Goal: Task Accomplishment & Management: Use online tool/utility

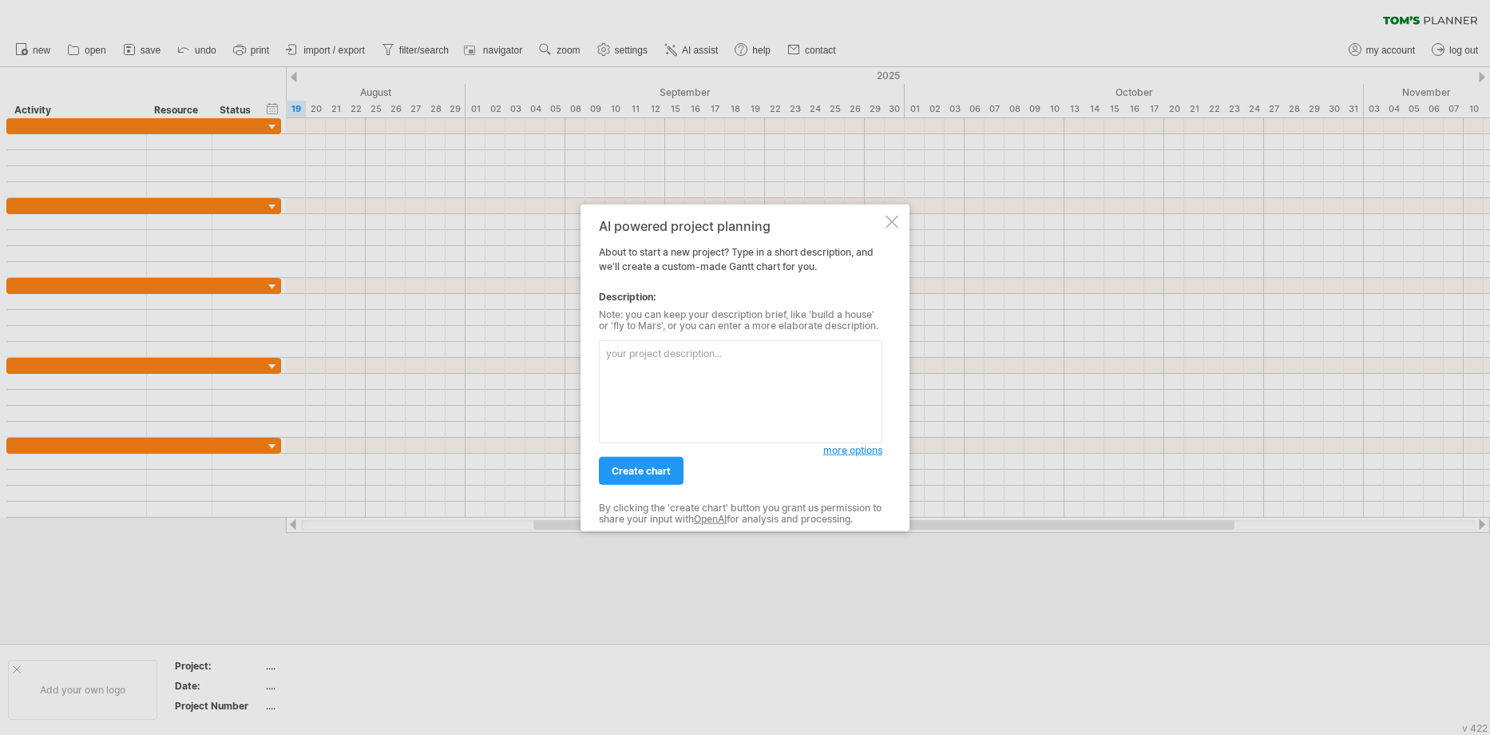
click at [682, 367] on textarea at bounding box center [740, 391] width 283 height 103
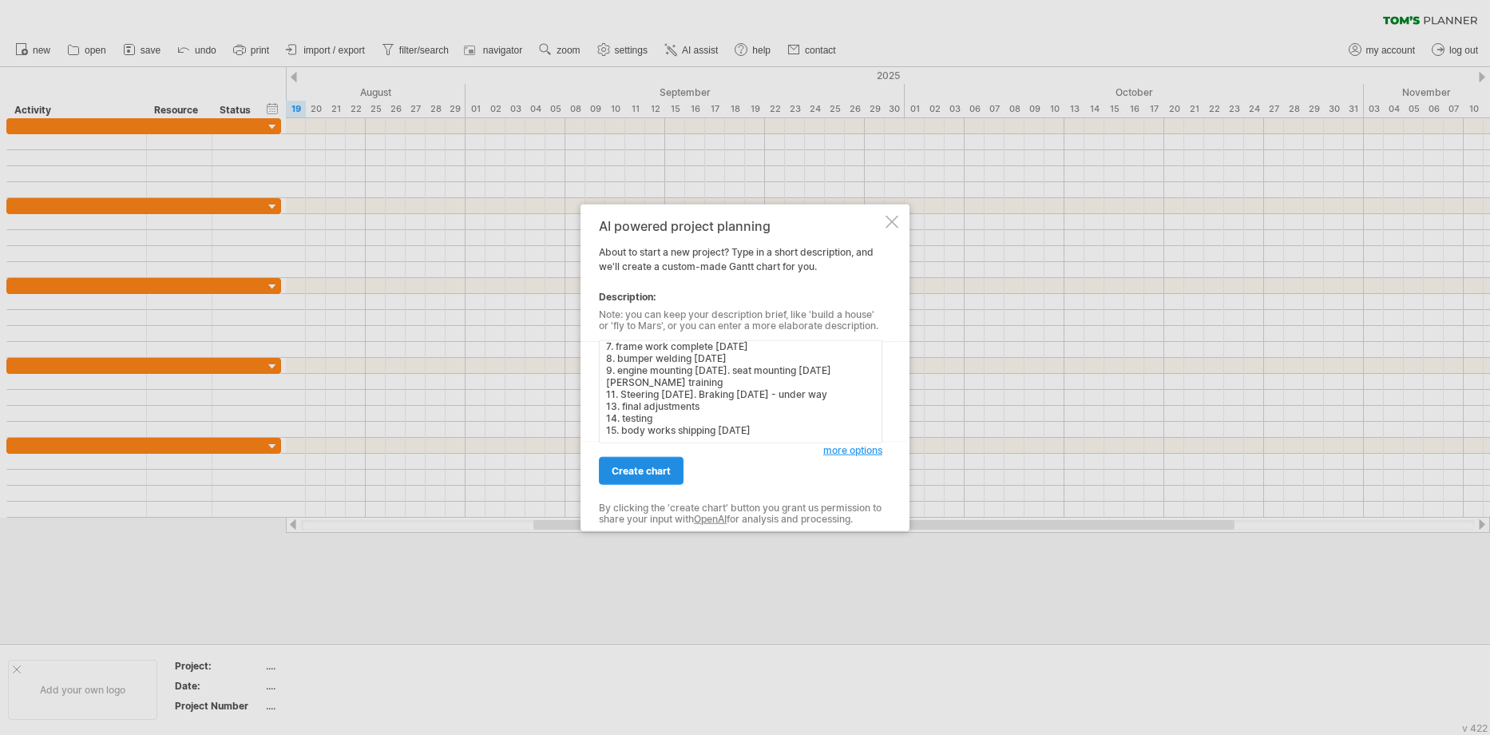
type textarea "1. Design concepts [DATE] 2. ⁠design sketching. [DATE] 3. ⁠design cad modeling …"
click at [654, 470] on span "create chart" at bounding box center [641, 471] width 59 height 12
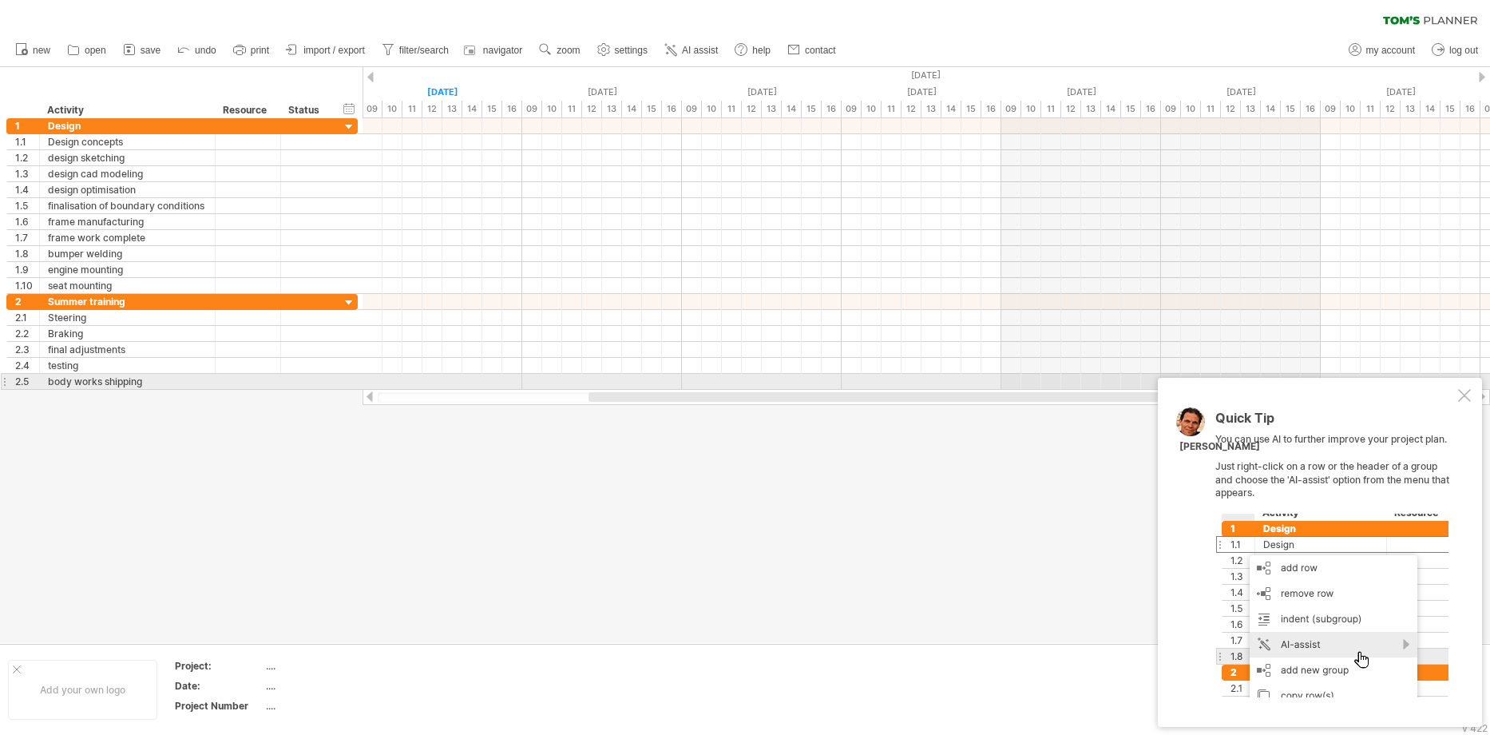
click at [1454, 390] on div "Quick Tip You can use AI to further improve your project plan. Just right-click…" at bounding box center [1320, 552] width 324 height 349
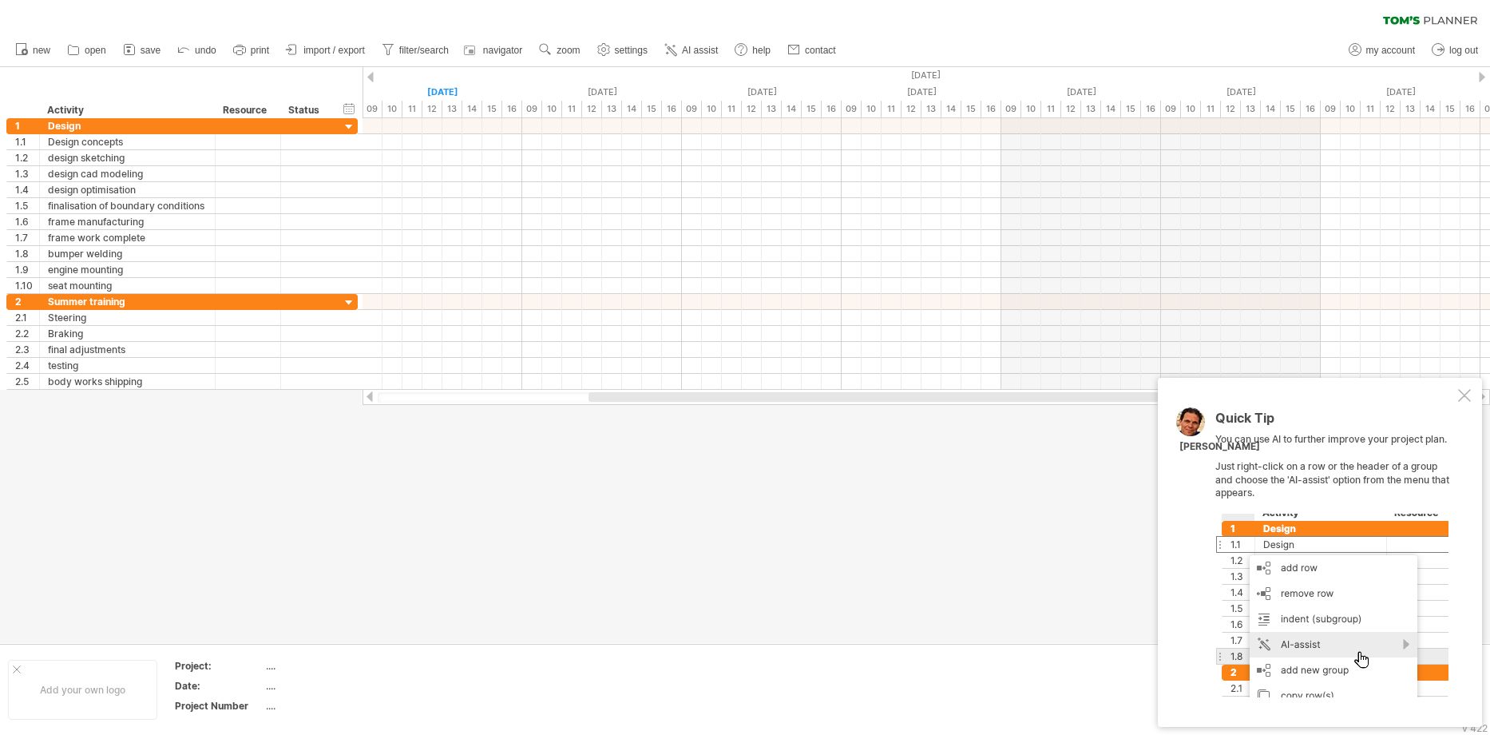
click at [1462, 392] on div at bounding box center [1464, 395] width 13 height 13
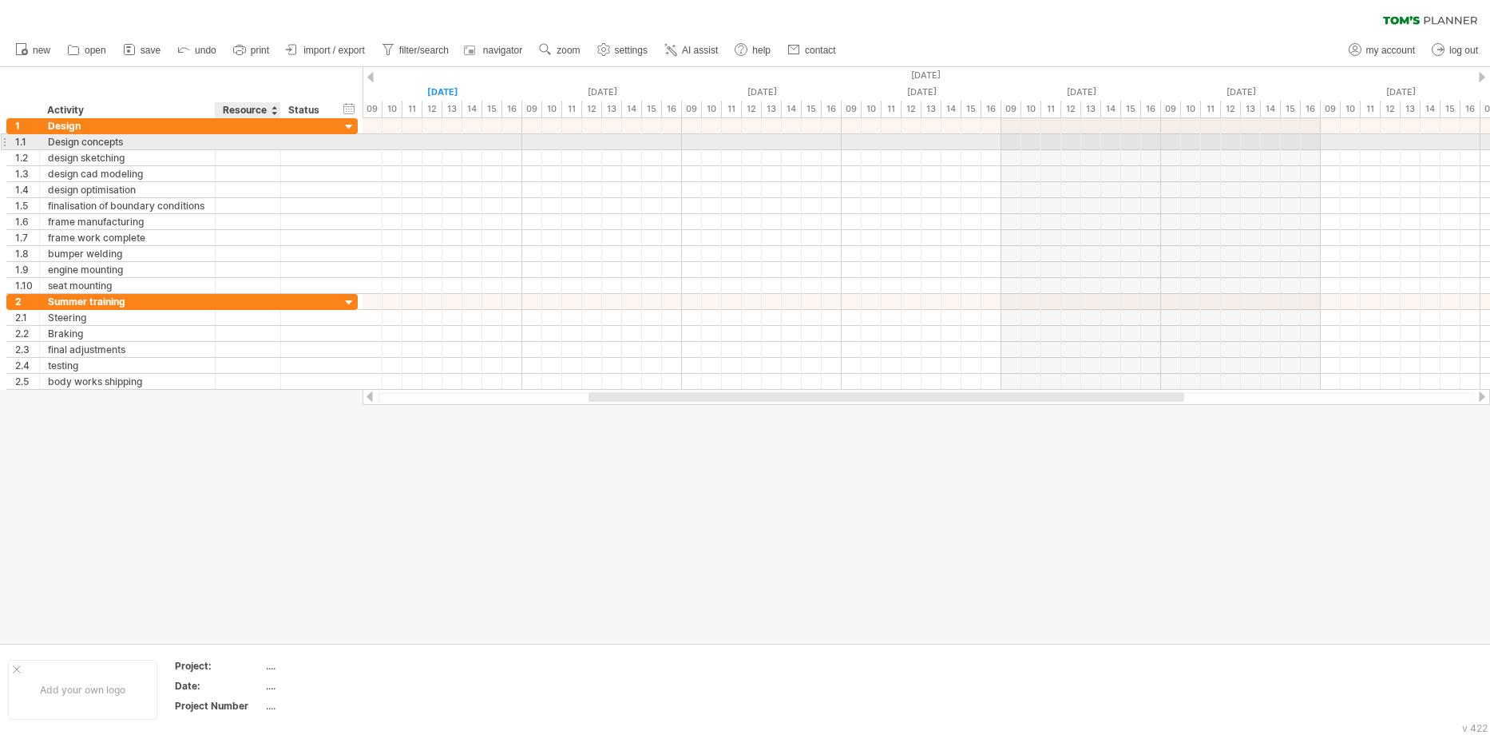
click at [280, 146] on div at bounding box center [248, 141] width 65 height 15
click at [373, 144] on div at bounding box center [925, 142] width 1127 height 16
click at [406, 136] on div at bounding box center [925, 142] width 1127 height 16
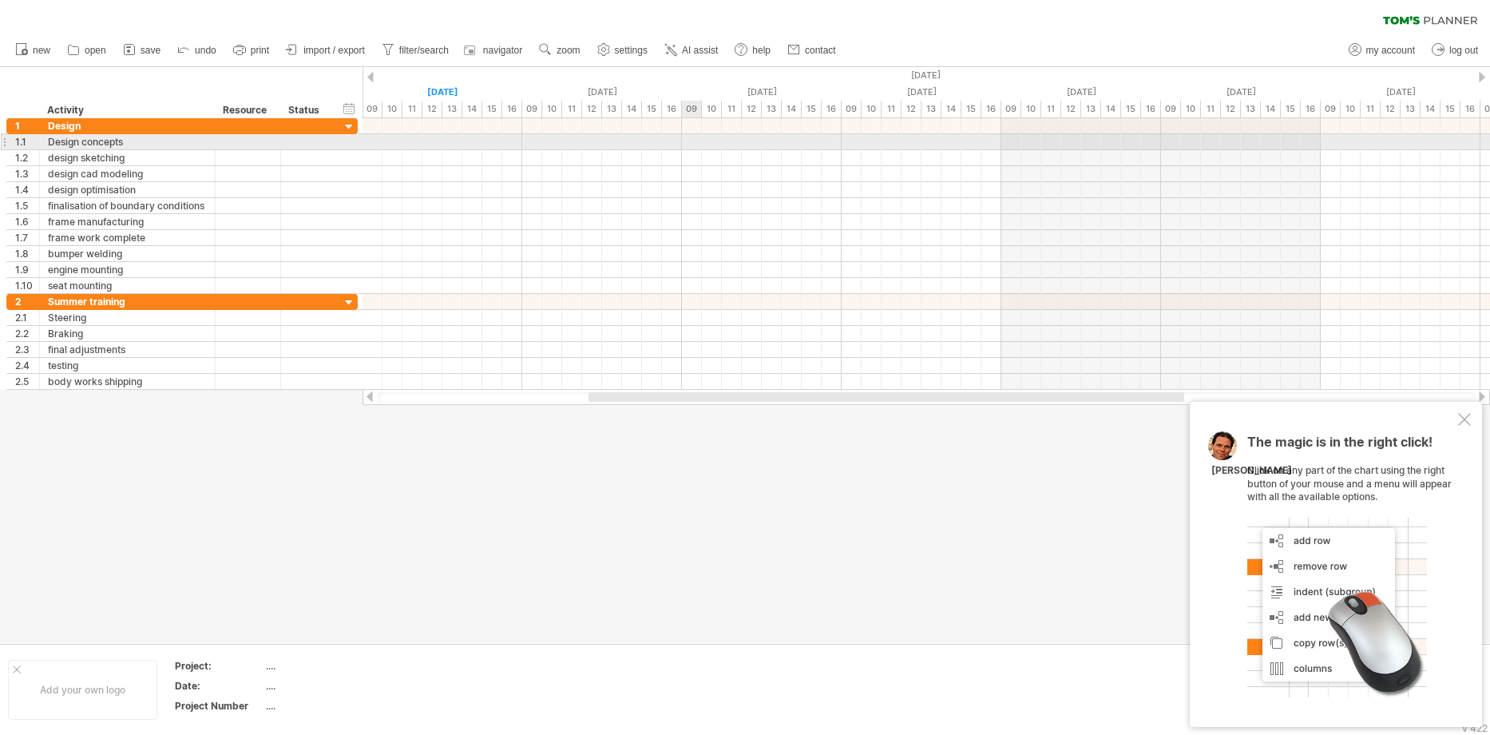
click at [699, 141] on div at bounding box center [925, 142] width 1127 height 16
click at [406, 141] on div at bounding box center [925, 142] width 1127 height 16
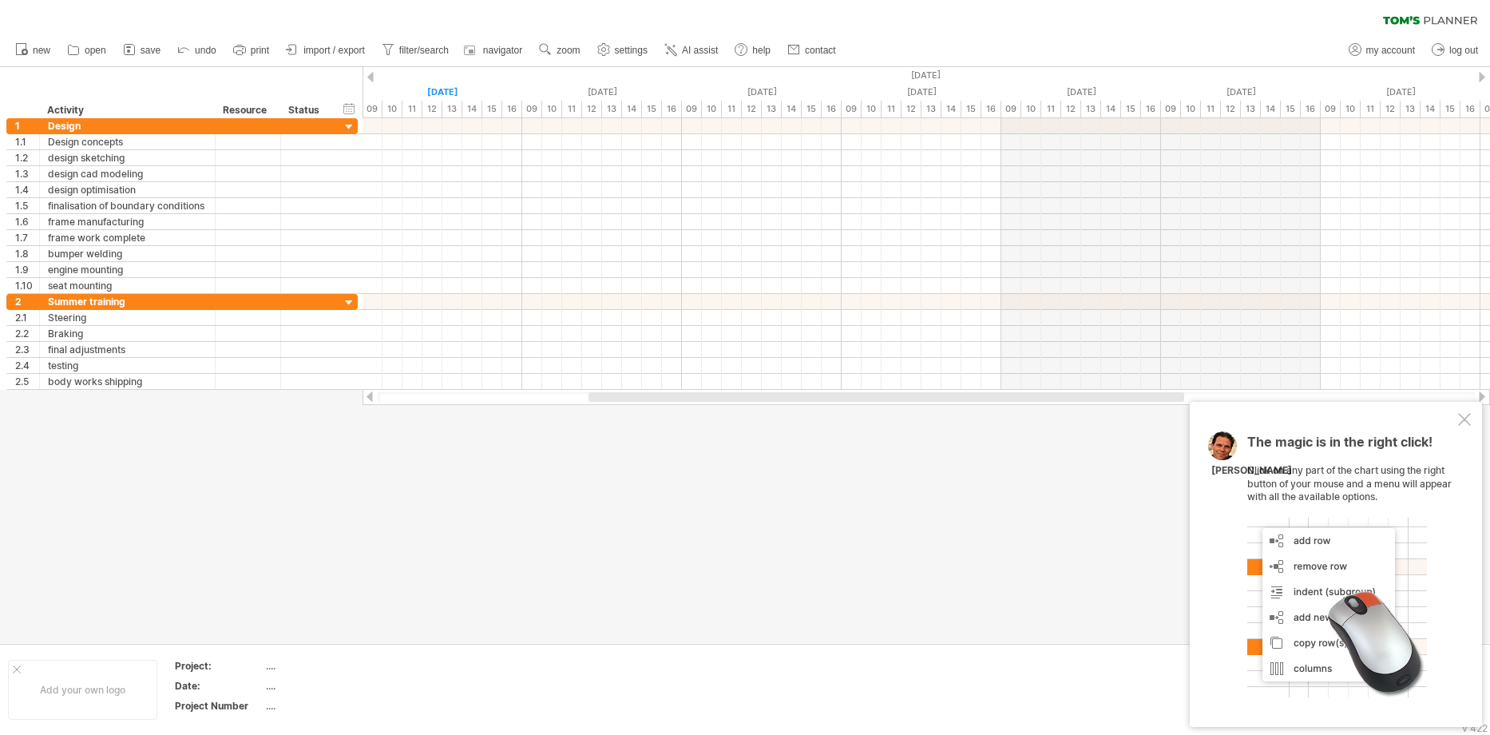
click at [367, 77] on div at bounding box center [370, 77] width 6 height 10
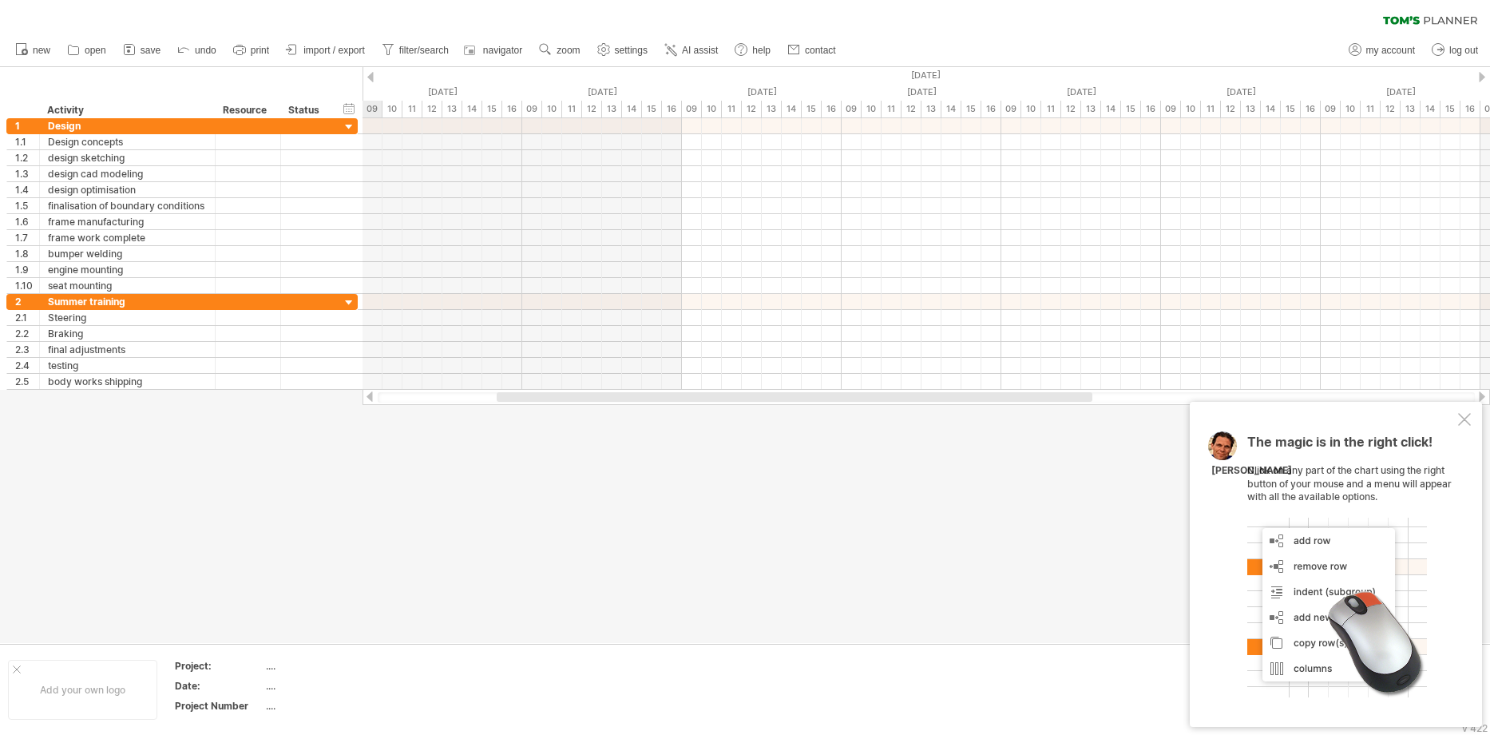
click at [367, 77] on div at bounding box center [370, 77] width 6 height 10
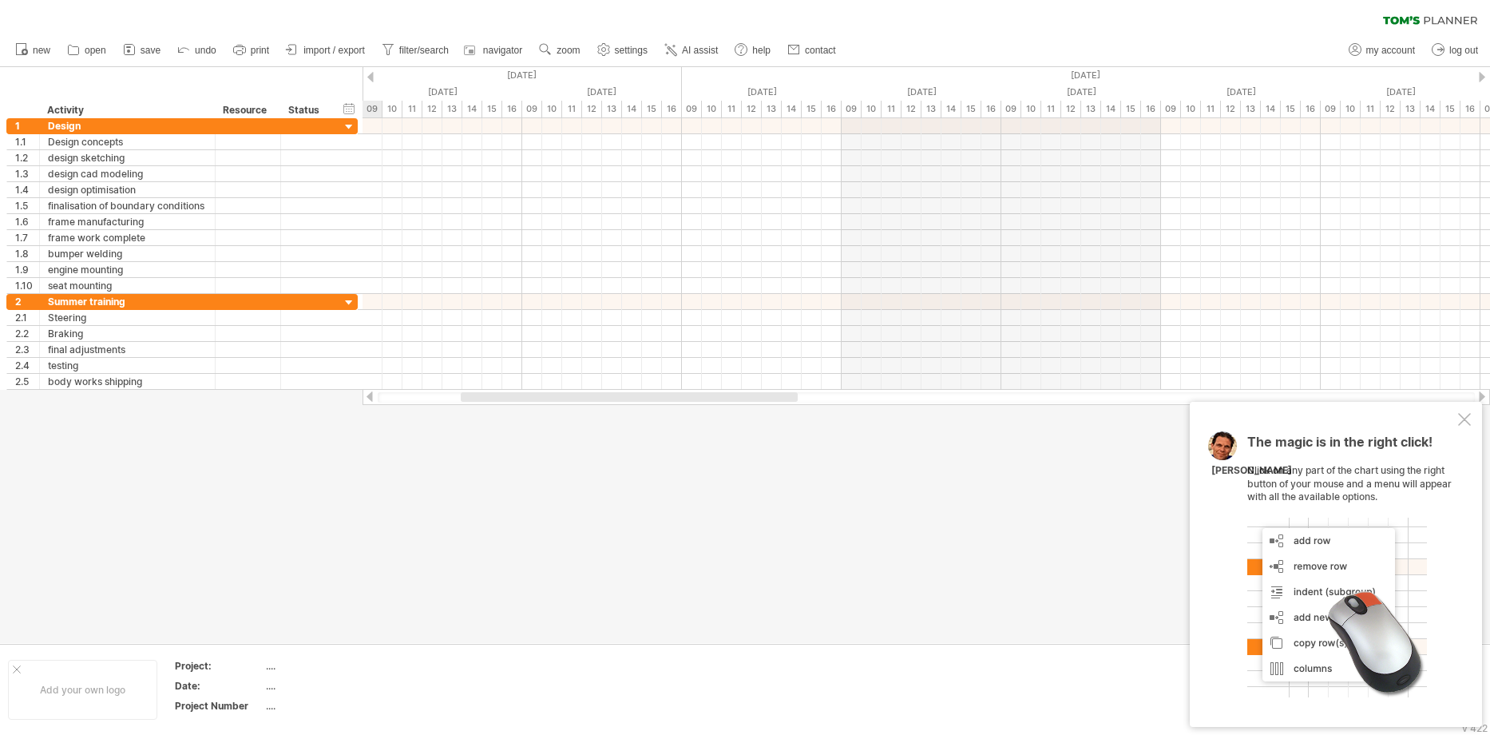
click at [367, 77] on div at bounding box center [370, 77] width 6 height 10
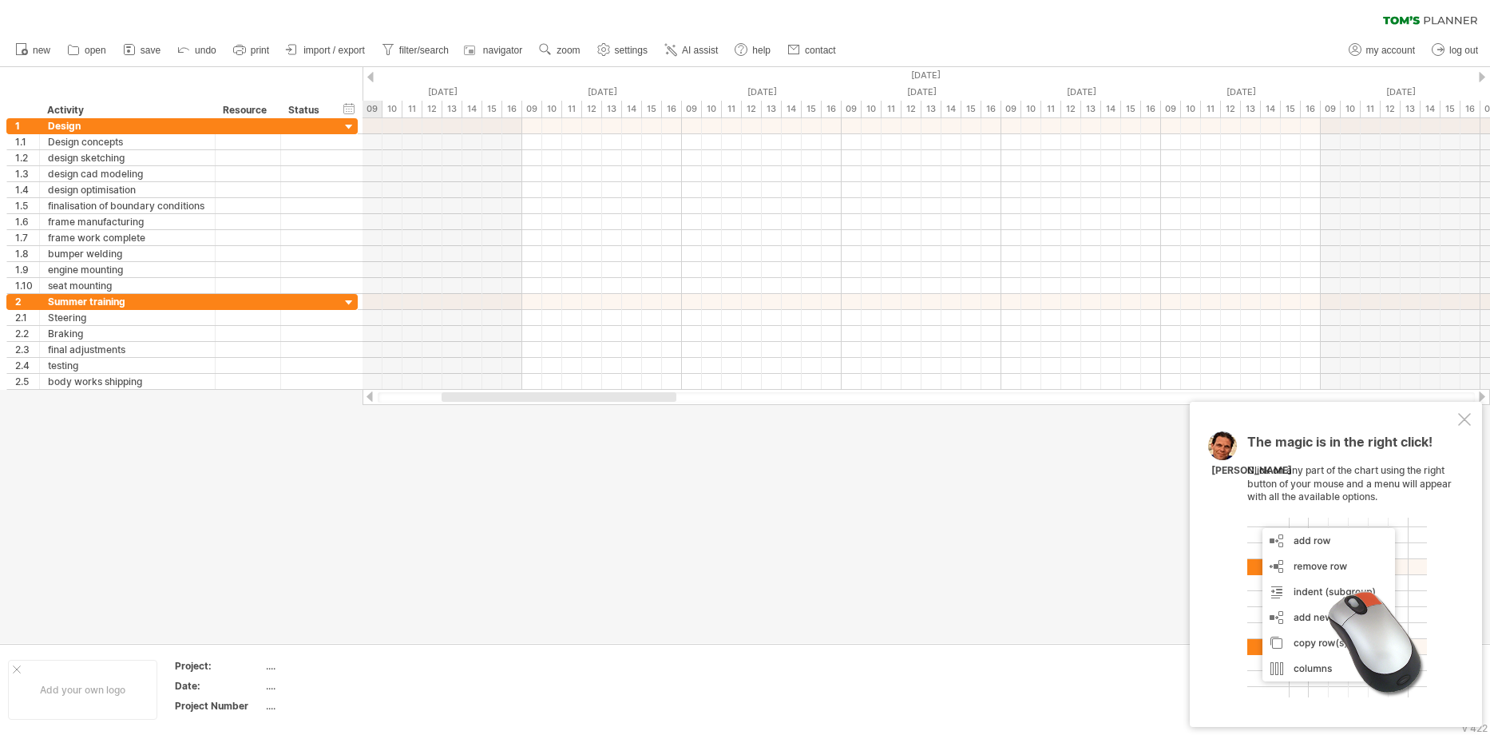
click at [367, 77] on div at bounding box center [370, 77] width 6 height 10
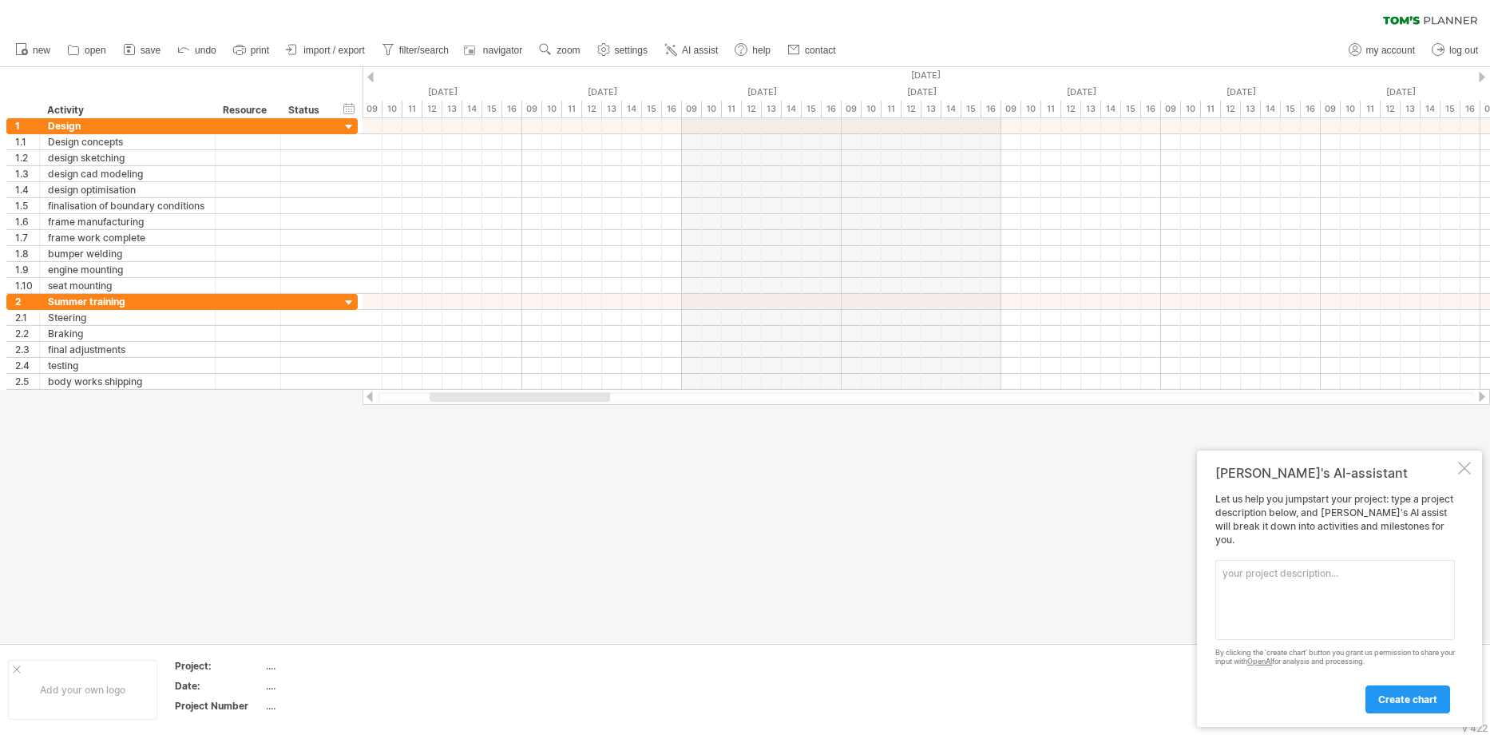
click at [1481, 77] on div at bounding box center [1482, 77] width 6 height 10
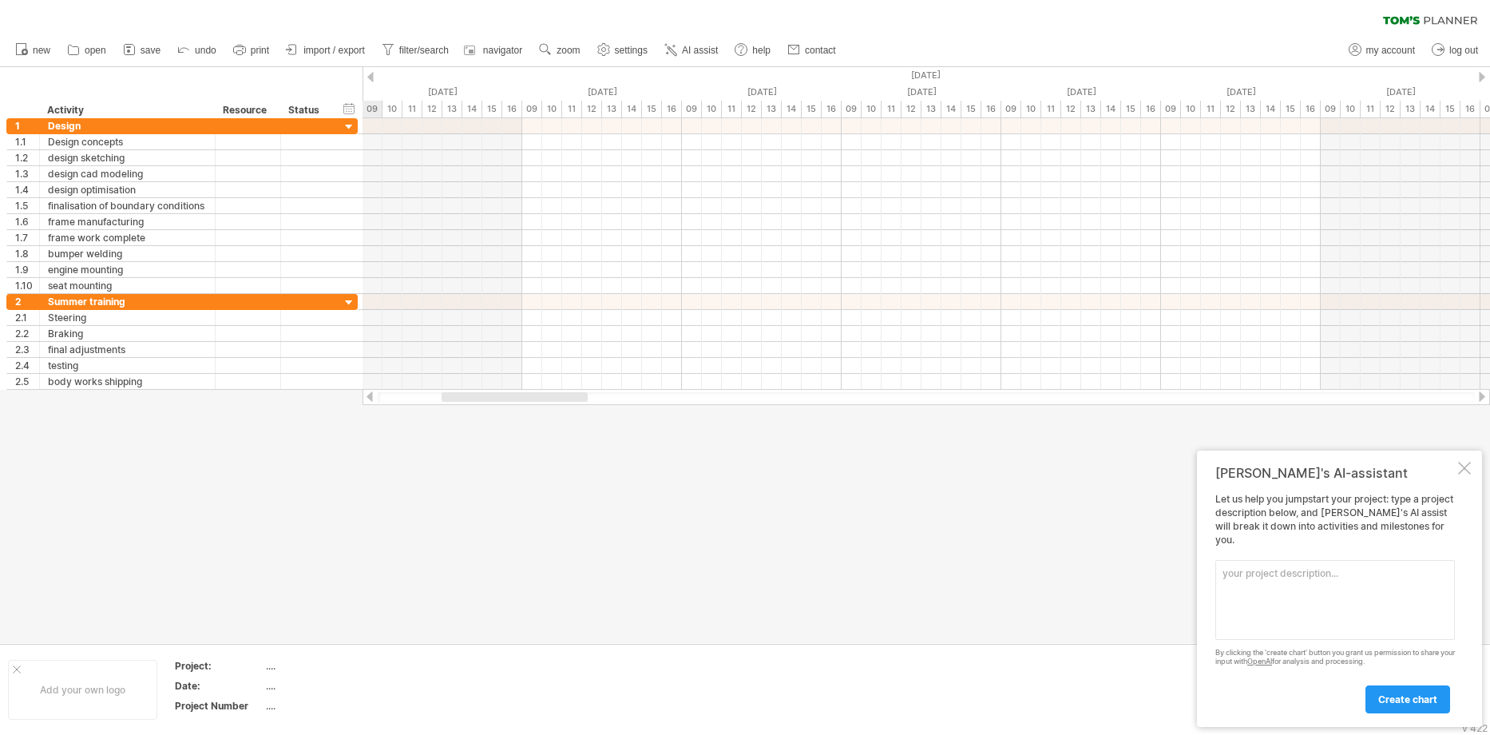
click at [1481, 77] on div at bounding box center [1482, 77] width 6 height 10
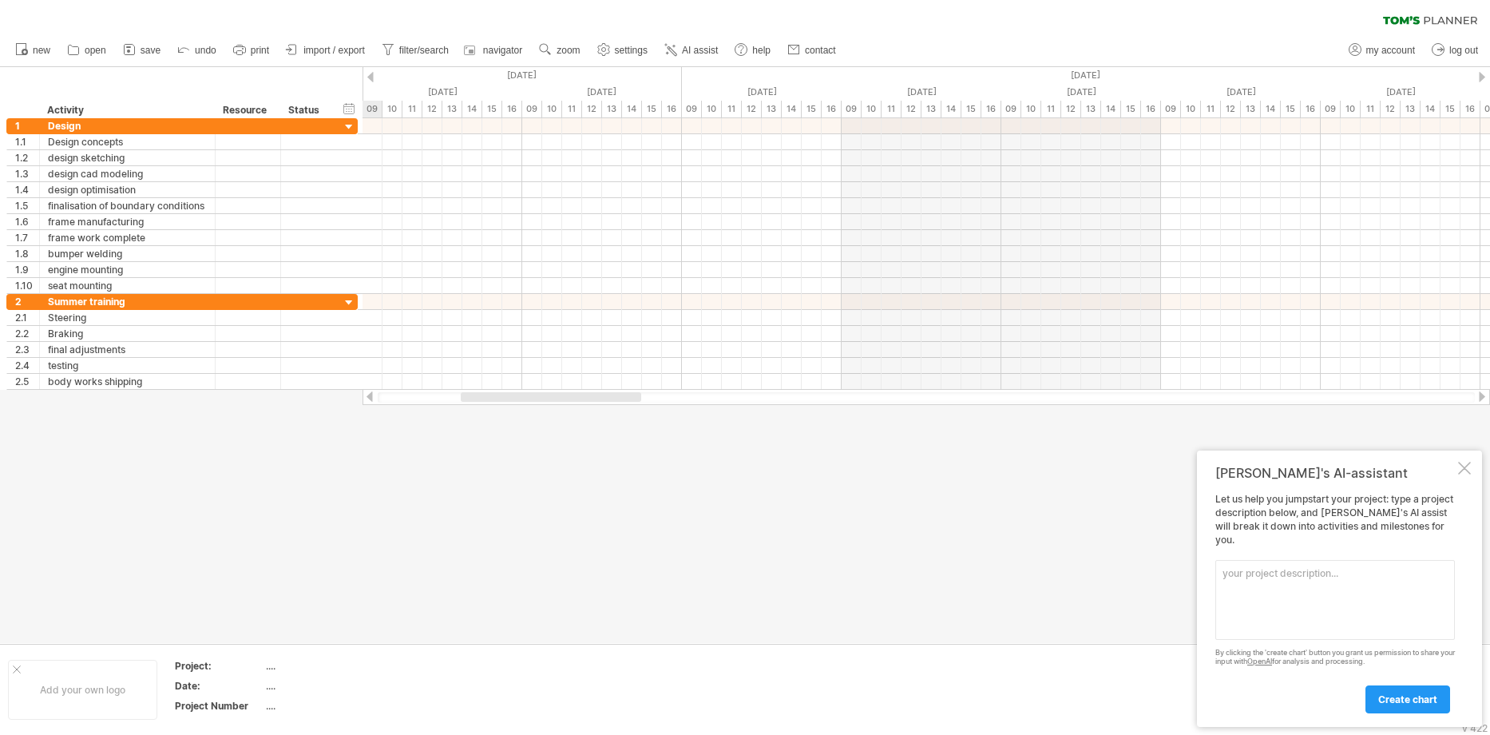
click at [370, 79] on div at bounding box center [370, 77] width 6 height 10
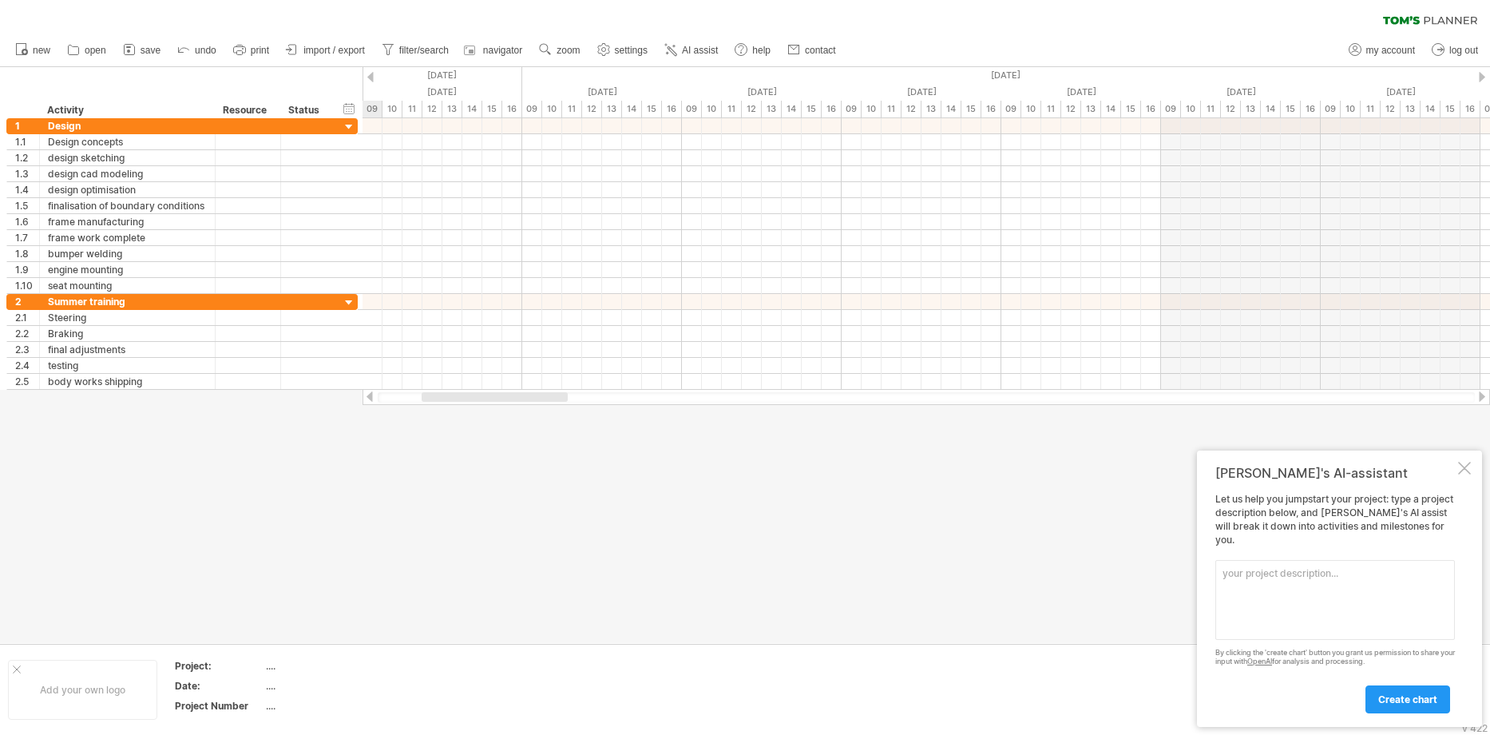
click at [370, 79] on div at bounding box center [370, 77] width 6 height 10
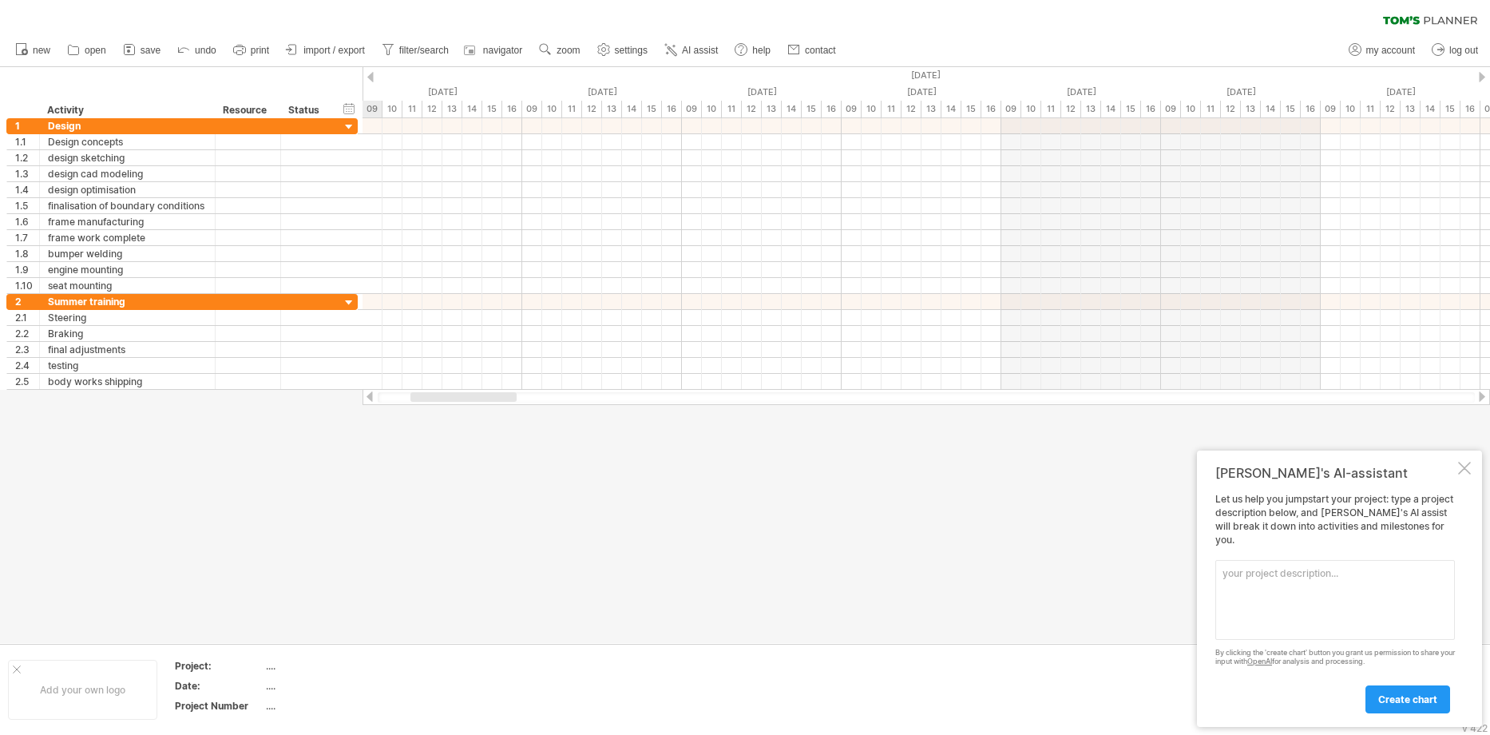
click at [370, 79] on div at bounding box center [370, 77] width 6 height 10
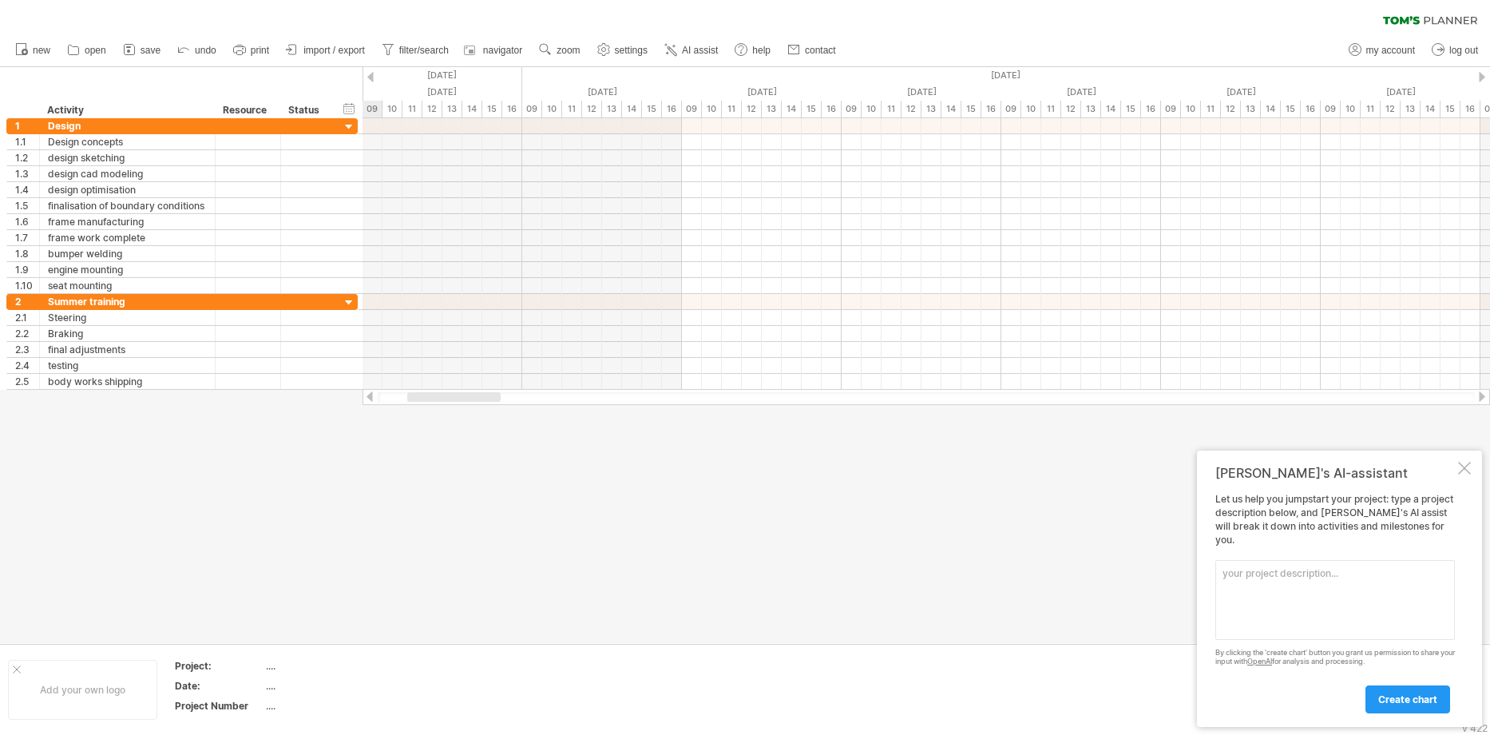
click at [370, 79] on div at bounding box center [370, 77] width 6 height 10
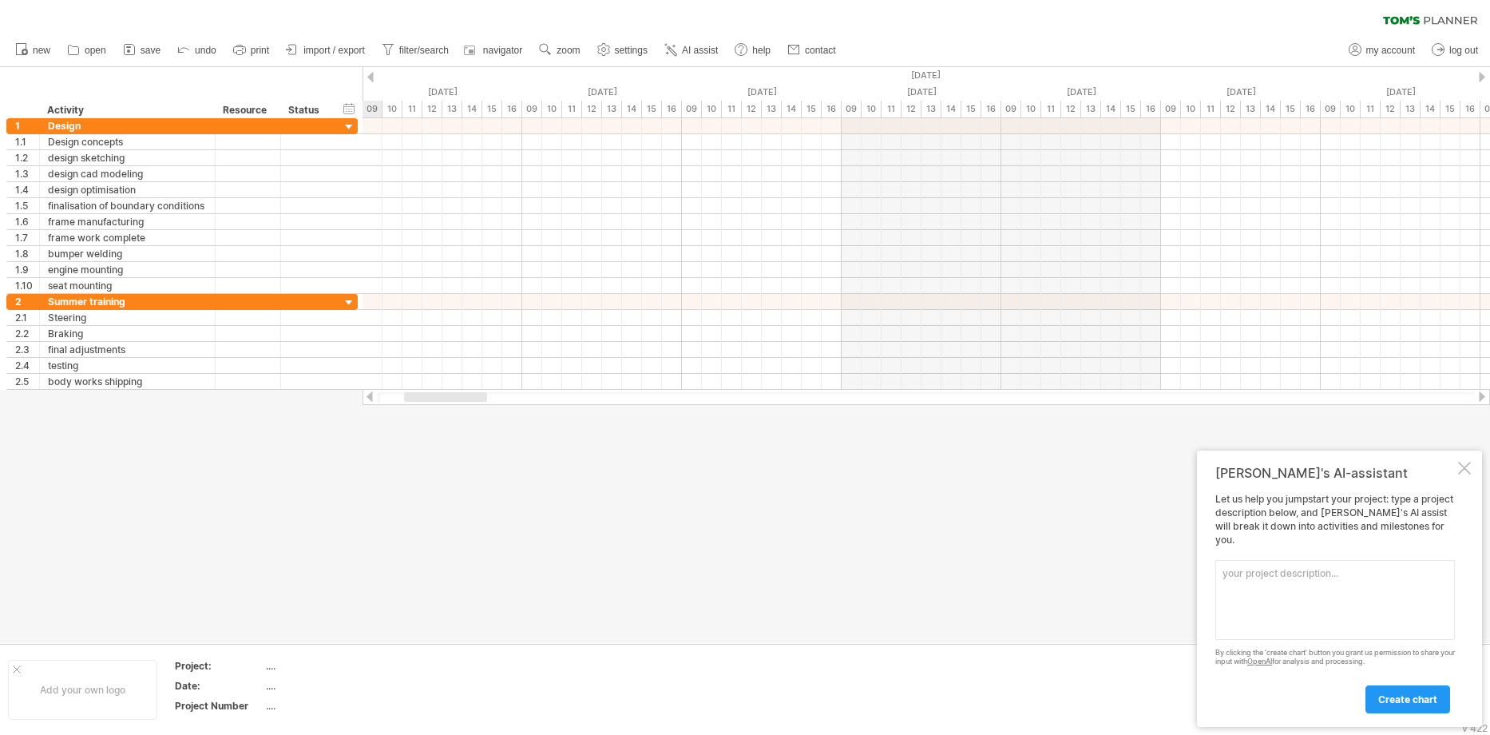
click at [370, 79] on div at bounding box center [370, 77] width 6 height 10
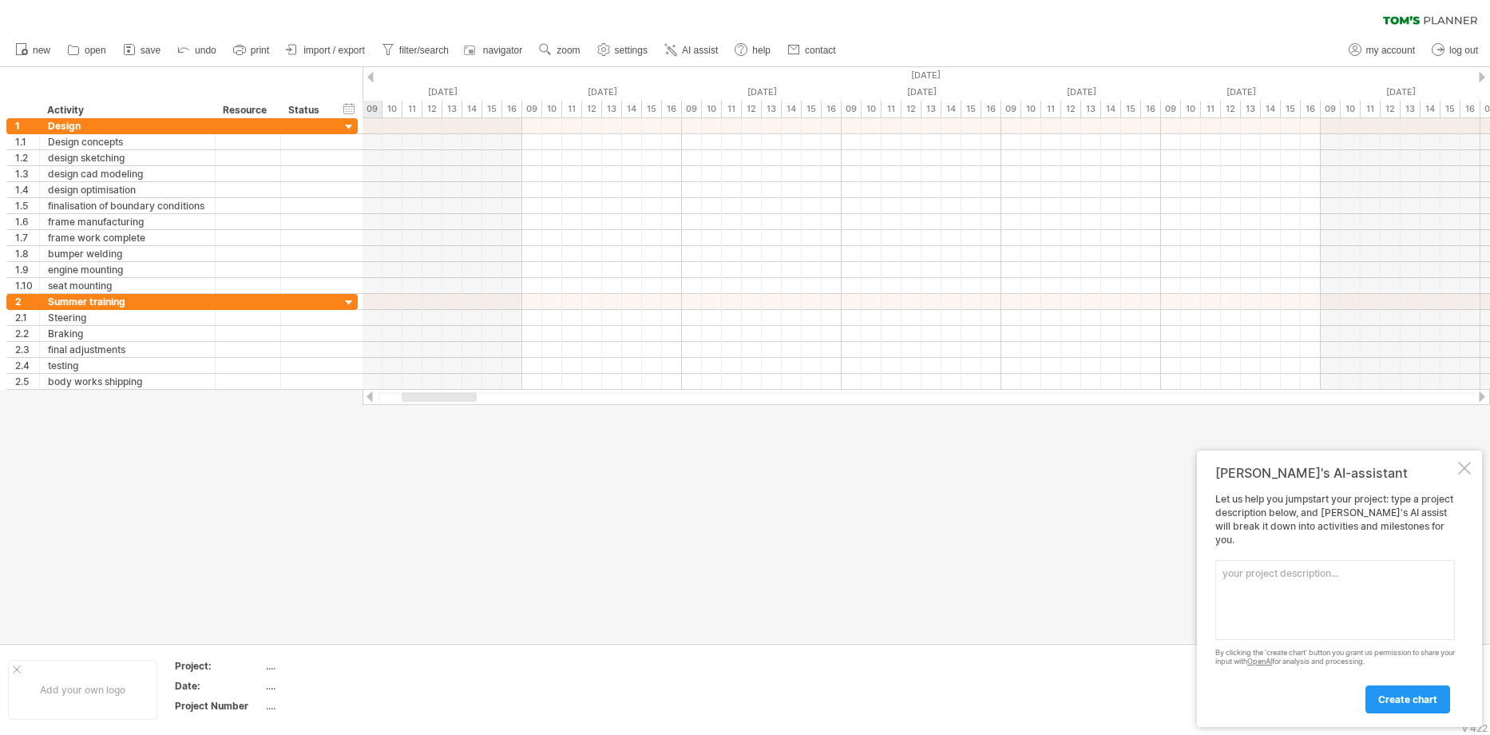
click at [370, 79] on div at bounding box center [370, 77] width 6 height 10
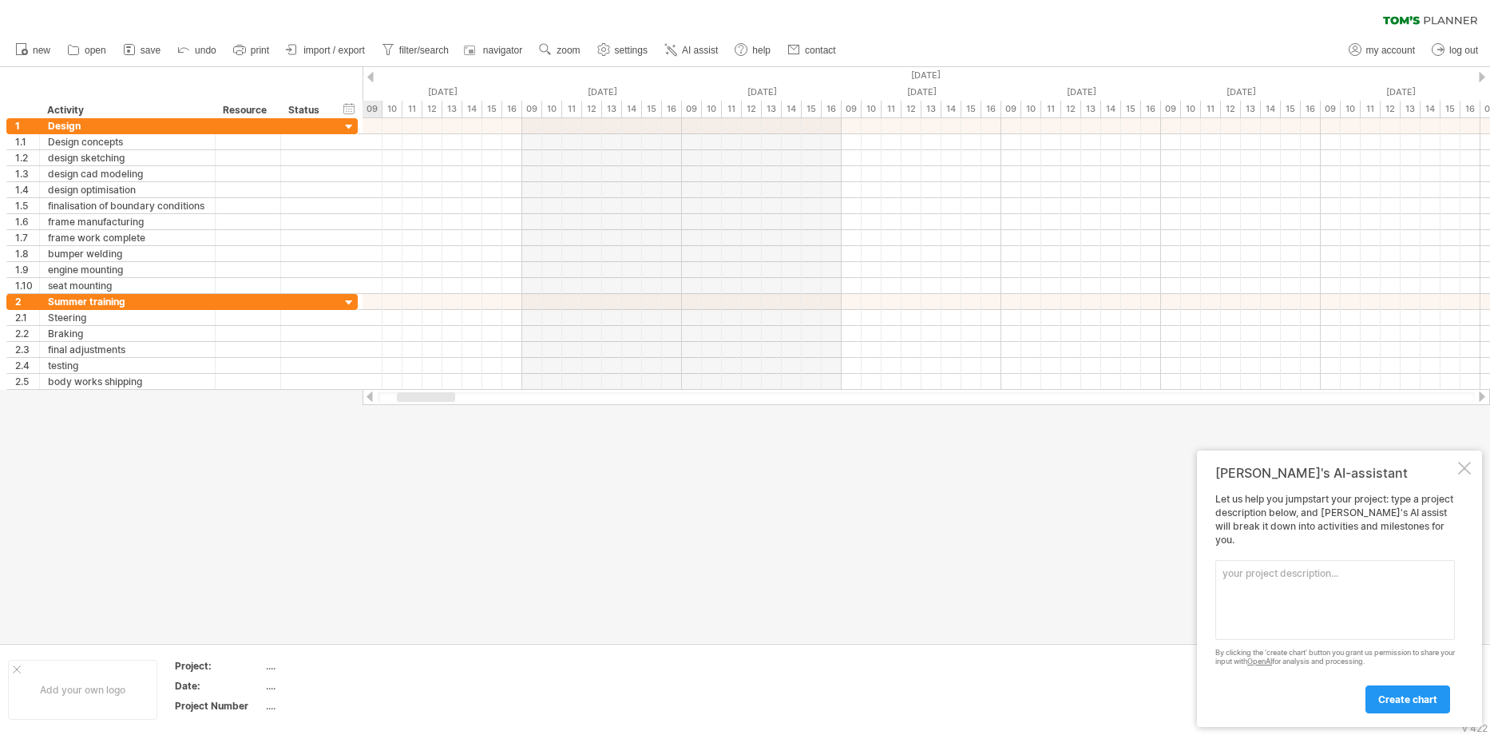
click at [370, 79] on div at bounding box center [370, 77] width 6 height 10
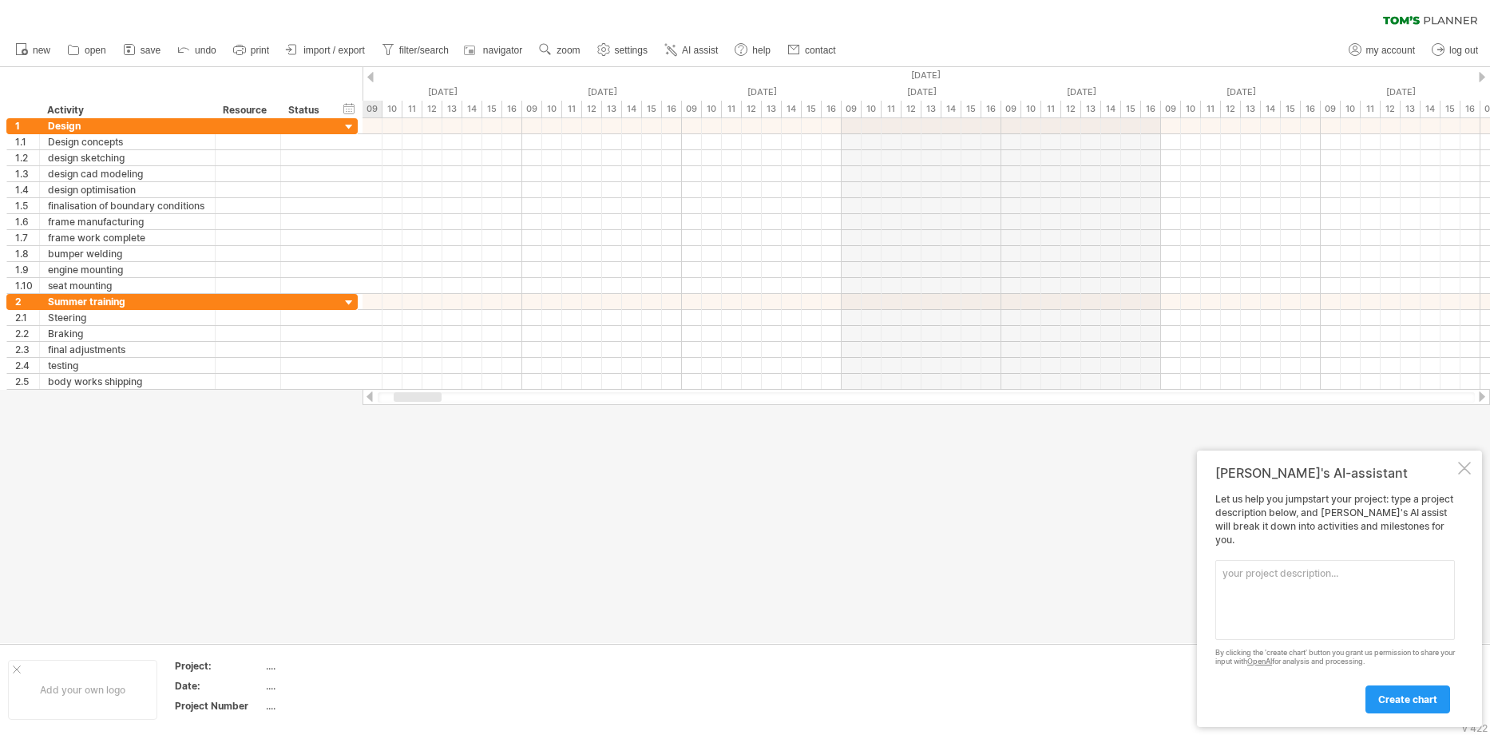
click at [370, 79] on div at bounding box center [370, 77] width 6 height 10
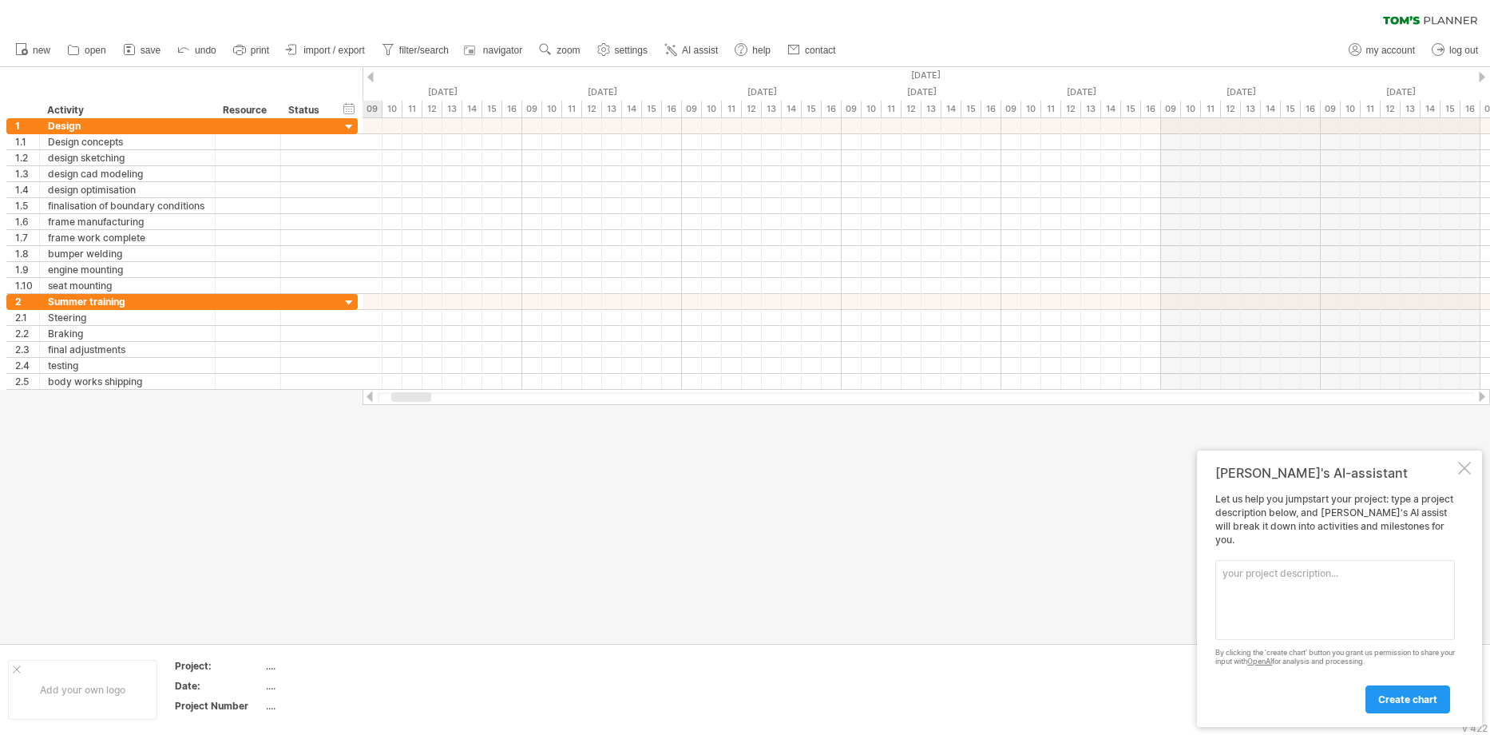
click at [370, 79] on div at bounding box center [370, 77] width 6 height 10
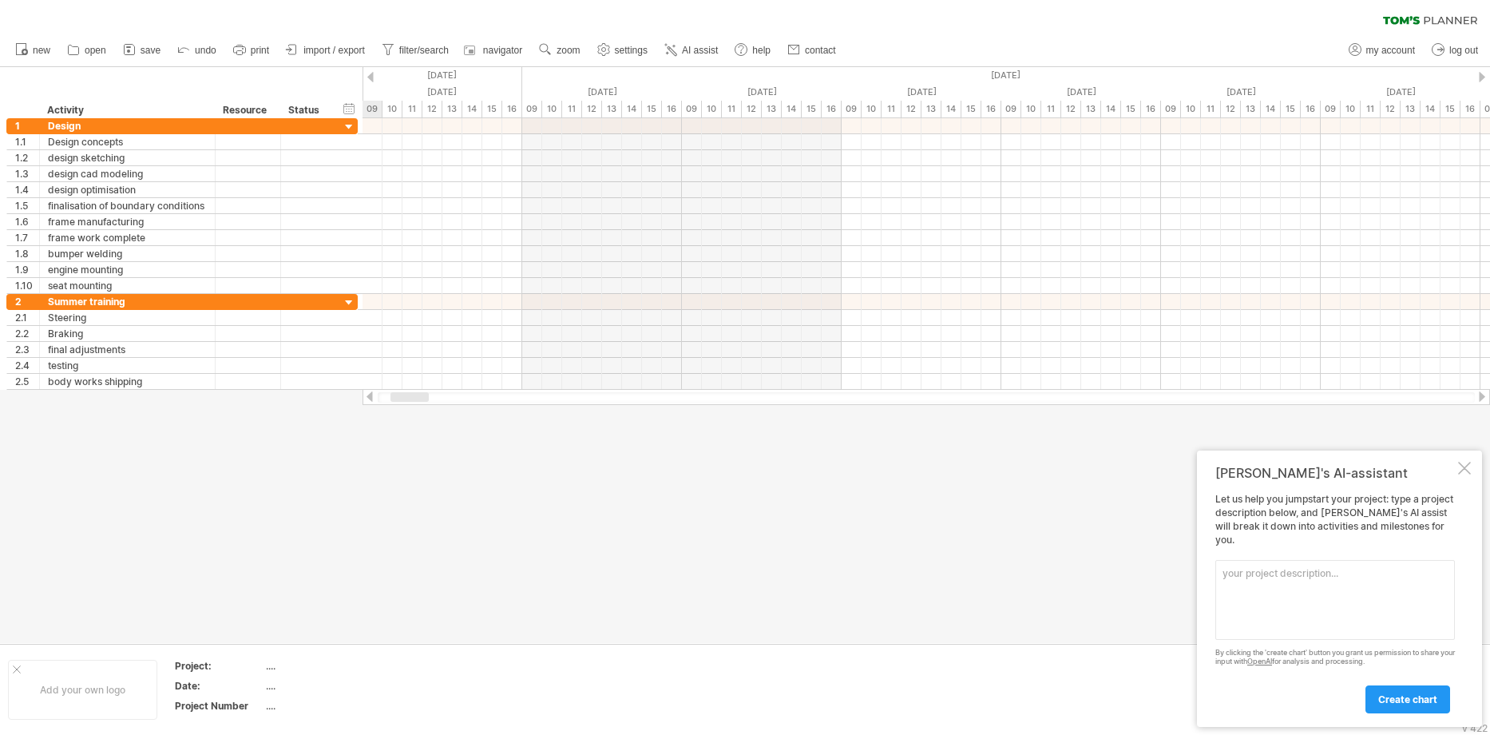
click at [370, 79] on div at bounding box center [370, 77] width 6 height 10
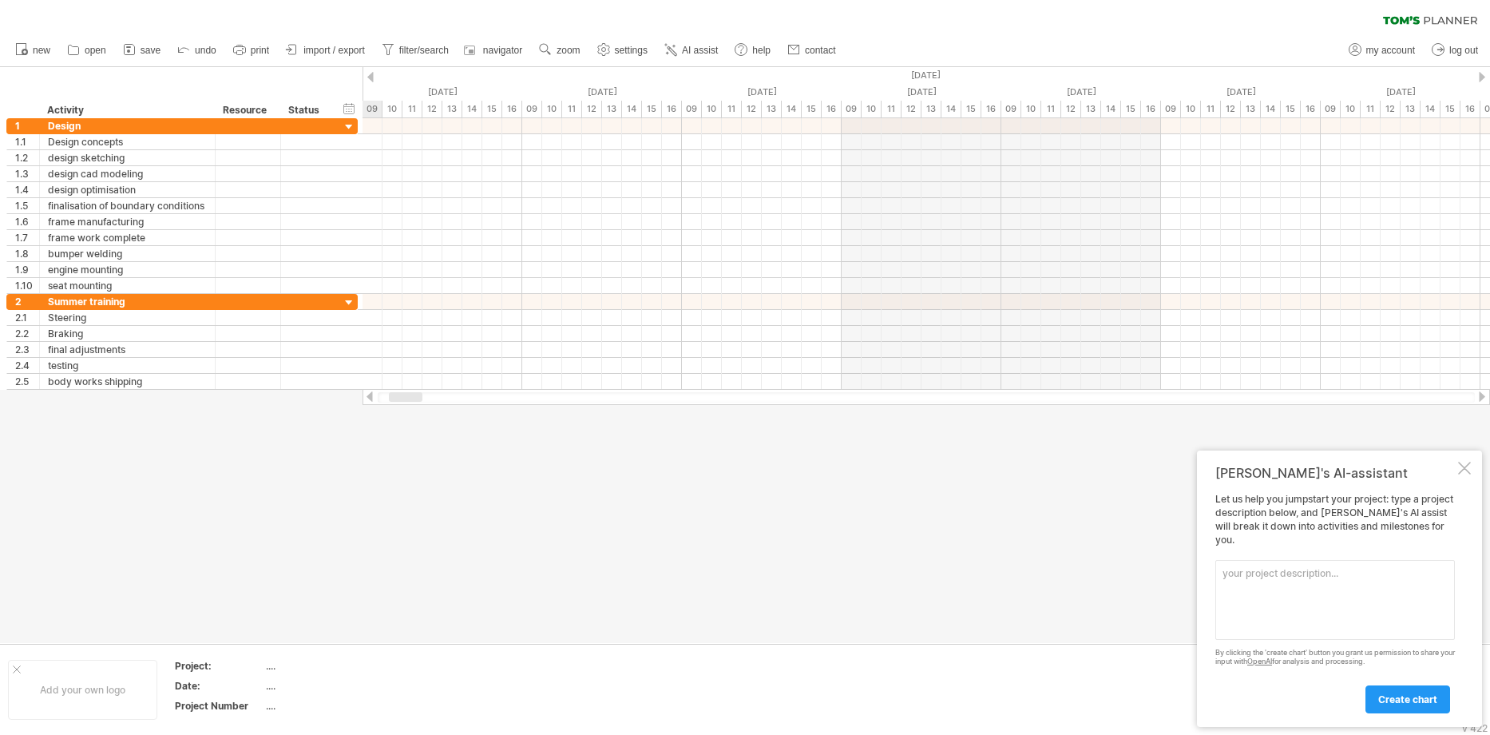
click at [370, 79] on div at bounding box center [370, 77] width 6 height 10
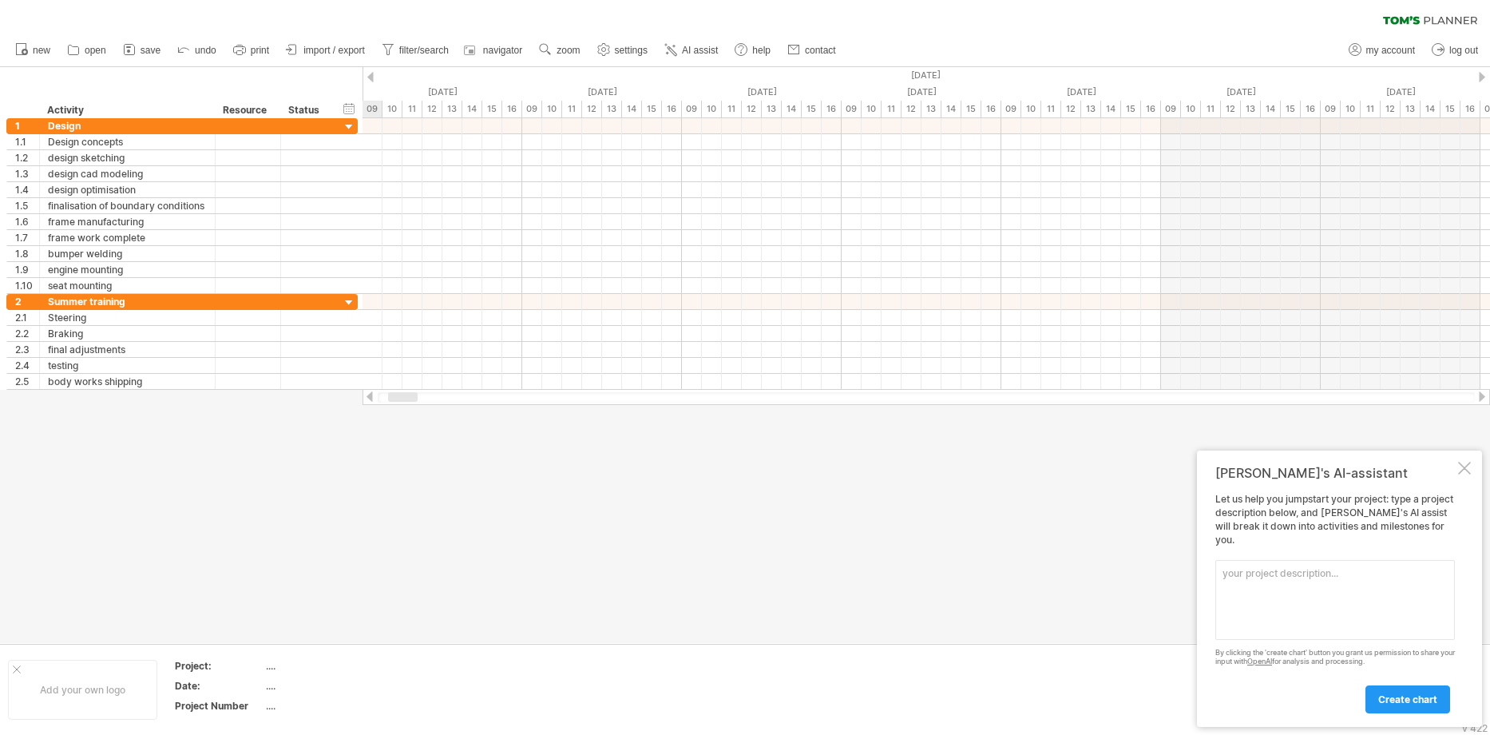
click at [370, 79] on div at bounding box center [370, 77] width 6 height 10
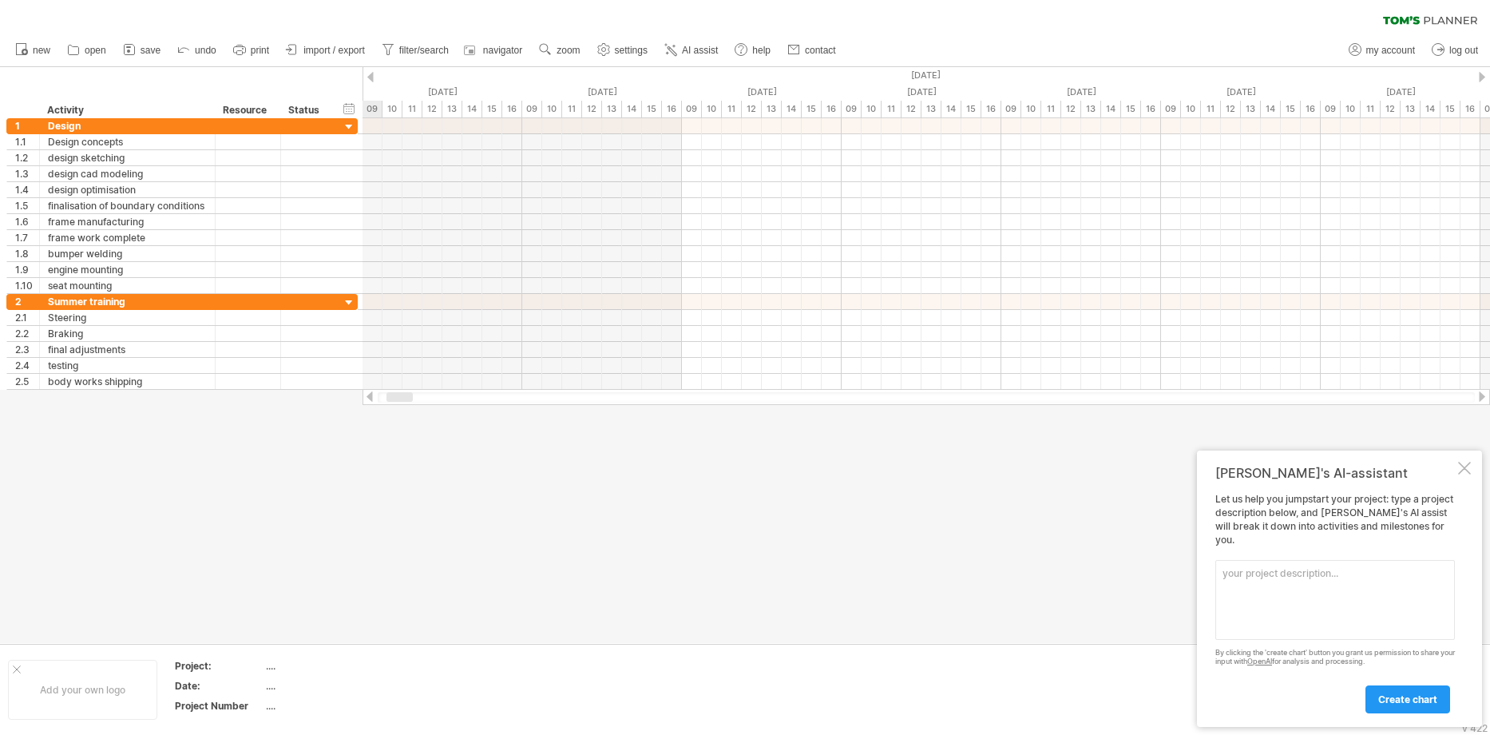
click at [370, 79] on div at bounding box center [370, 77] width 6 height 10
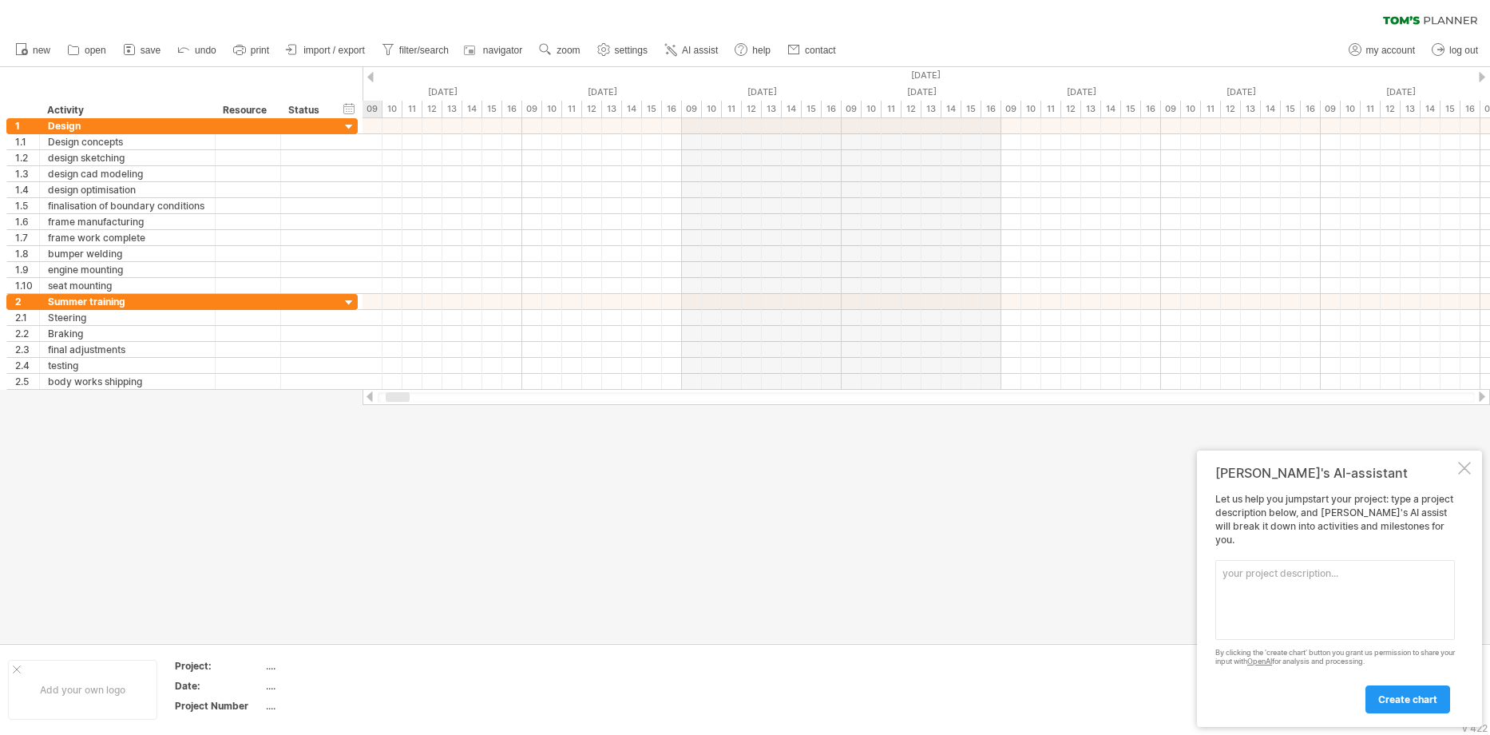
click at [370, 79] on div at bounding box center [370, 77] width 6 height 10
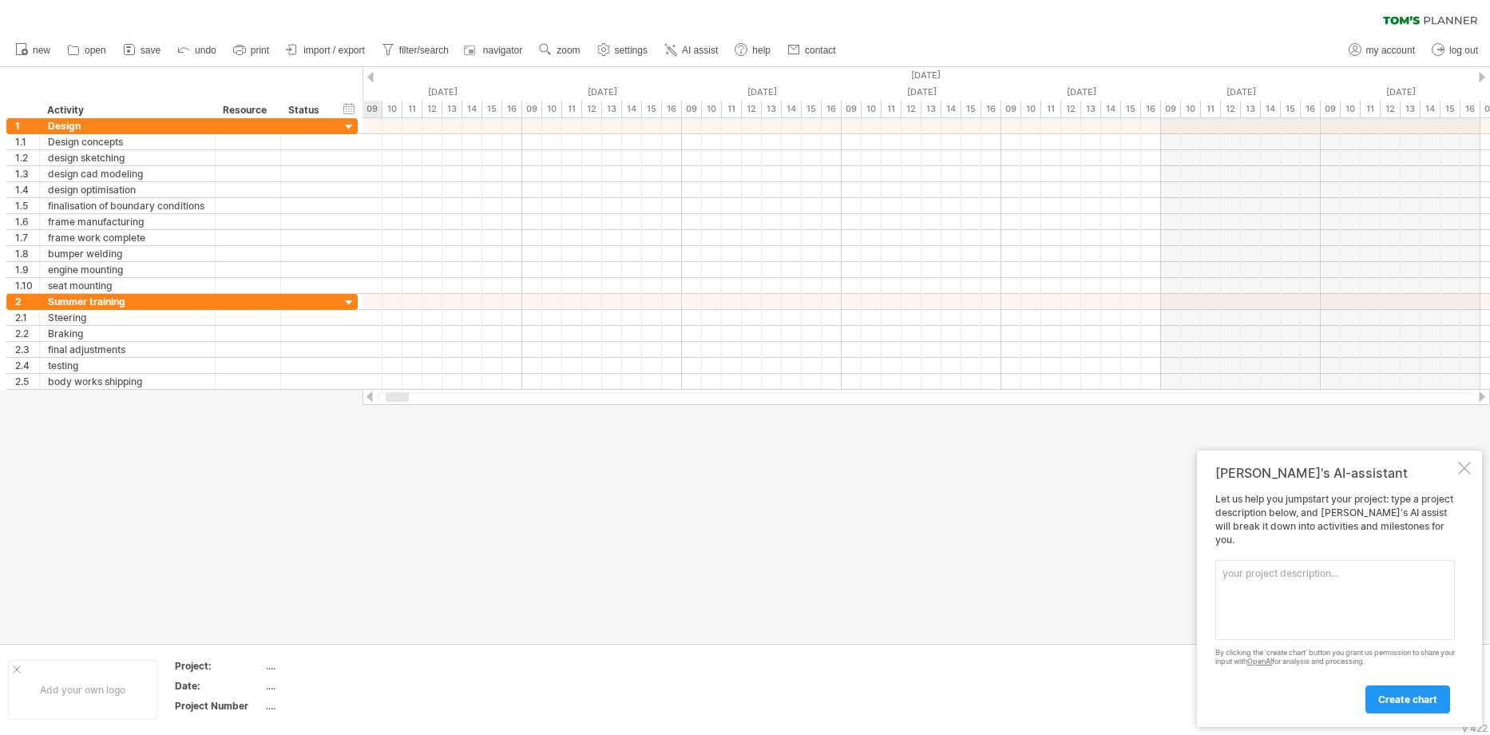
click at [1481, 77] on div at bounding box center [1482, 77] width 6 height 10
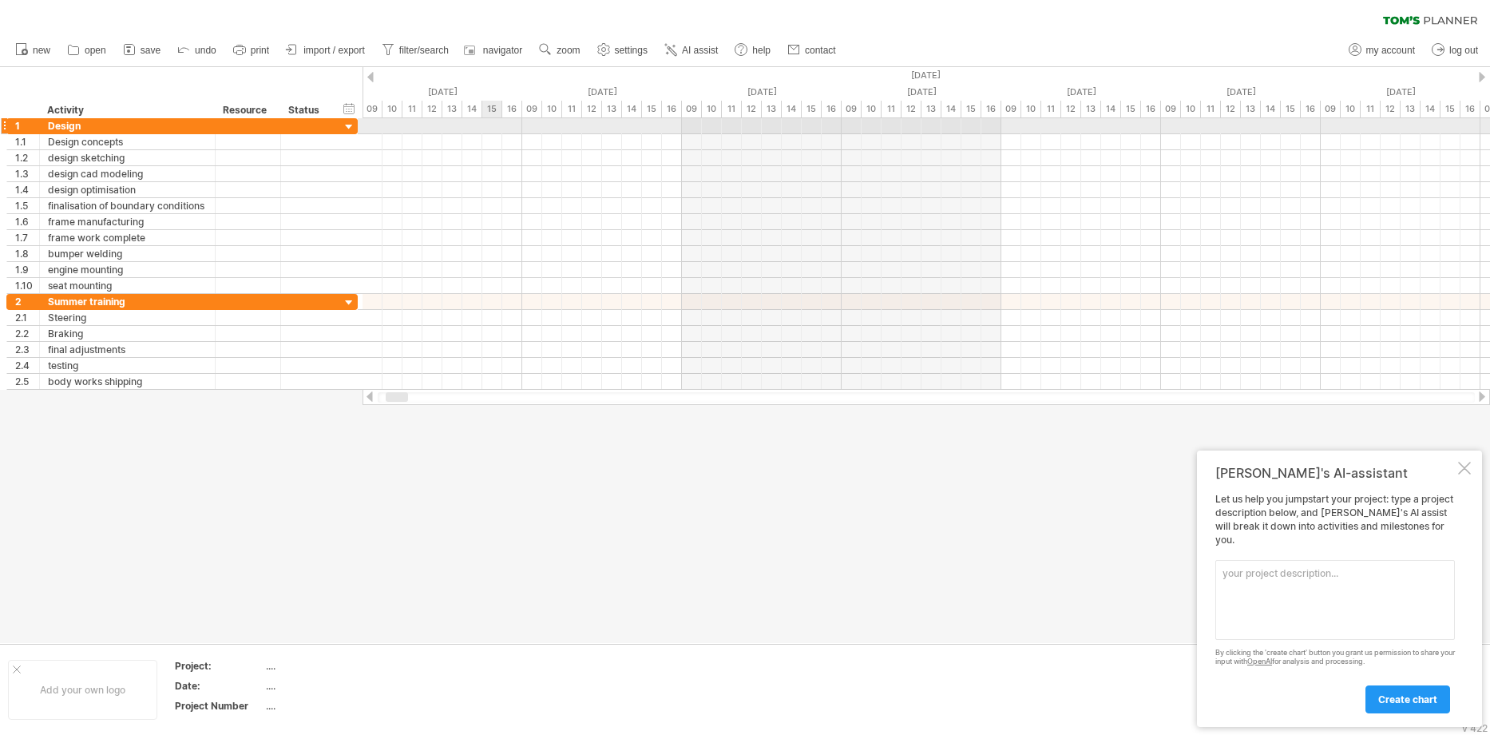
click at [486, 125] on div at bounding box center [925, 126] width 1127 height 16
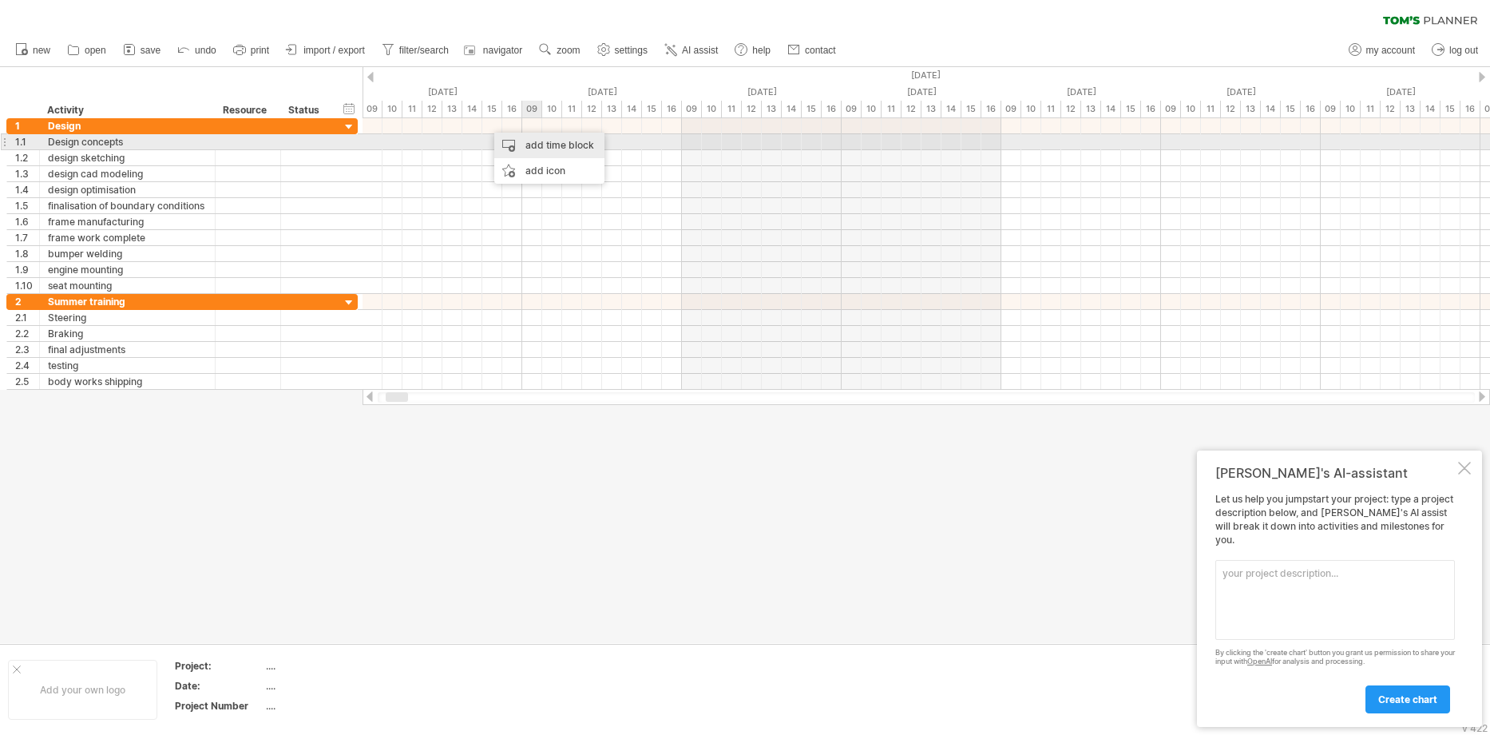
click at [545, 138] on div "add time block" at bounding box center [549, 146] width 110 height 26
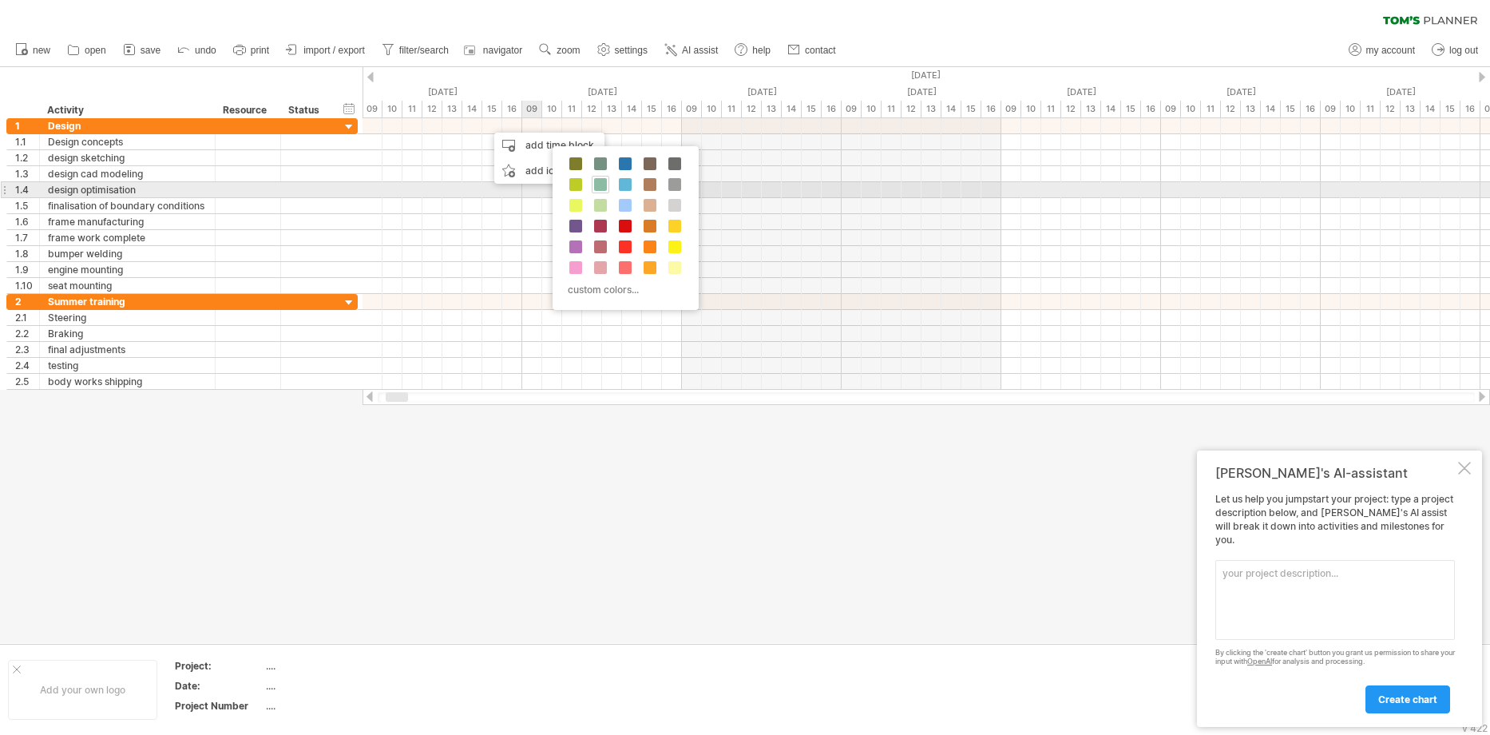
click at [608, 186] on div at bounding box center [601, 185] width 18 height 18
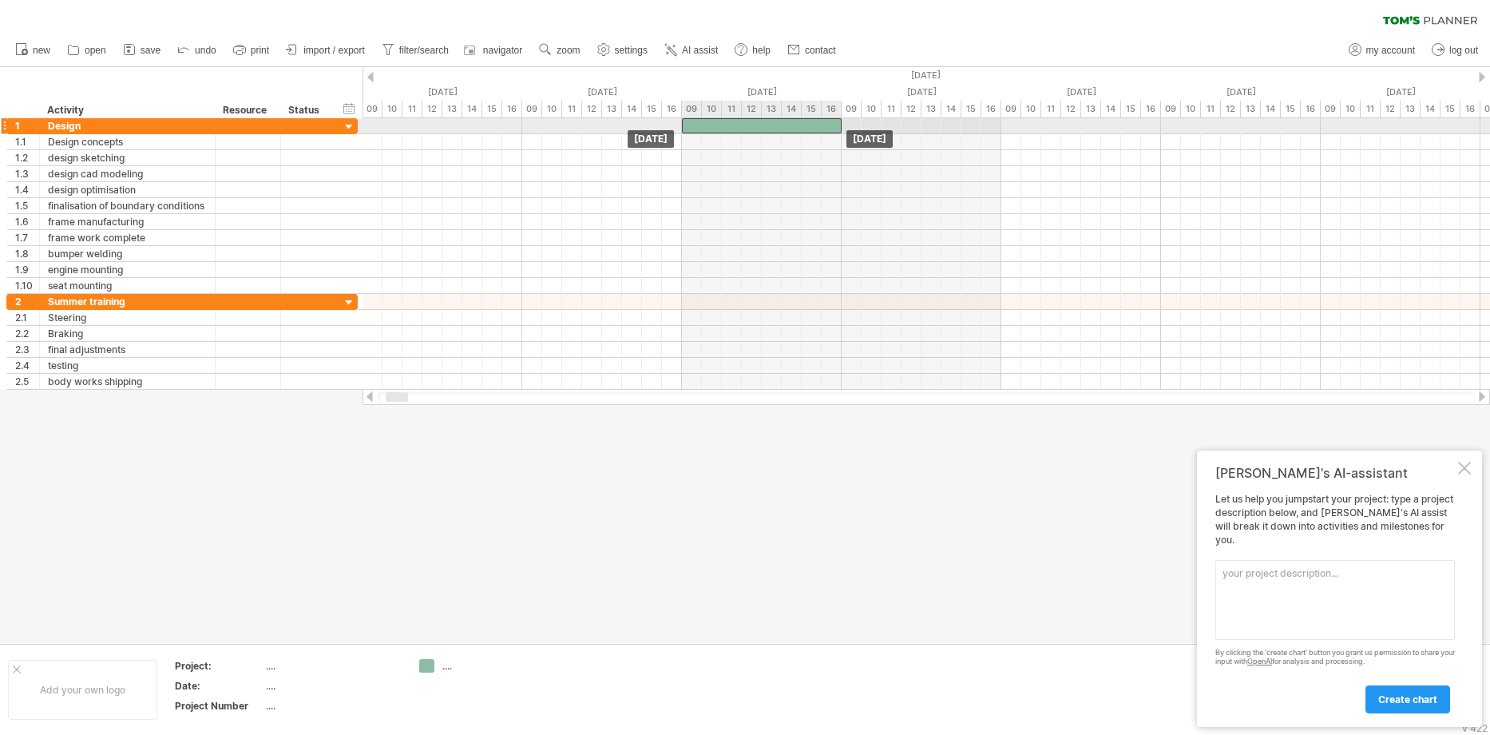
drag, startPoint x: 559, startPoint y: 124, endPoint x: 720, endPoint y: 121, distance: 161.3
click at [720, 121] on div at bounding box center [762, 125] width 160 height 15
drag, startPoint x: 679, startPoint y: 124, endPoint x: 662, endPoint y: 124, distance: 16.8
click at [662, 124] on div "[DATE] [DATE] - 1.0 days" at bounding box center [925, 253] width 1127 height 271
drag, startPoint x: 679, startPoint y: 124, endPoint x: 662, endPoint y: 124, distance: 16.8
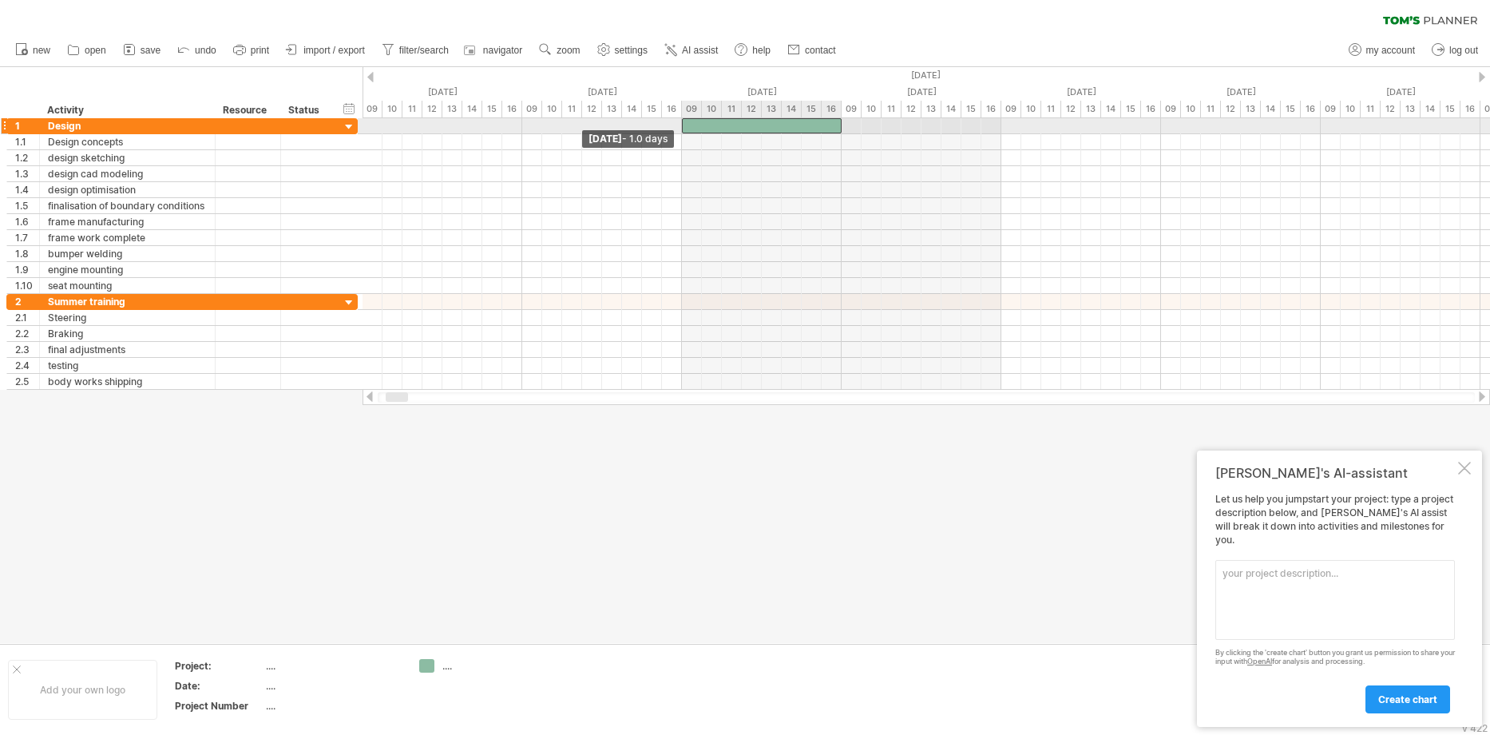
click at [662, 124] on div "[DATE] [DATE] - 1.0 days" at bounding box center [925, 253] width 1127 height 271
click at [679, 124] on span at bounding box center [682, 125] width 6 height 15
click at [684, 124] on span at bounding box center [682, 125] width 6 height 15
drag, startPoint x: 679, startPoint y: 121, endPoint x: 645, endPoint y: 127, distance: 34.0
click at [645, 127] on div "[DATE] [DATE] - 1.0 days" at bounding box center [925, 253] width 1127 height 271
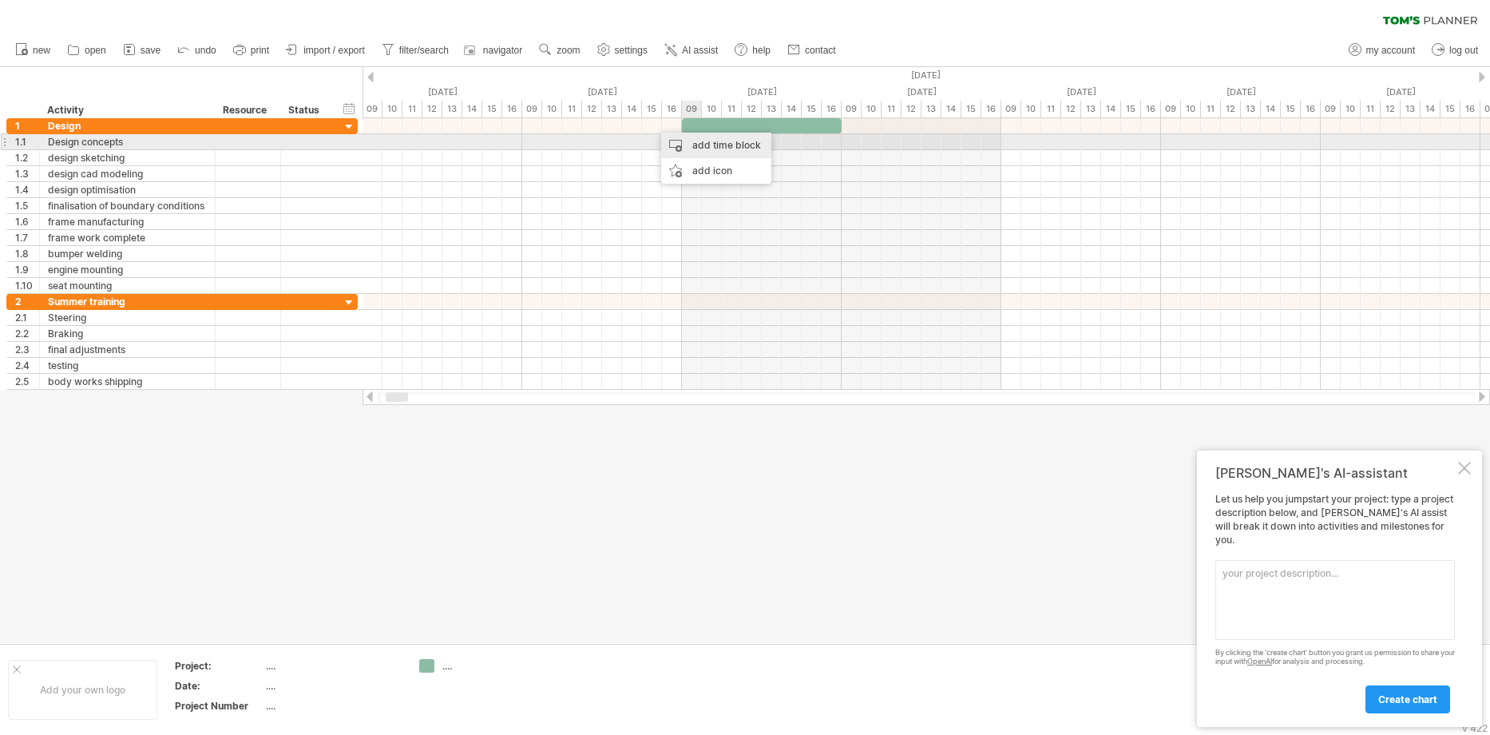
click at [707, 146] on div "add time block" at bounding box center [716, 146] width 110 height 26
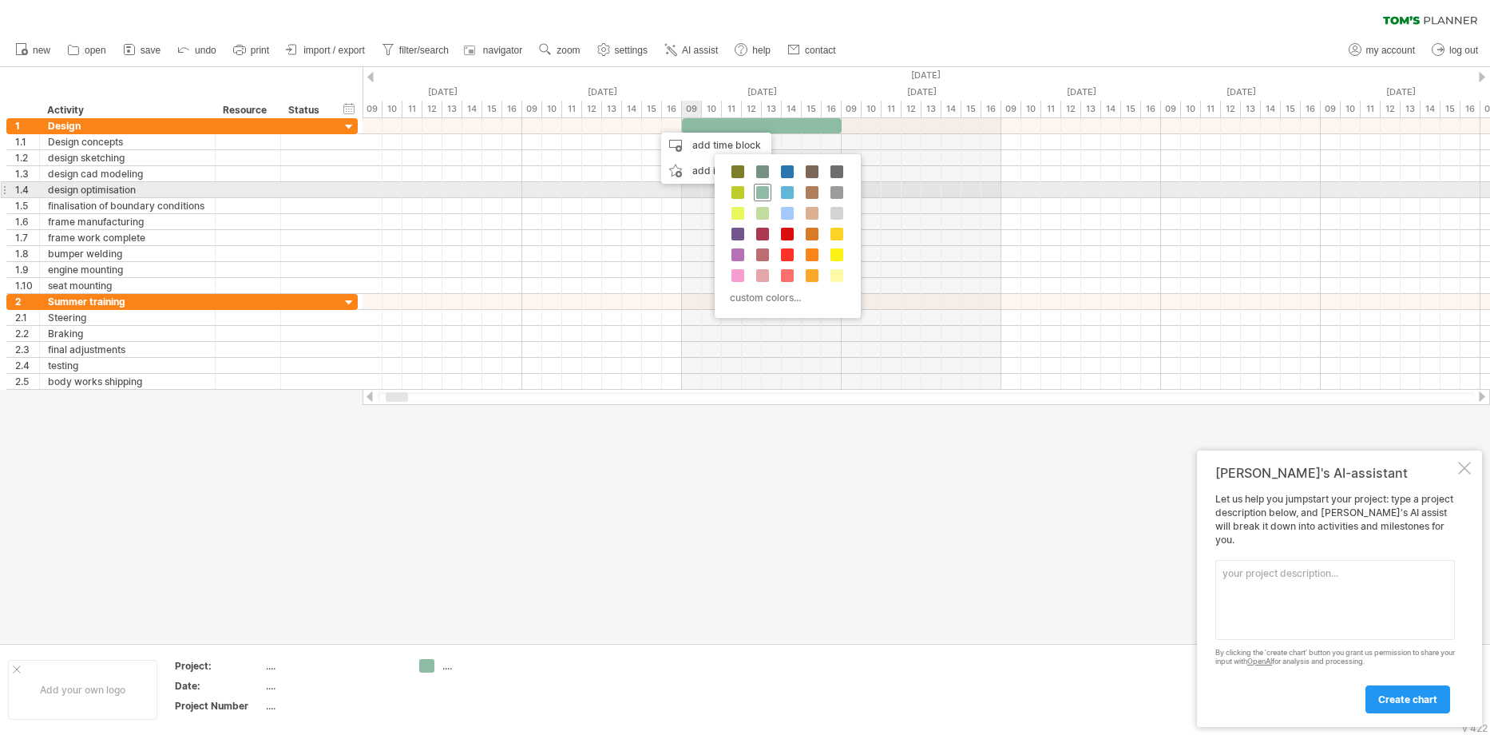
click at [757, 194] on span at bounding box center [762, 192] width 13 height 13
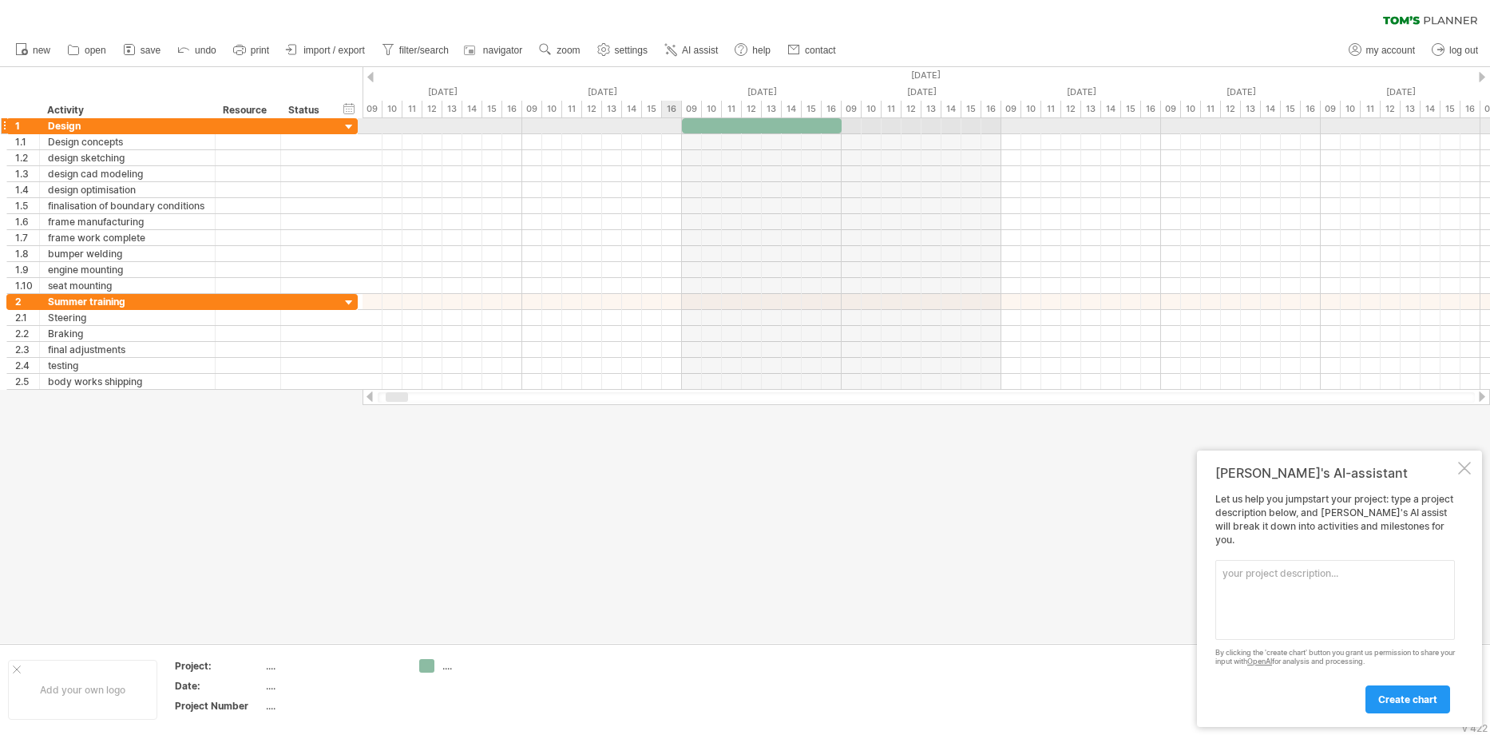
click at [662, 127] on div at bounding box center [925, 126] width 1127 height 16
drag, startPoint x: 726, startPoint y: 127, endPoint x: 687, endPoint y: 133, distance: 38.7
click at [687, 133] on div at bounding box center [762, 125] width 160 height 15
drag, startPoint x: 682, startPoint y: 133, endPoint x: 671, endPoint y: 133, distance: 11.2
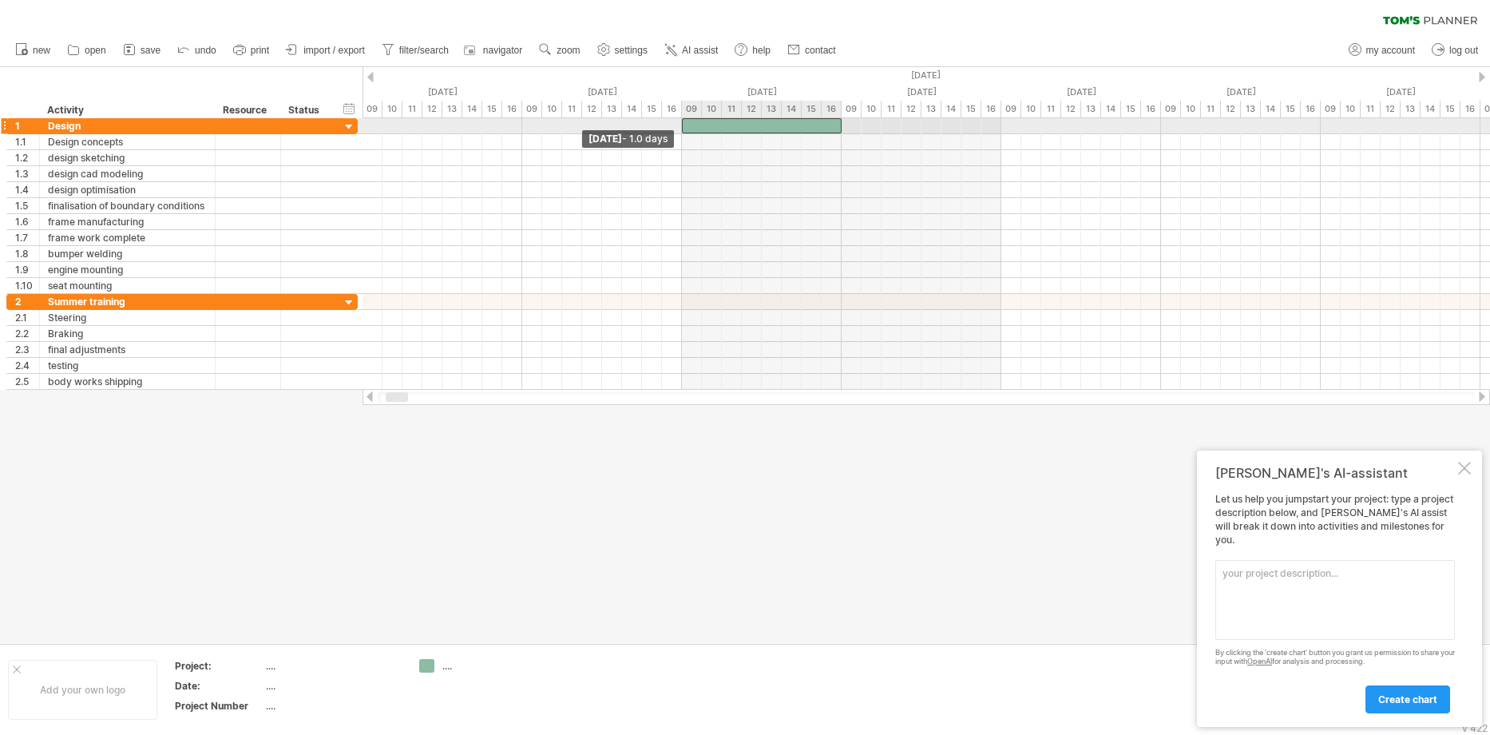
click at [662, 133] on div "[DATE] [DATE] - 1.0 days" at bounding box center [925, 253] width 1127 height 271
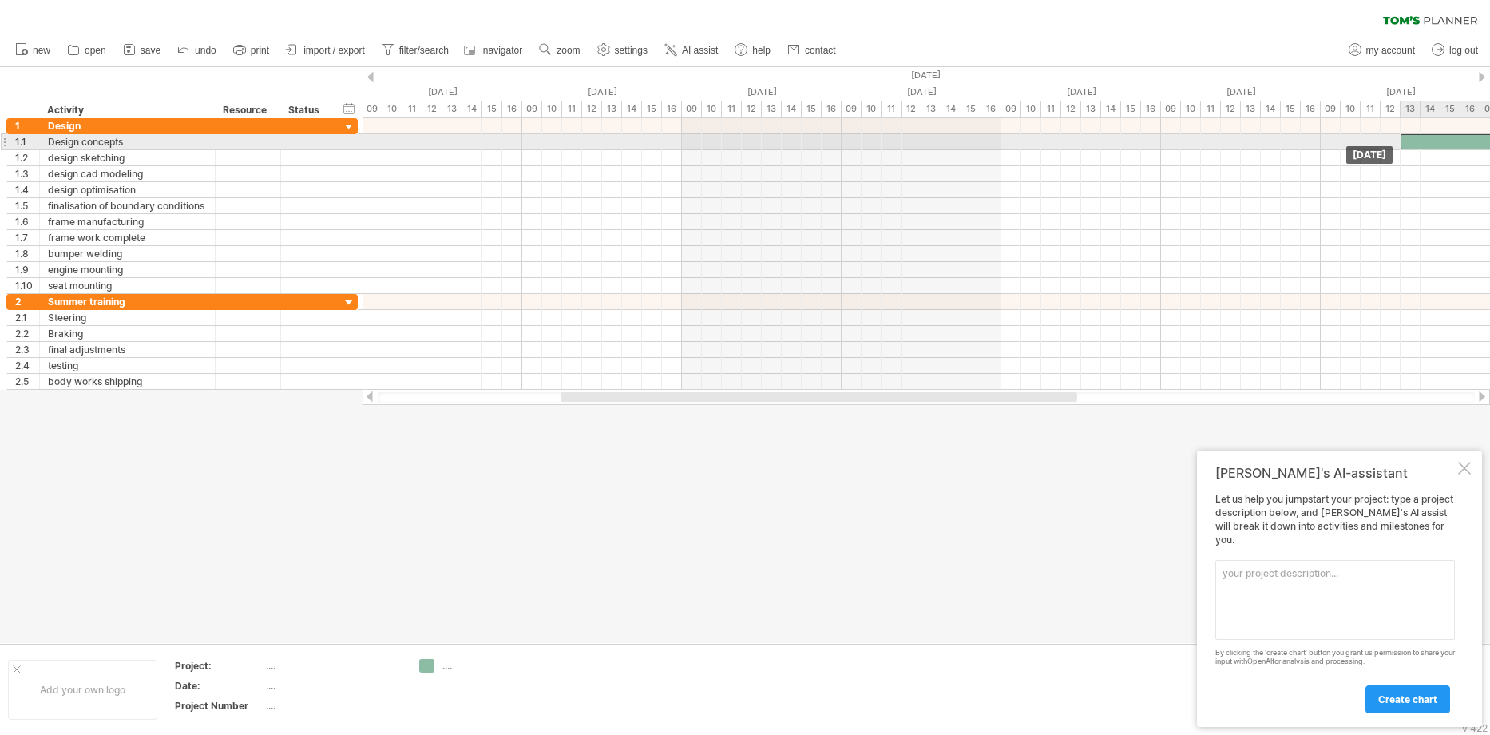
drag, startPoint x: 748, startPoint y: 124, endPoint x: 1430, endPoint y: 141, distance: 682.0
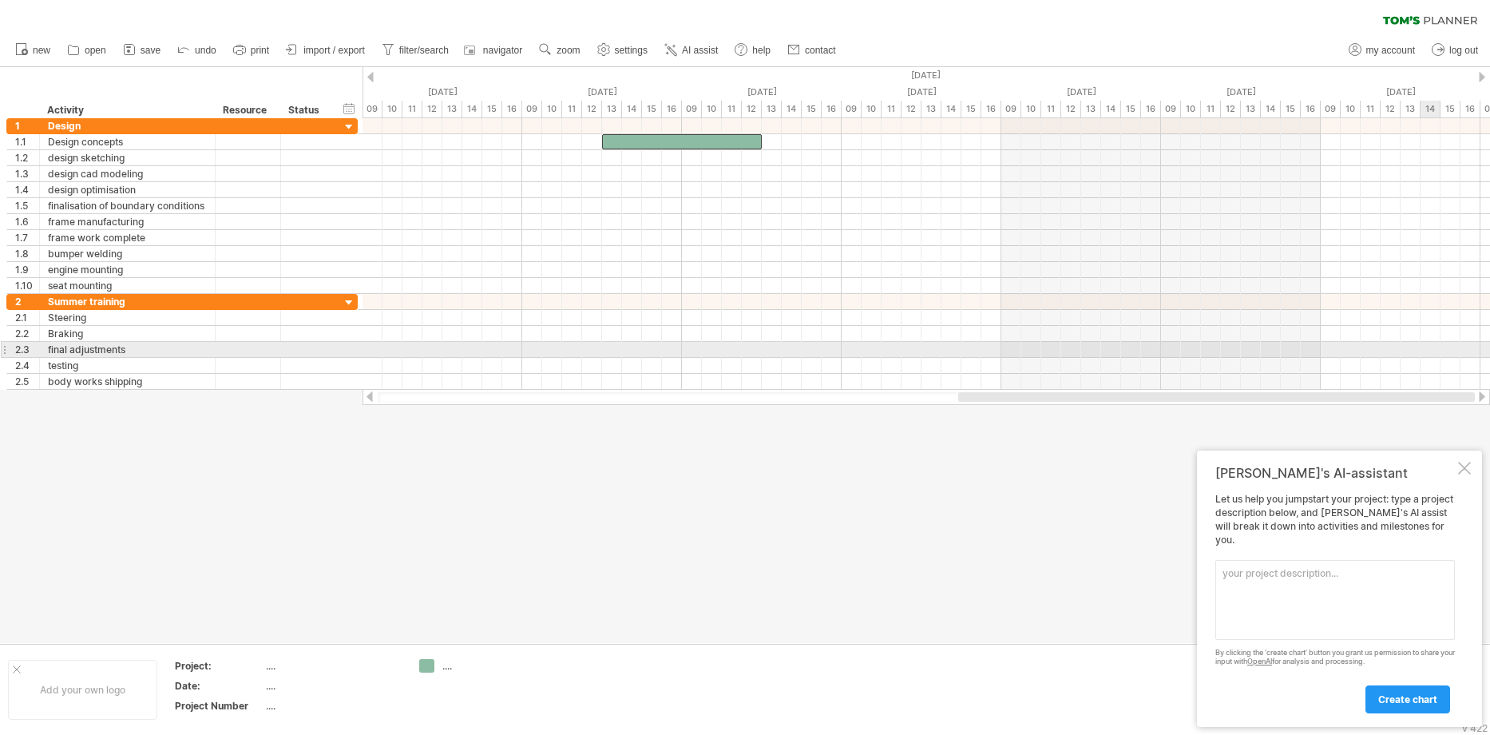
drag, startPoint x: 852, startPoint y: 395, endPoint x: 1439, endPoint y: 328, distance: 590.6
click at [1447, 348] on div "Trying to reach [DOMAIN_NAME] Connected again... 0% clear filter new 1" at bounding box center [745, 367] width 1490 height 735
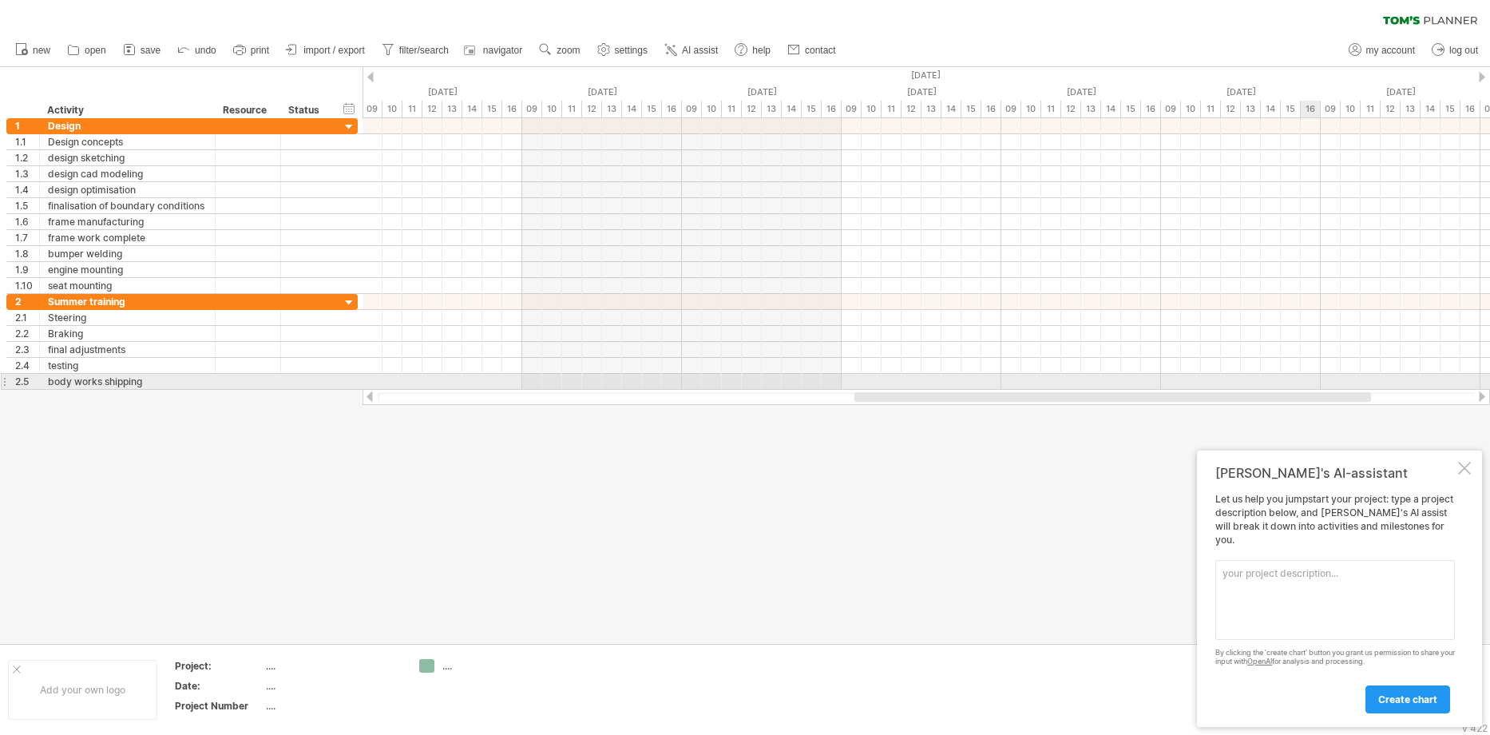
drag, startPoint x: 1039, startPoint y: 401, endPoint x: 1305, endPoint y: 378, distance: 266.8
click at [1305, 378] on div "Trying to reach [DOMAIN_NAME] Connected again... 0% clear filter new 1" at bounding box center [745, 367] width 1490 height 735
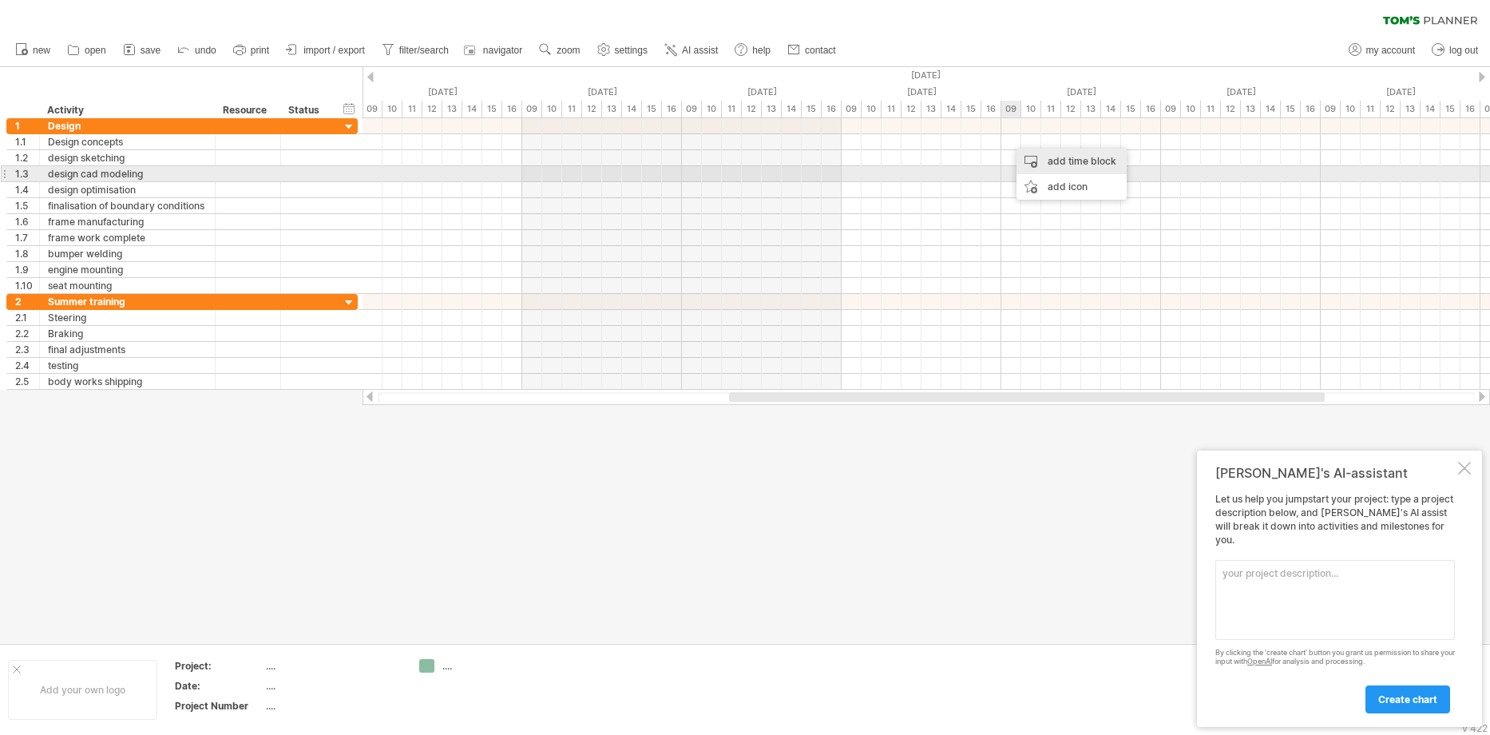
click at [1061, 169] on div "add time block" at bounding box center [1071, 162] width 110 height 26
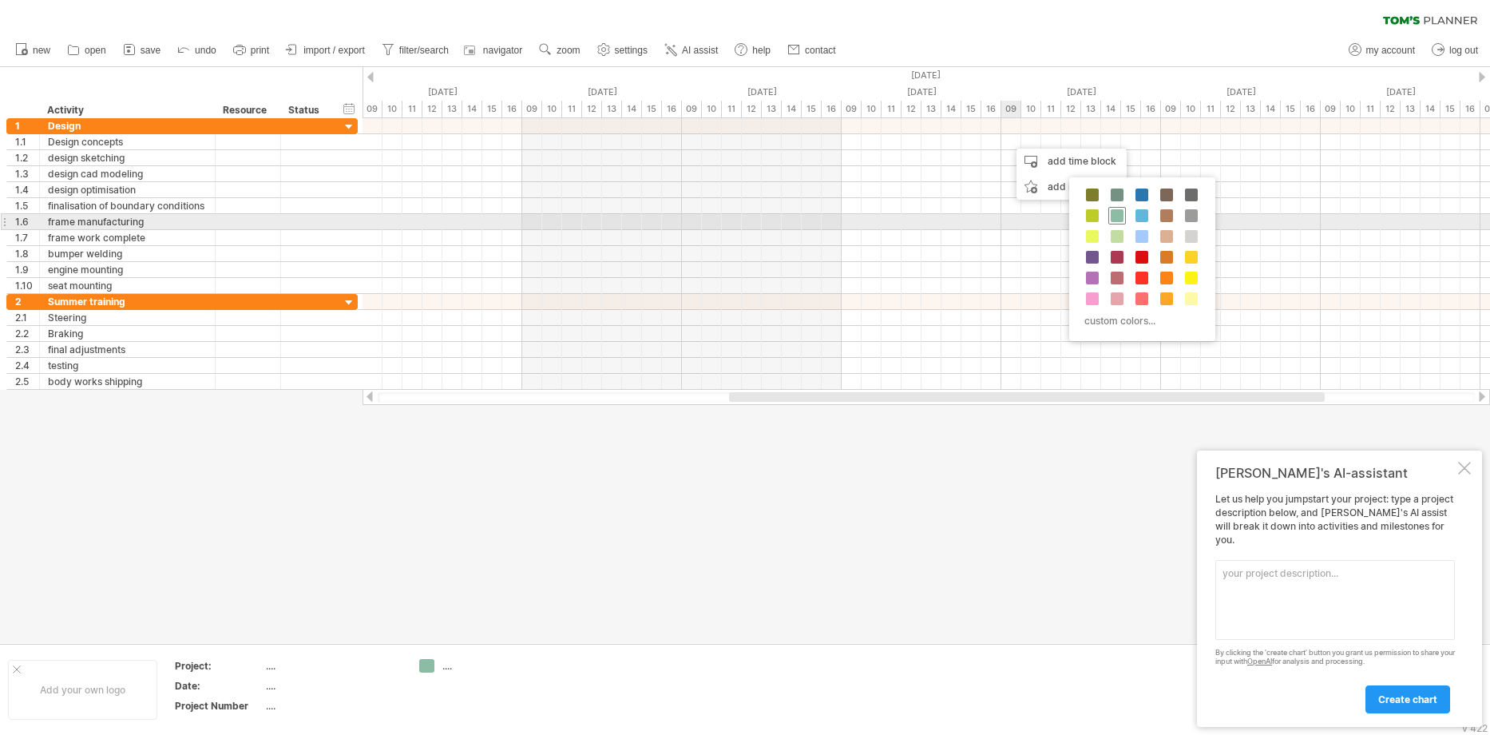
click at [1123, 222] on div at bounding box center [1117, 216] width 18 height 18
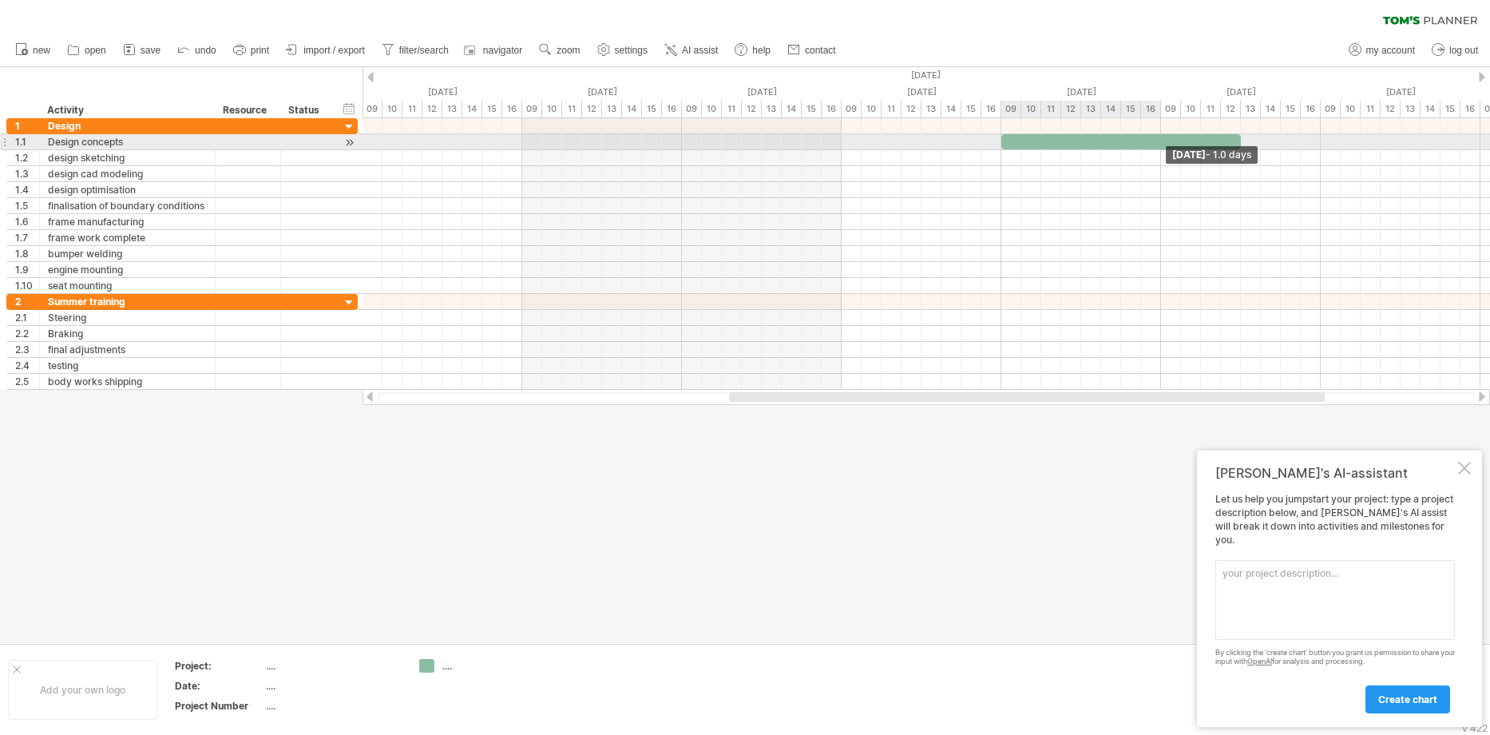
drag, startPoint x: 1159, startPoint y: 138, endPoint x: 1243, endPoint y: 146, distance: 84.2
click at [1243, 146] on span at bounding box center [1241, 141] width 6 height 15
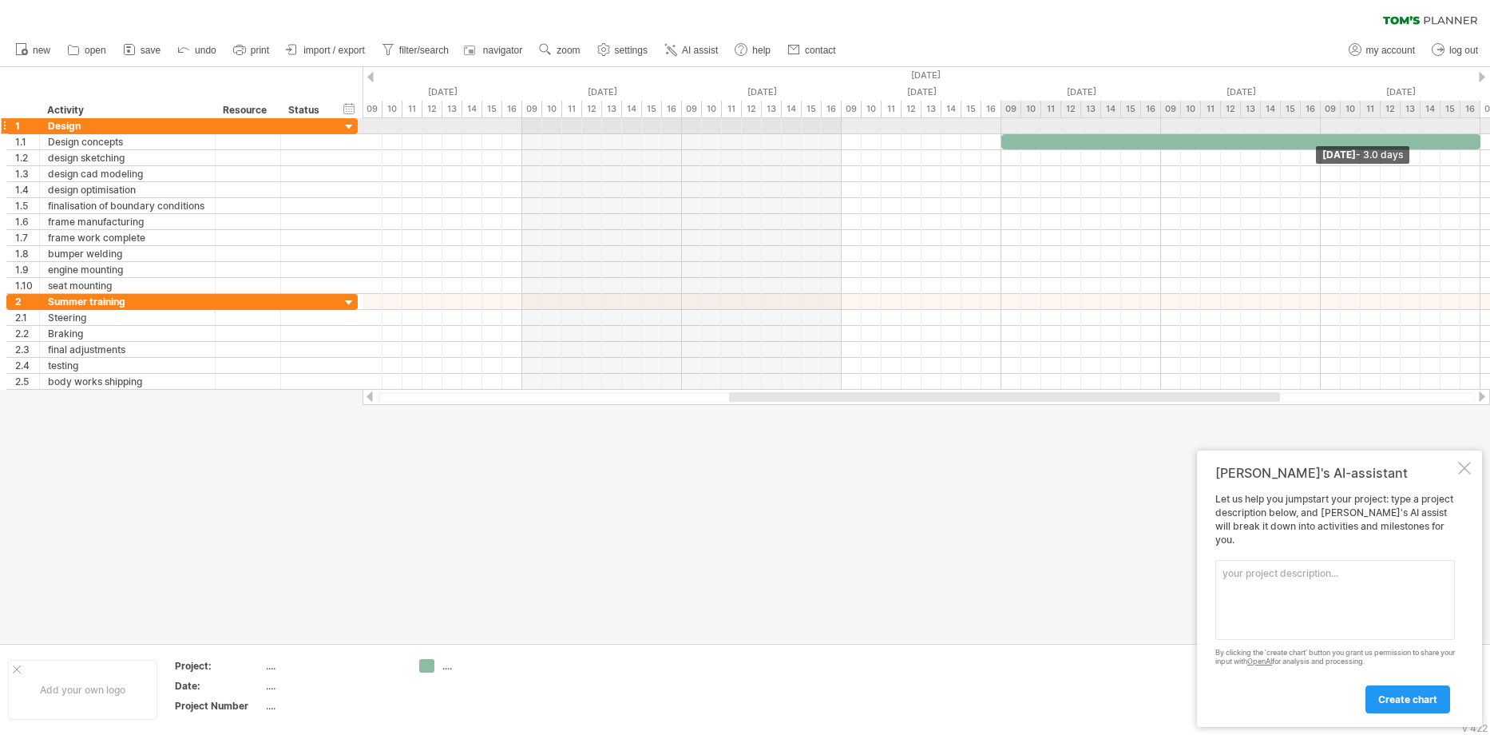
drag, startPoint x: 1238, startPoint y: 146, endPoint x: 1463, endPoint y: 133, distance: 225.6
click at [1463, 133] on div "[DATE] - 3.0 days [DATE]" at bounding box center [925, 253] width 1127 height 271
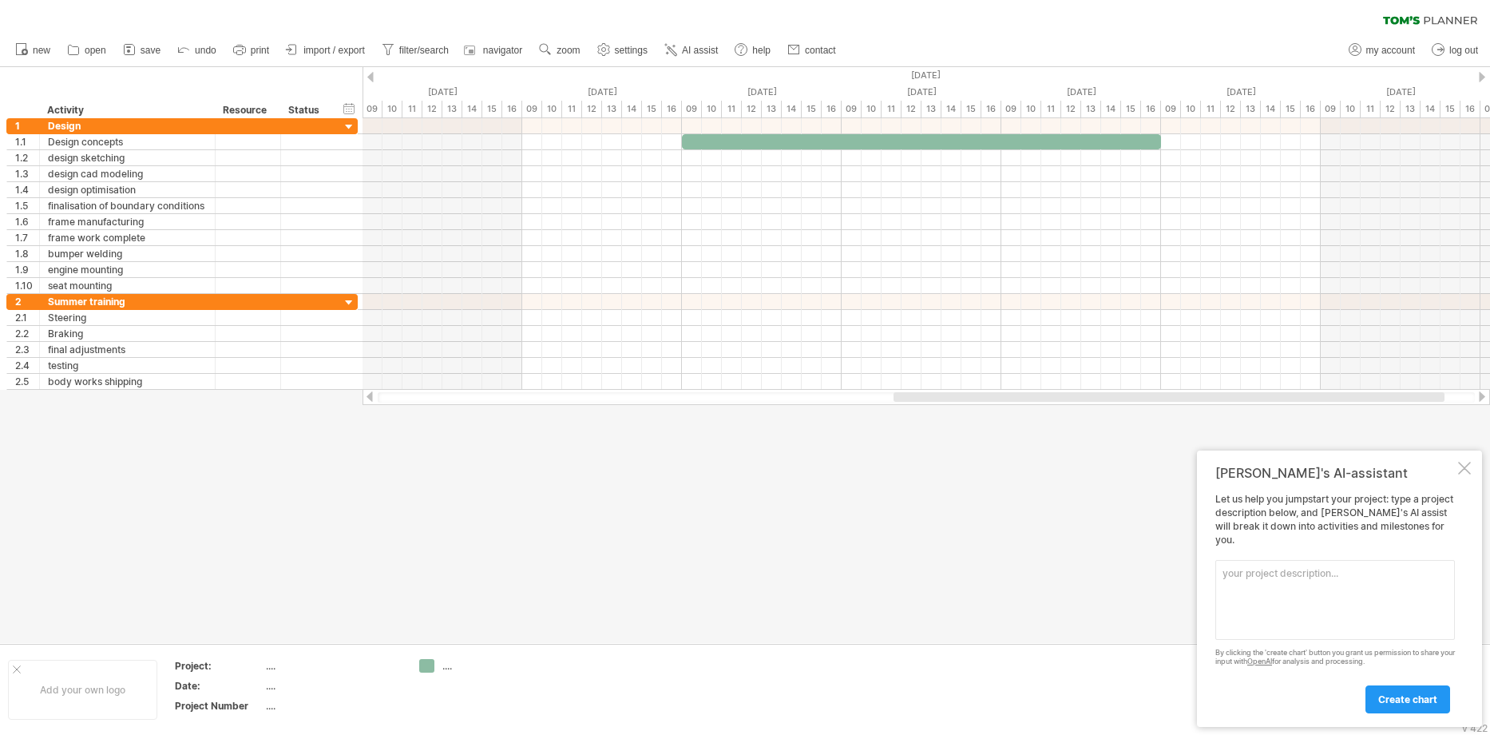
drag, startPoint x: 1127, startPoint y: 395, endPoint x: 1292, endPoint y: 395, distance: 164.5
click at [1292, 395] on div at bounding box center [1168, 397] width 551 height 10
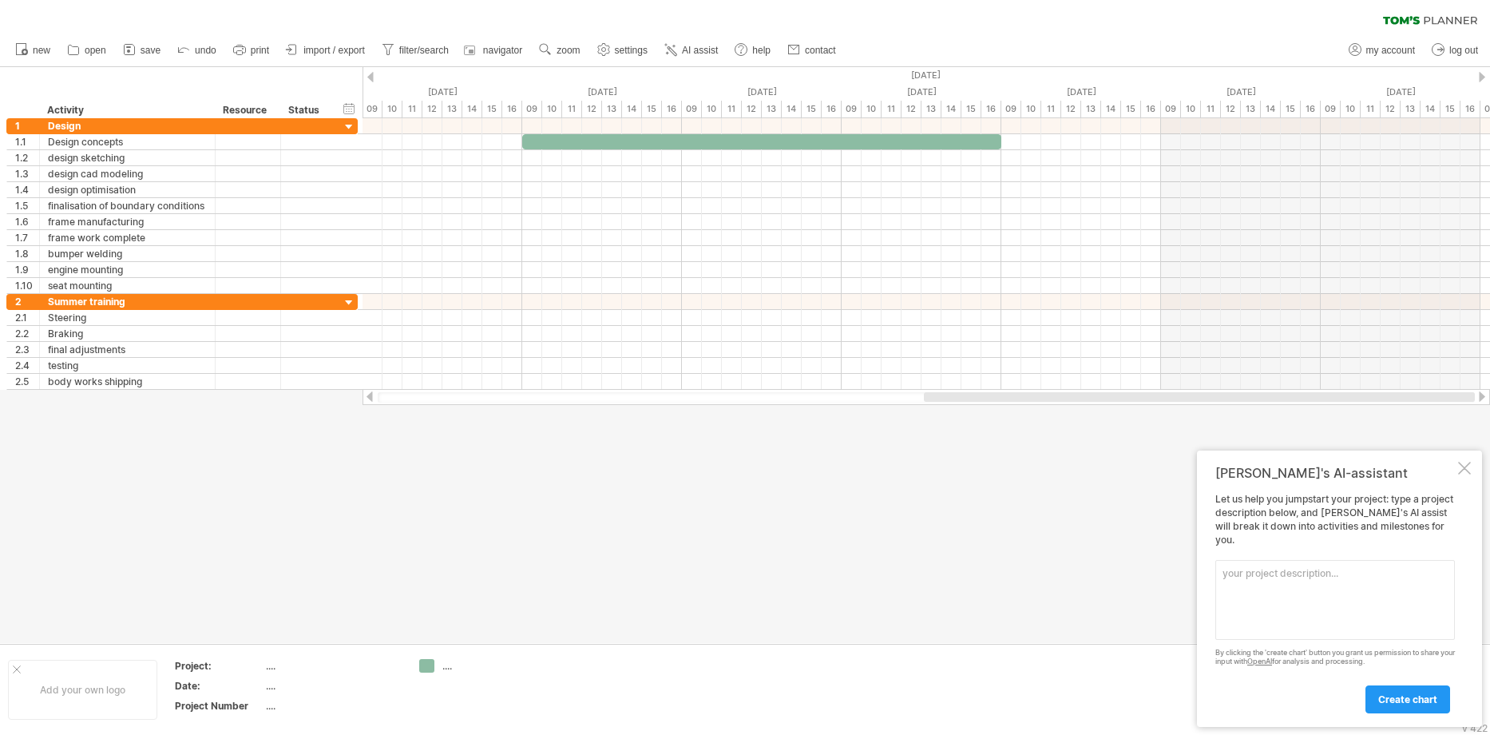
drag, startPoint x: 1178, startPoint y: 403, endPoint x: 1212, endPoint y: 264, distance: 142.9
click at [1290, 401] on div at bounding box center [1199, 397] width 551 height 10
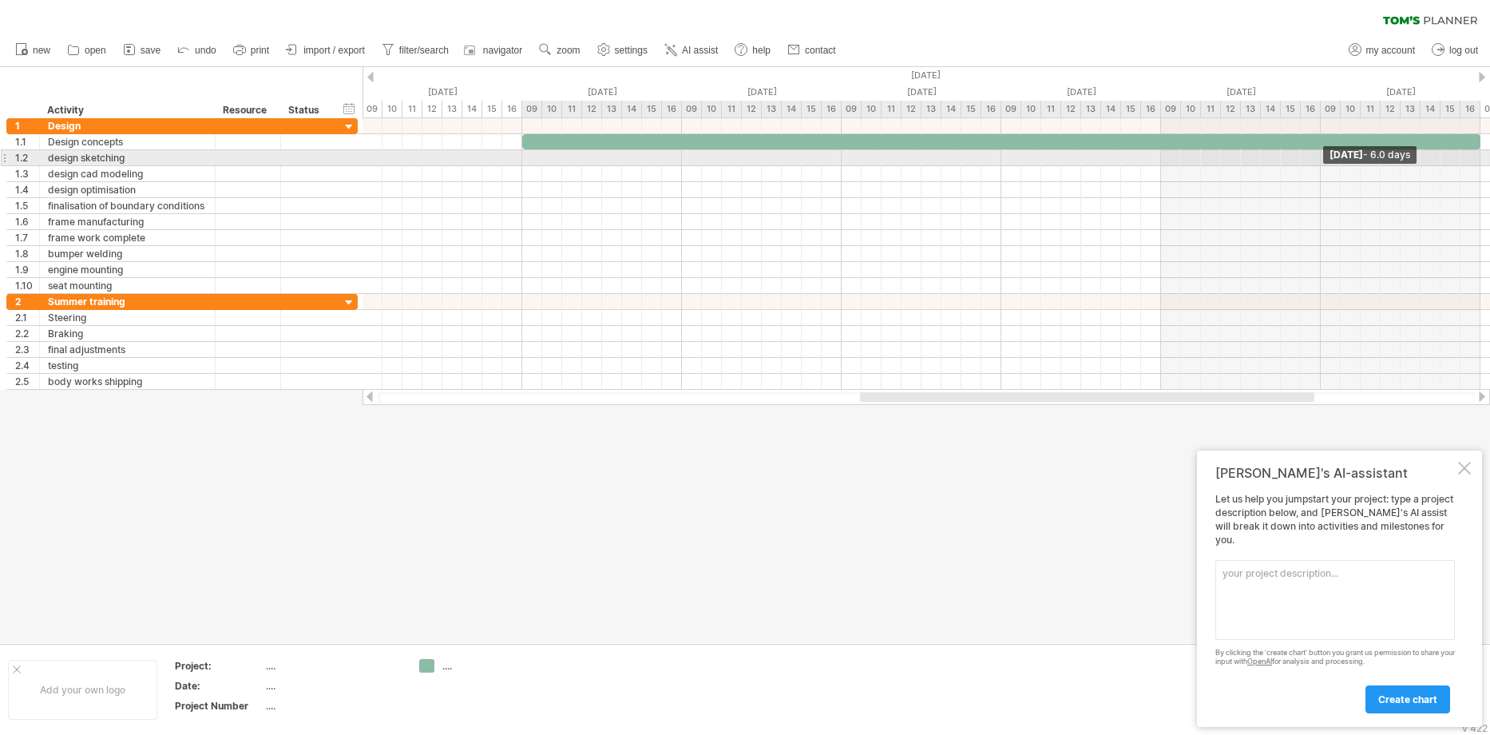
drag, startPoint x: 1000, startPoint y: 141, endPoint x: 1419, endPoint y: 188, distance: 421.8
click at [1469, 152] on div "[DATE] - 6.0 days [DATE]" at bounding box center [925, 253] width 1127 height 271
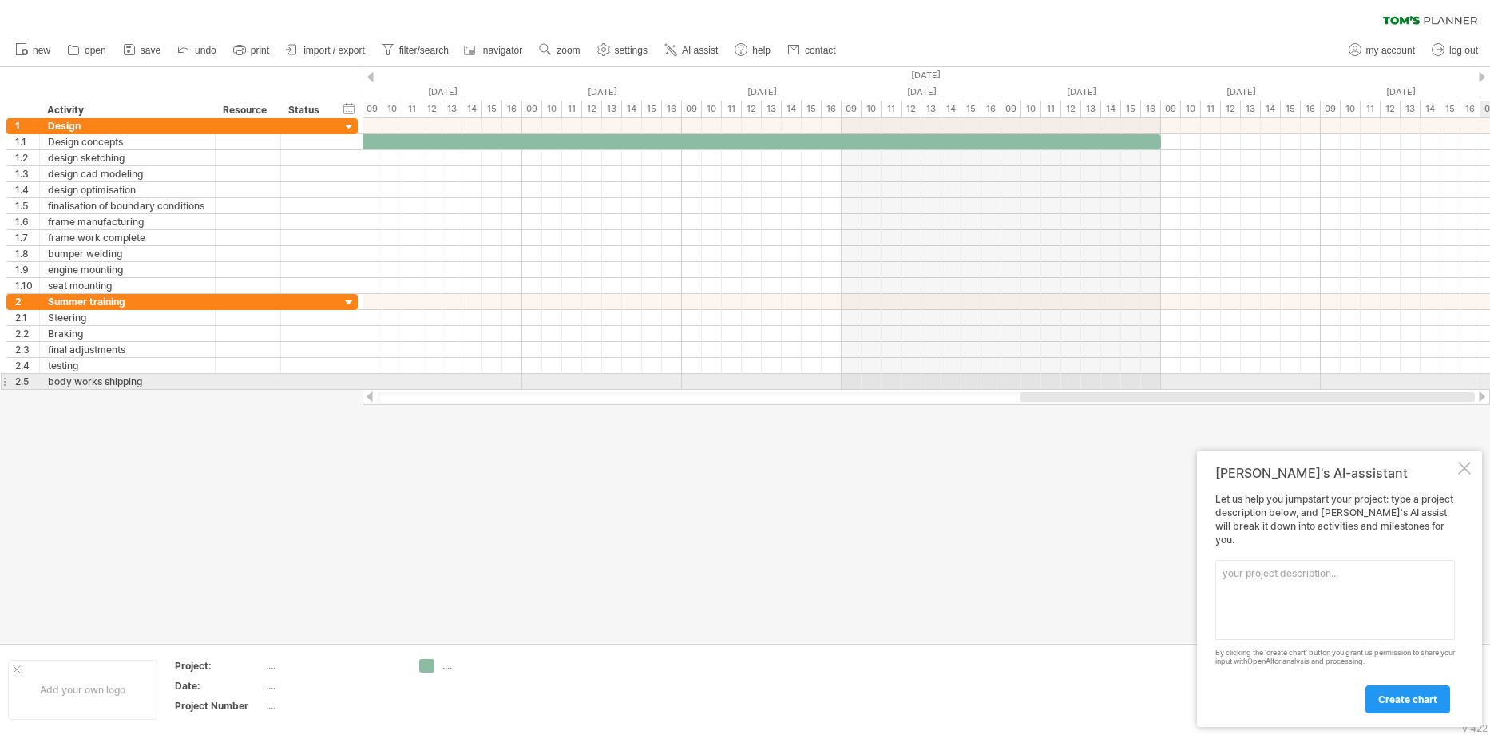
drag, startPoint x: 1212, startPoint y: 398, endPoint x: 1440, endPoint y: 345, distance: 234.3
click at [1482, 370] on div "Trying to reach [DOMAIN_NAME] Connected again... 0% clear filter new 1" at bounding box center [745, 367] width 1490 height 735
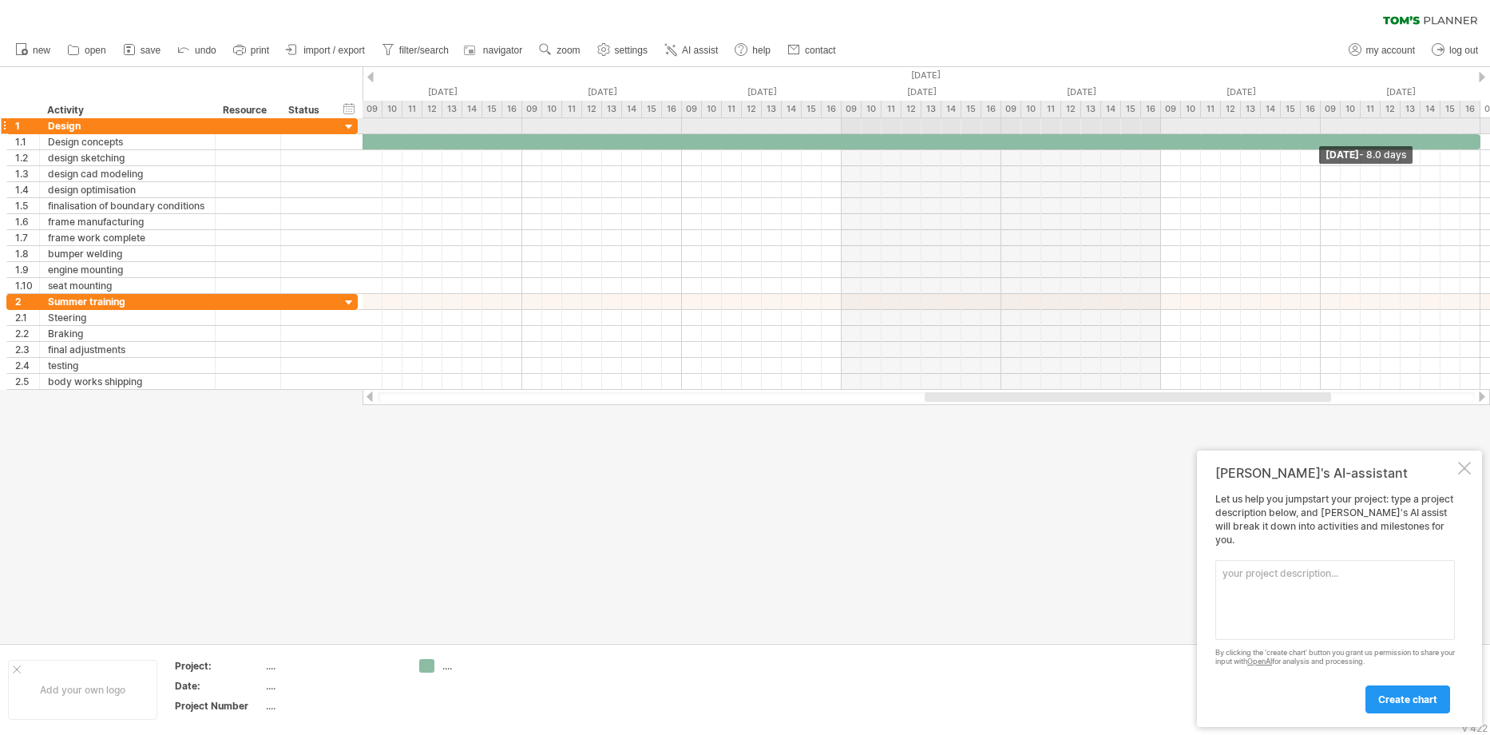
drag, startPoint x: 1163, startPoint y: 141, endPoint x: 1490, endPoint y: 127, distance: 326.8
click at [1489, 127] on html "progress(100%) Trying to reach [DOMAIN_NAME] Connected again... 0% clear filter…" at bounding box center [745, 369] width 1490 height 738
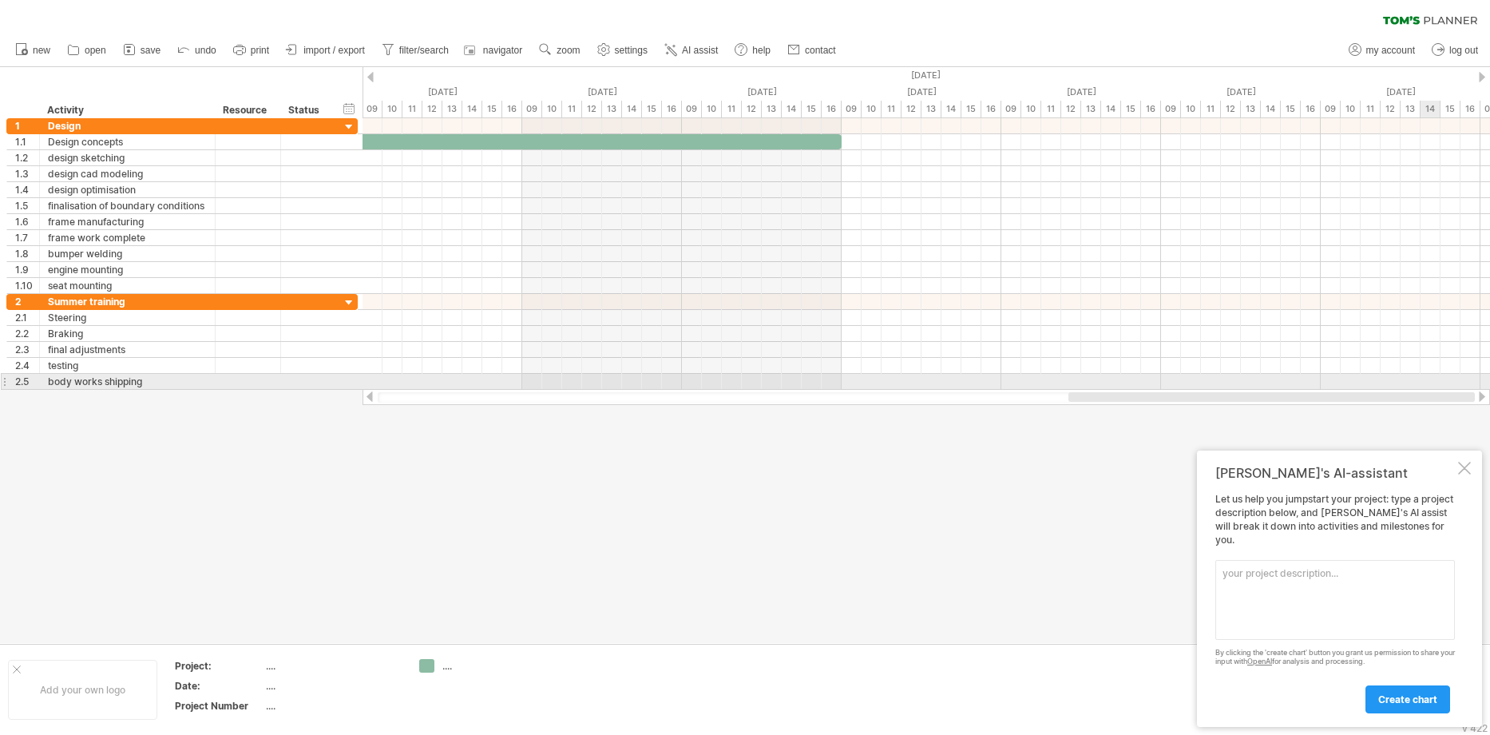
drag, startPoint x: 1197, startPoint y: 398, endPoint x: 1420, endPoint y: 376, distance: 224.6
click at [1420, 376] on div "Trying to reach [DOMAIN_NAME] Connected again... 0% clear filter new 1" at bounding box center [745, 367] width 1490 height 735
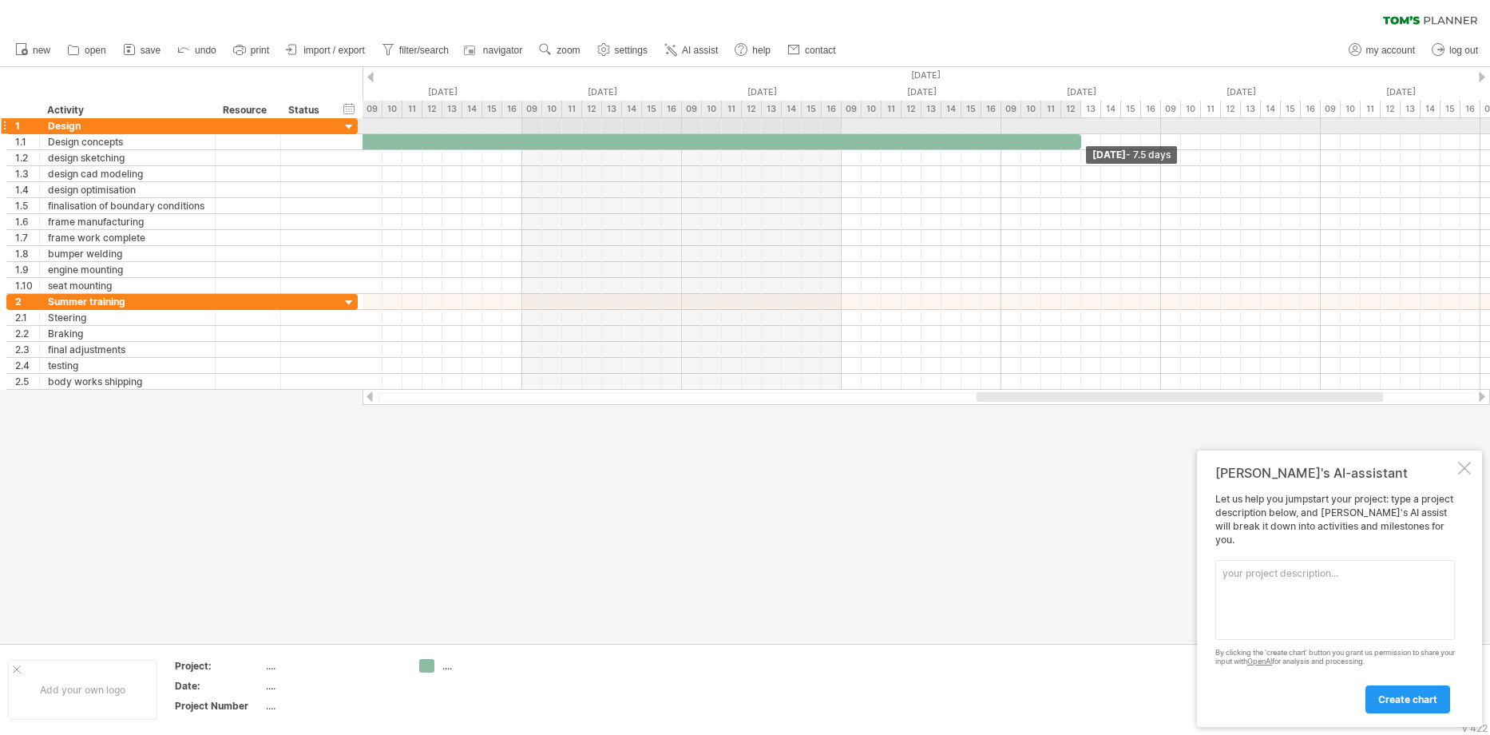
drag, startPoint x: 842, startPoint y: 141, endPoint x: 1051, endPoint y: 133, distance: 210.1
click at [1051, 133] on div "[DATE] - 7.5 days [DATE]" at bounding box center [925, 253] width 1127 height 271
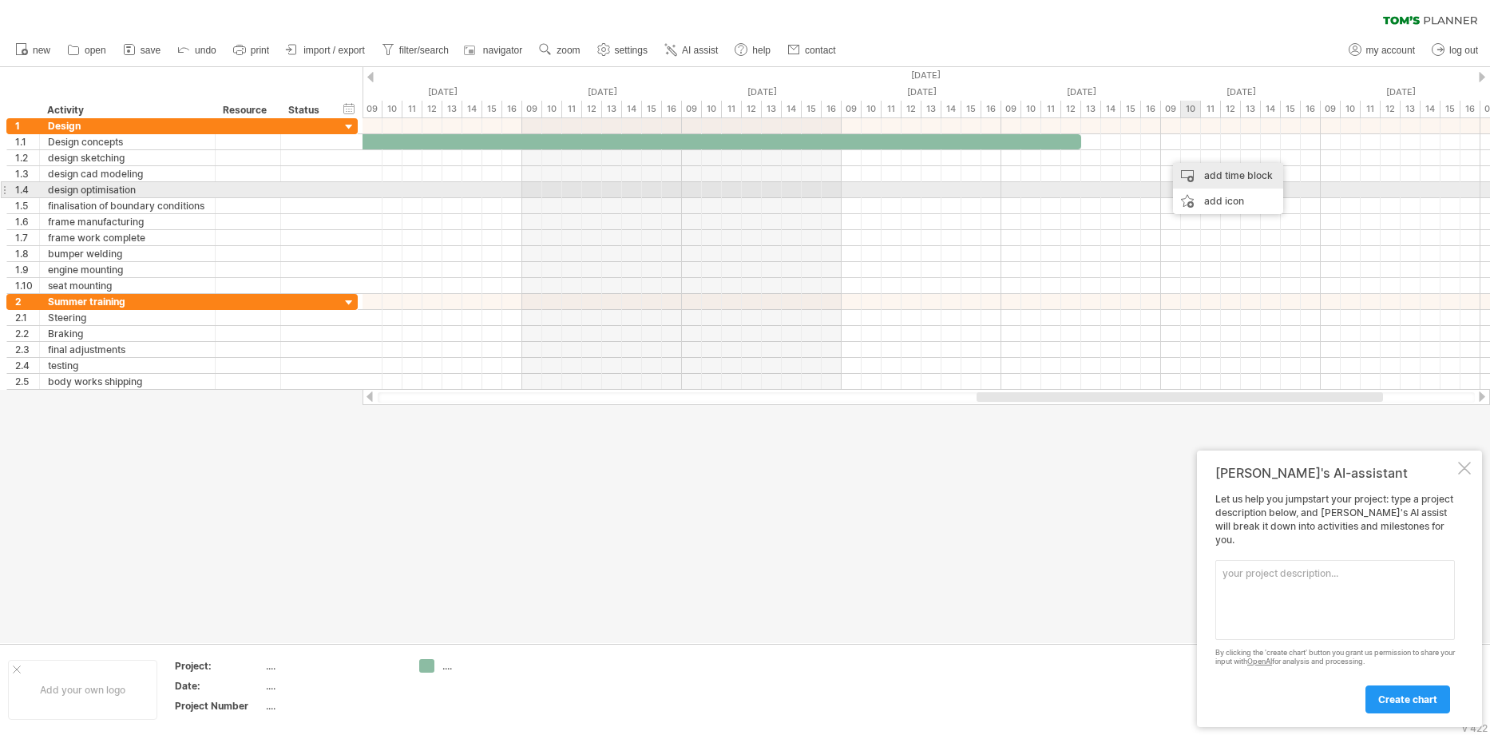
click at [1254, 183] on div "add time block" at bounding box center [1228, 176] width 110 height 26
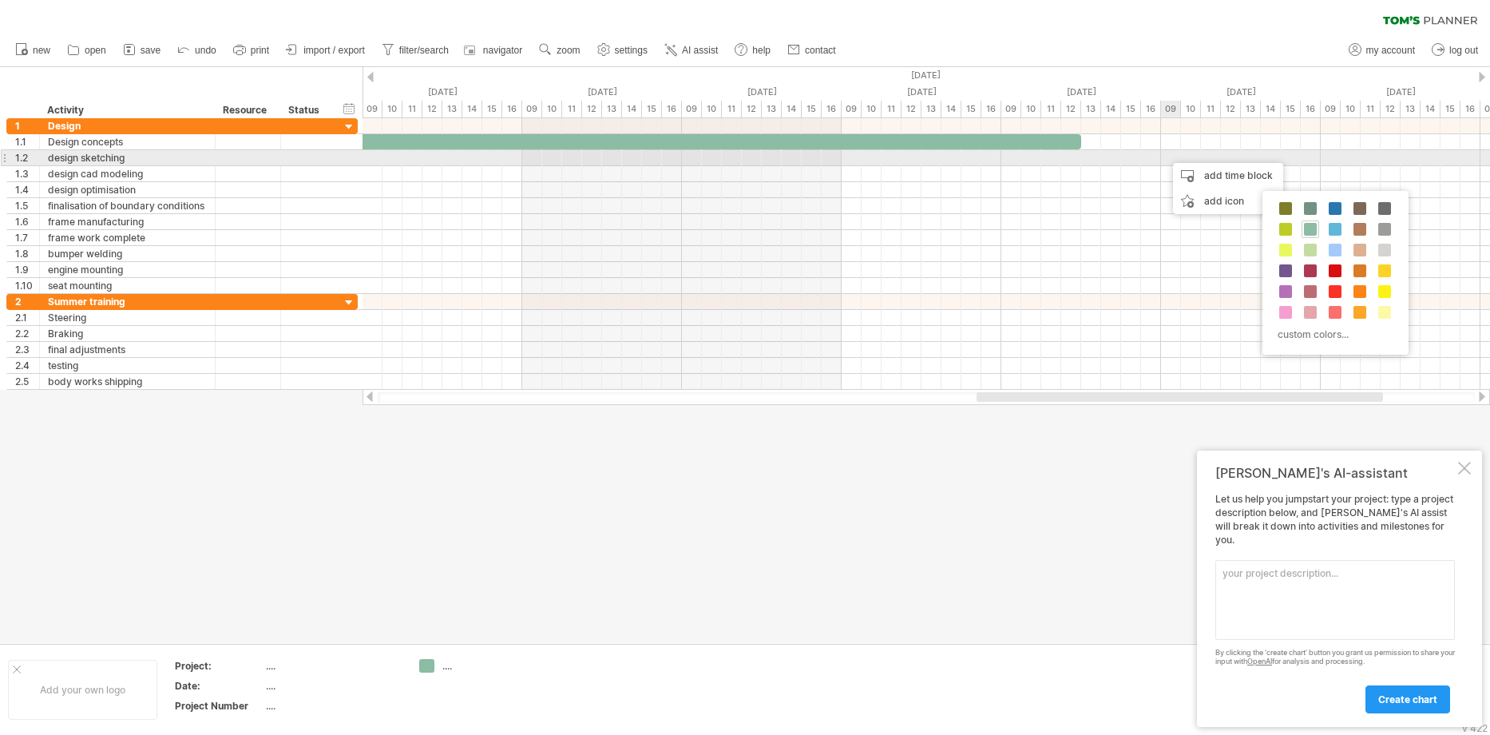
click at [1165, 157] on div at bounding box center [925, 158] width 1127 height 16
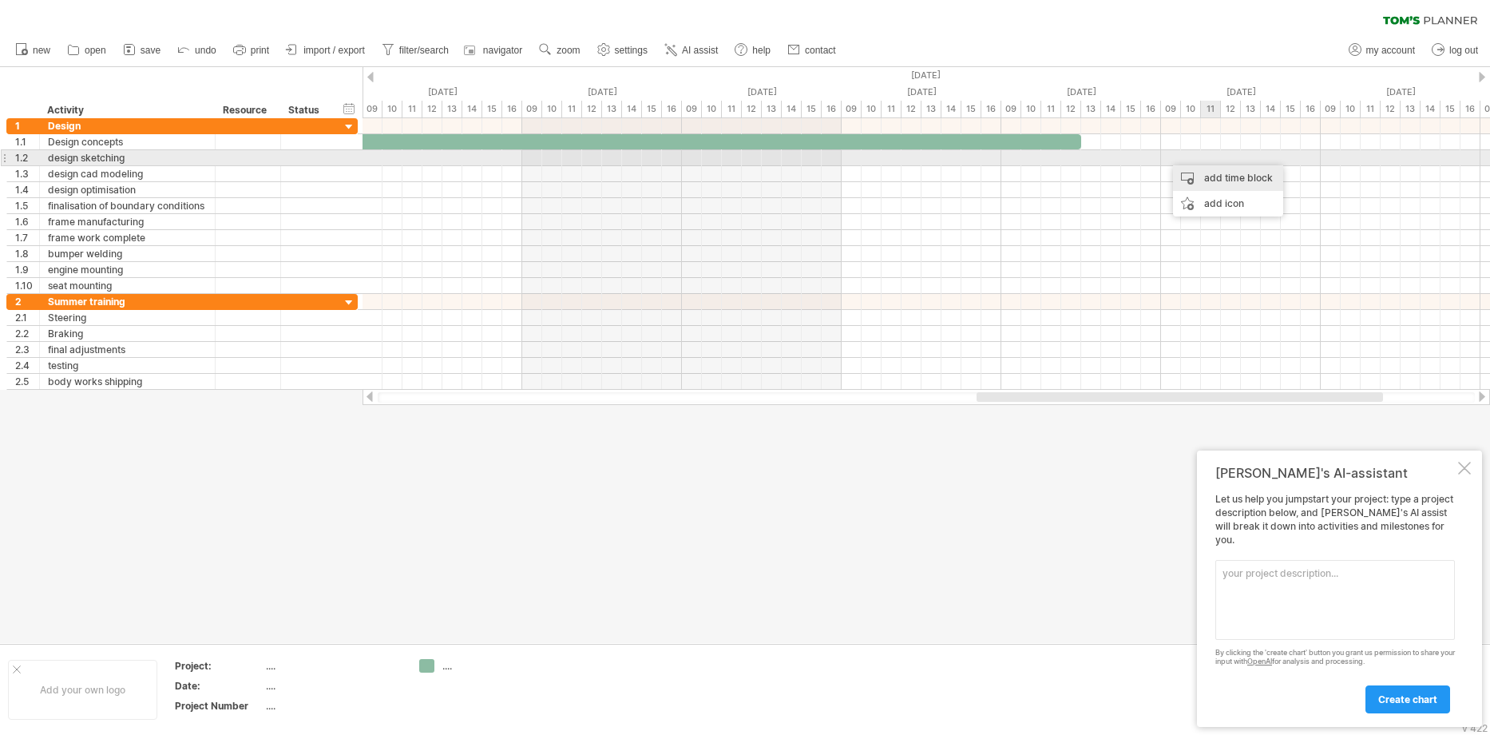
click at [1232, 166] on div "add time block" at bounding box center [1228, 178] width 110 height 26
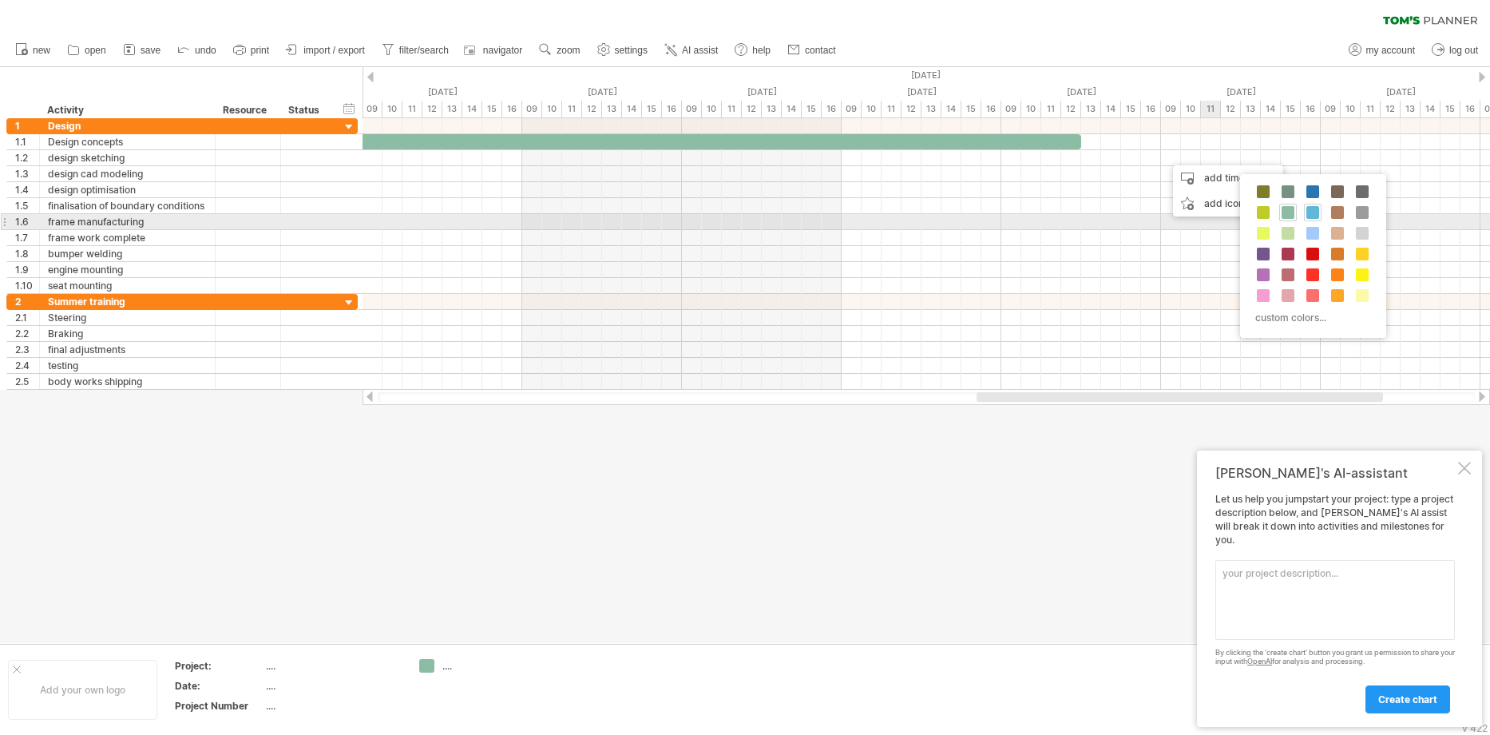
click at [1310, 216] on span at bounding box center [1312, 212] width 13 height 13
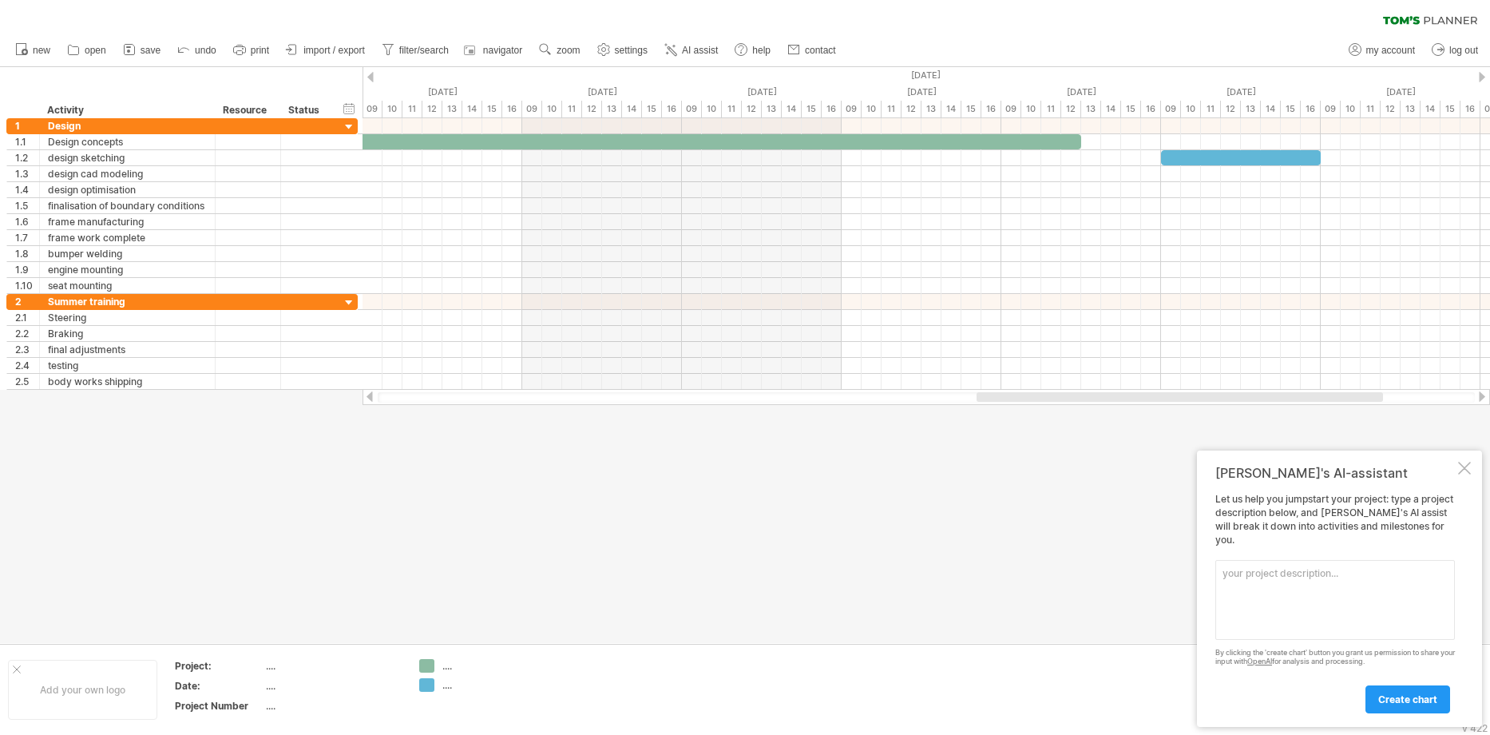
click at [1483, 77] on div at bounding box center [1482, 77] width 6 height 10
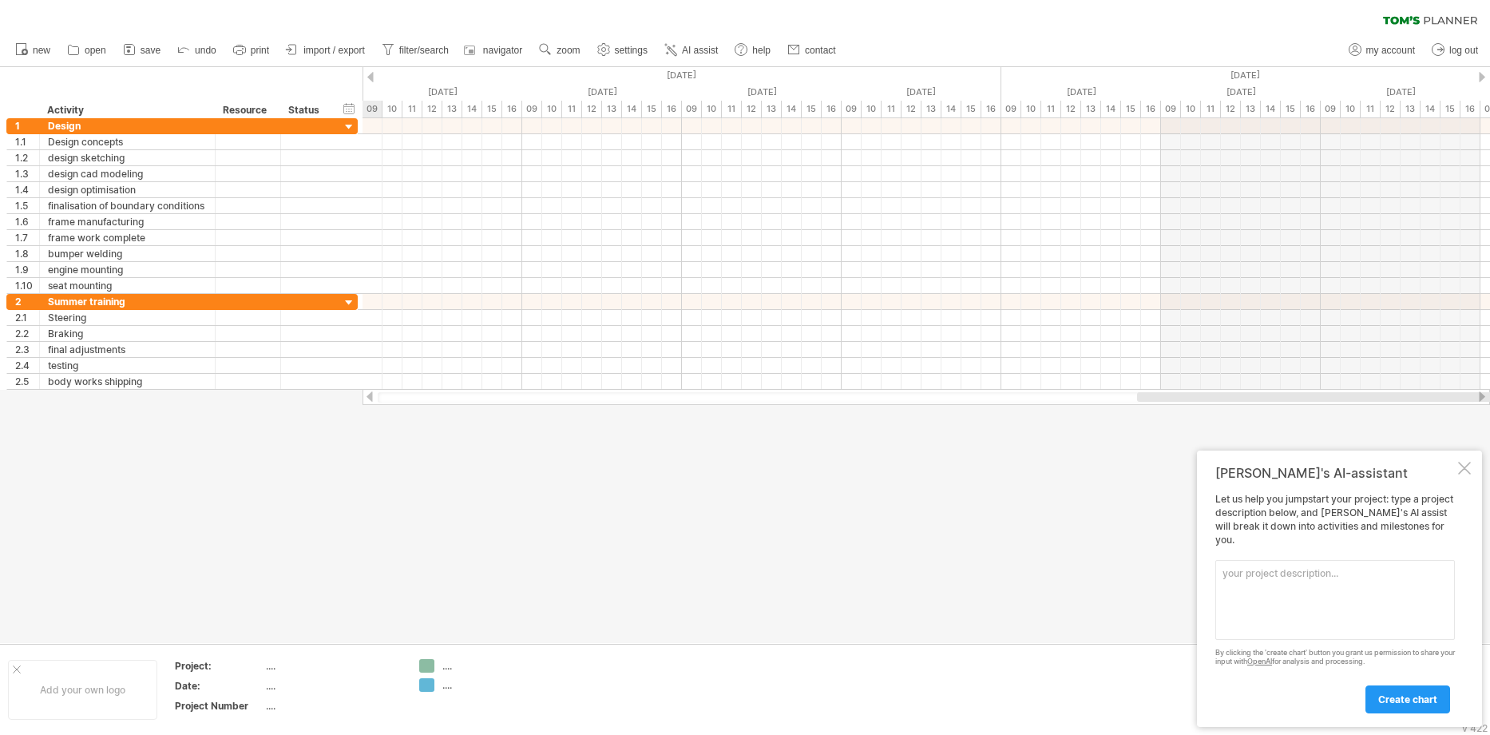
click at [368, 74] on div at bounding box center [370, 77] width 6 height 10
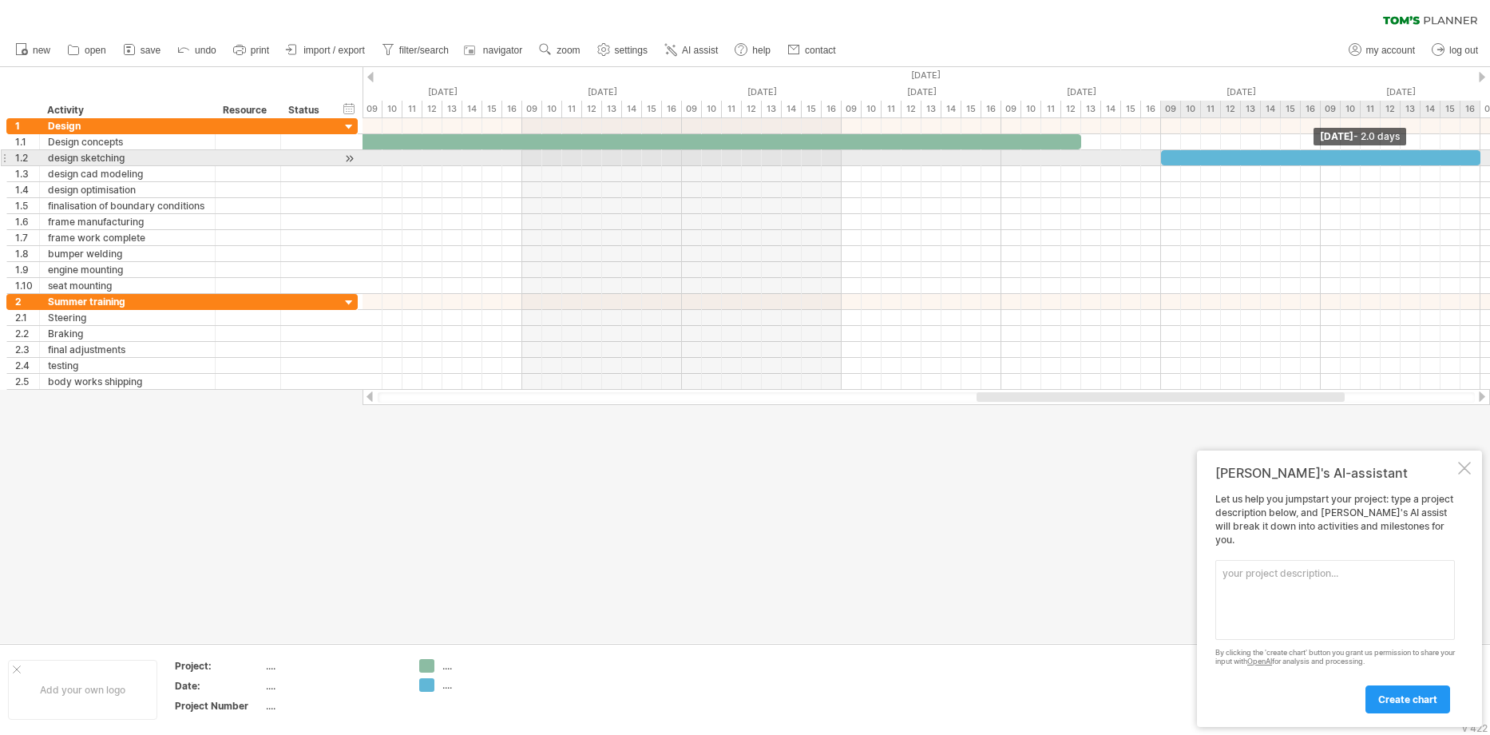
drag, startPoint x: 1319, startPoint y: 163, endPoint x: 1490, endPoint y: 160, distance: 170.9
click at [1489, 160] on html "progress(100%) Trying to reach [DOMAIN_NAME] Connected again... 0% clear filter…" at bounding box center [745, 369] width 1490 height 738
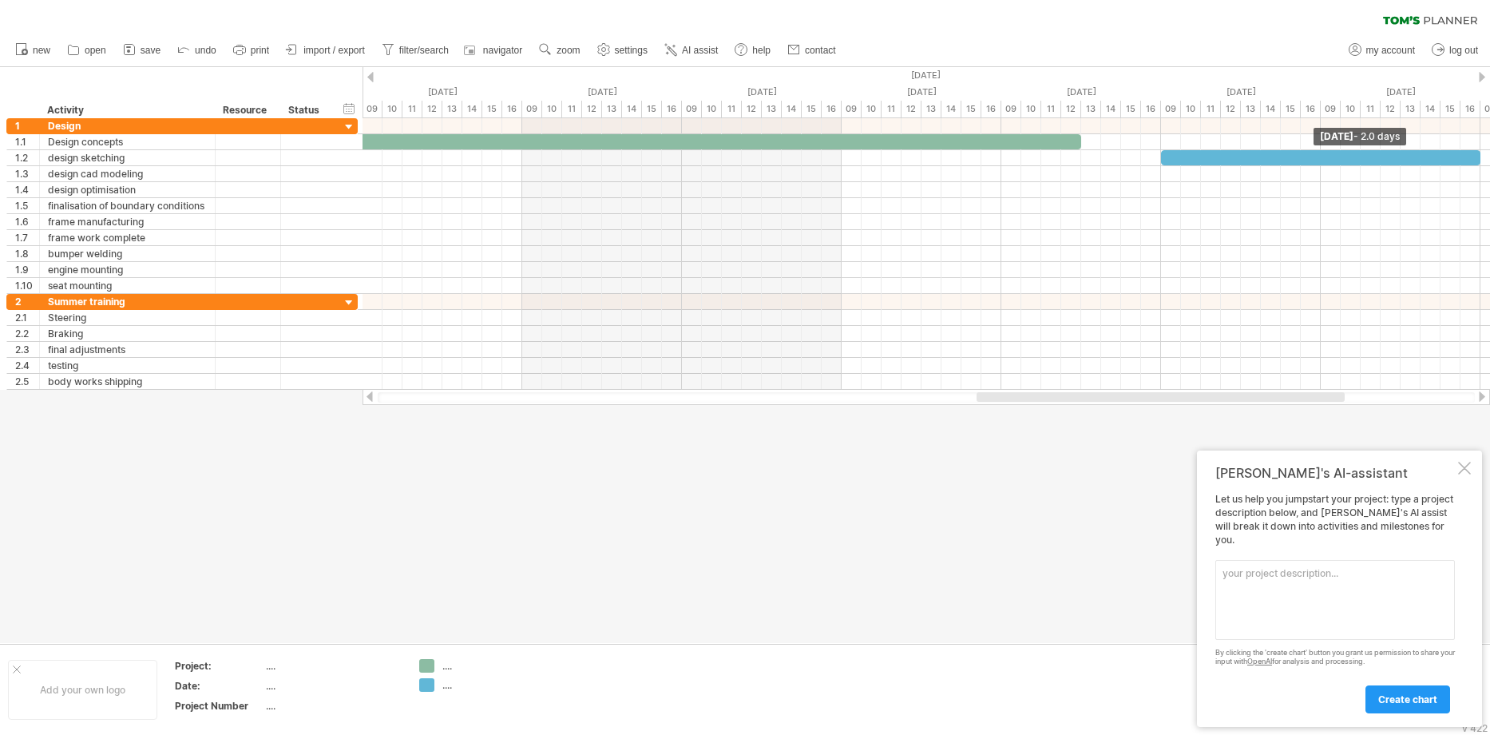
click at [1484, 77] on div at bounding box center [1482, 77] width 6 height 10
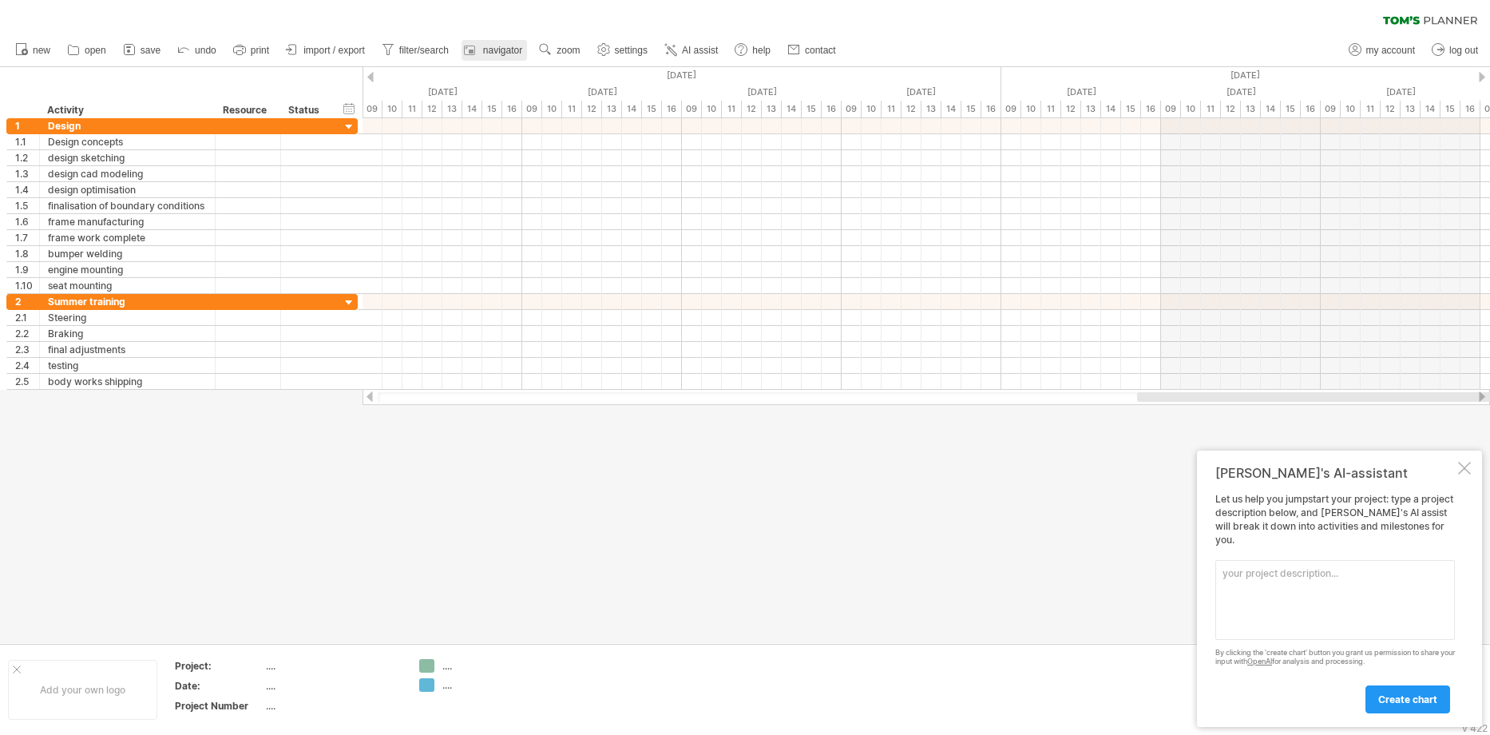
click at [481, 57] on link "navigator" at bounding box center [493, 50] width 65 height 21
click at [1462, 474] on div at bounding box center [1464, 467] width 13 height 13
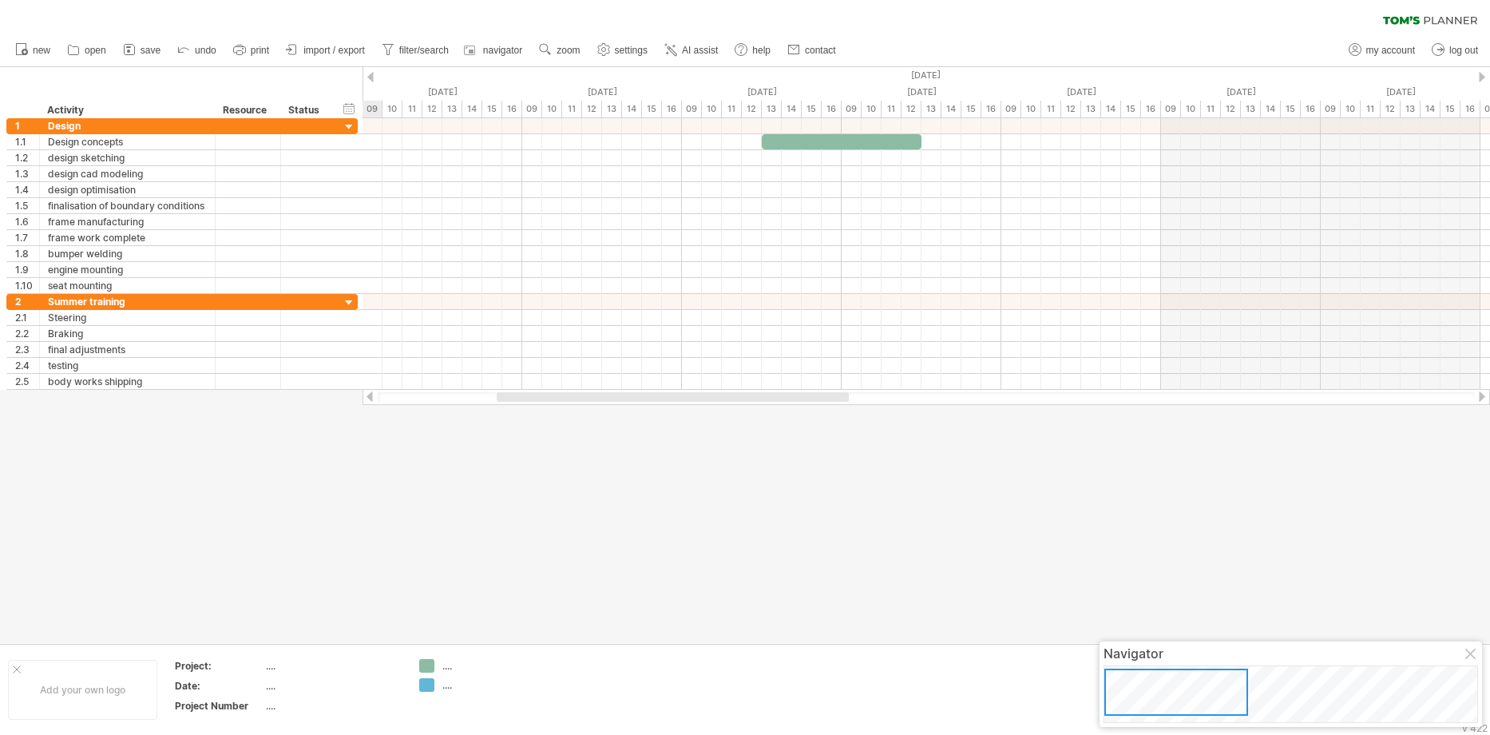
click at [1213, 680] on div at bounding box center [1176, 691] width 144 height 47
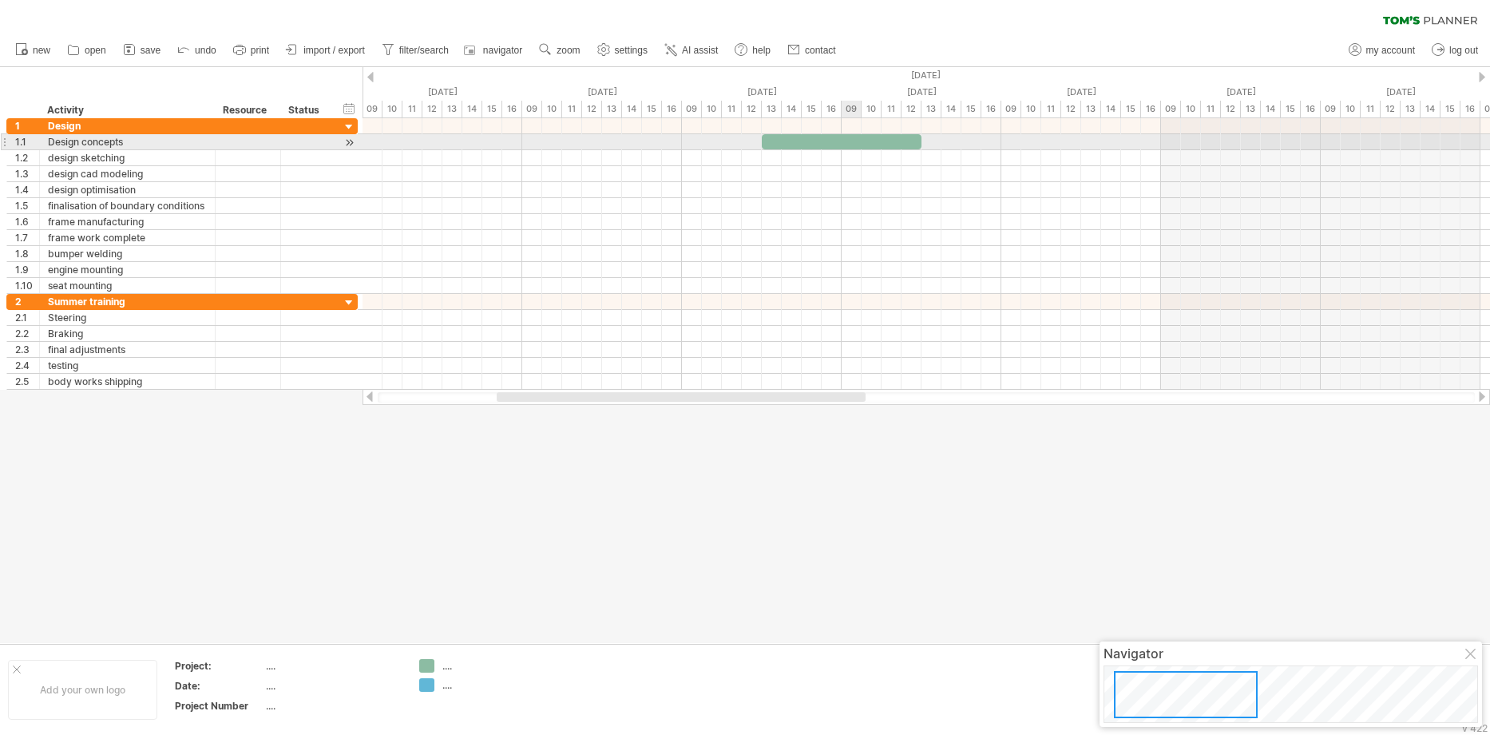
click at [844, 144] on div at bounding box center [842, 141] width 160 height 15
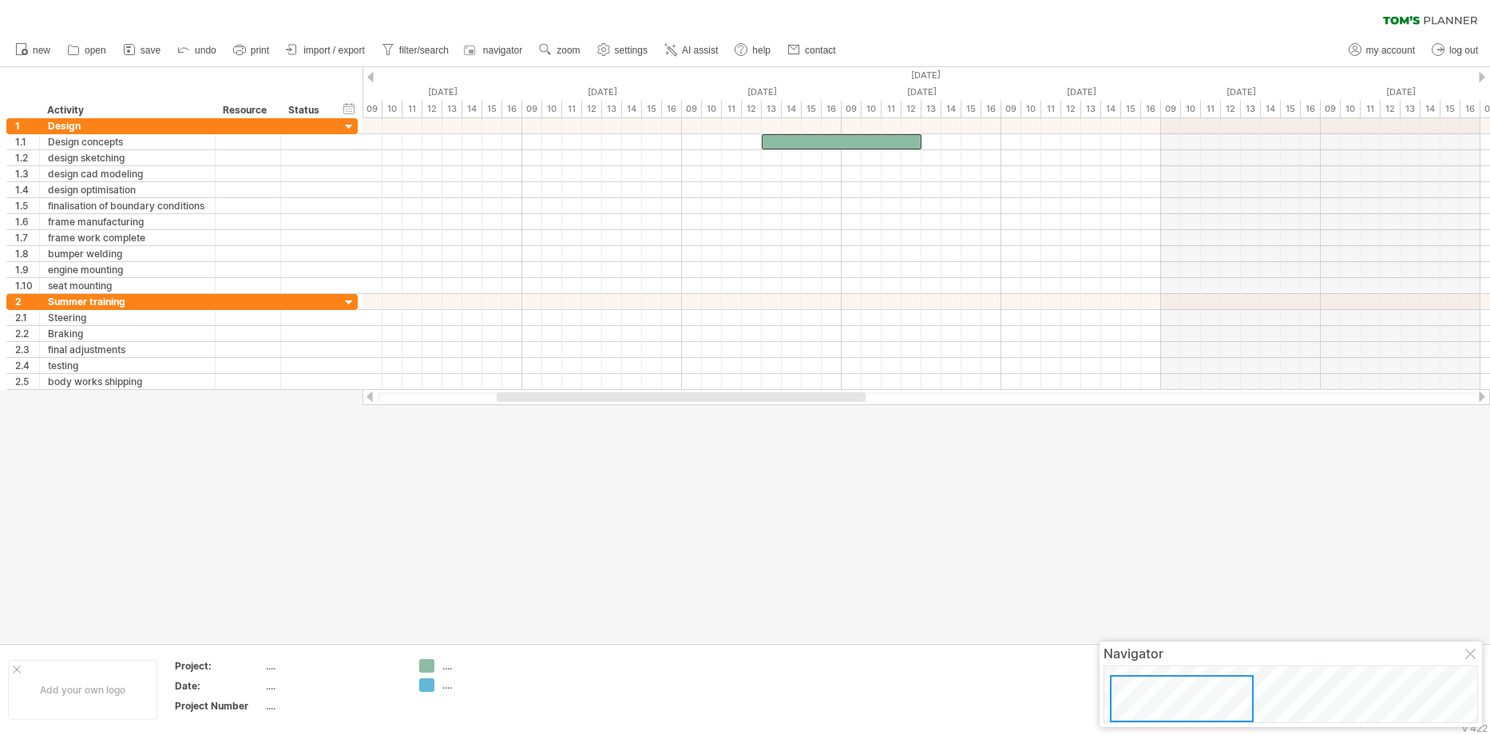
click at [1166, 707] on div at bounding box center [1182, 698] width 144 height 47
click at [48, 45] on span "new" at bounding box center [42, 50] width 18 height 11
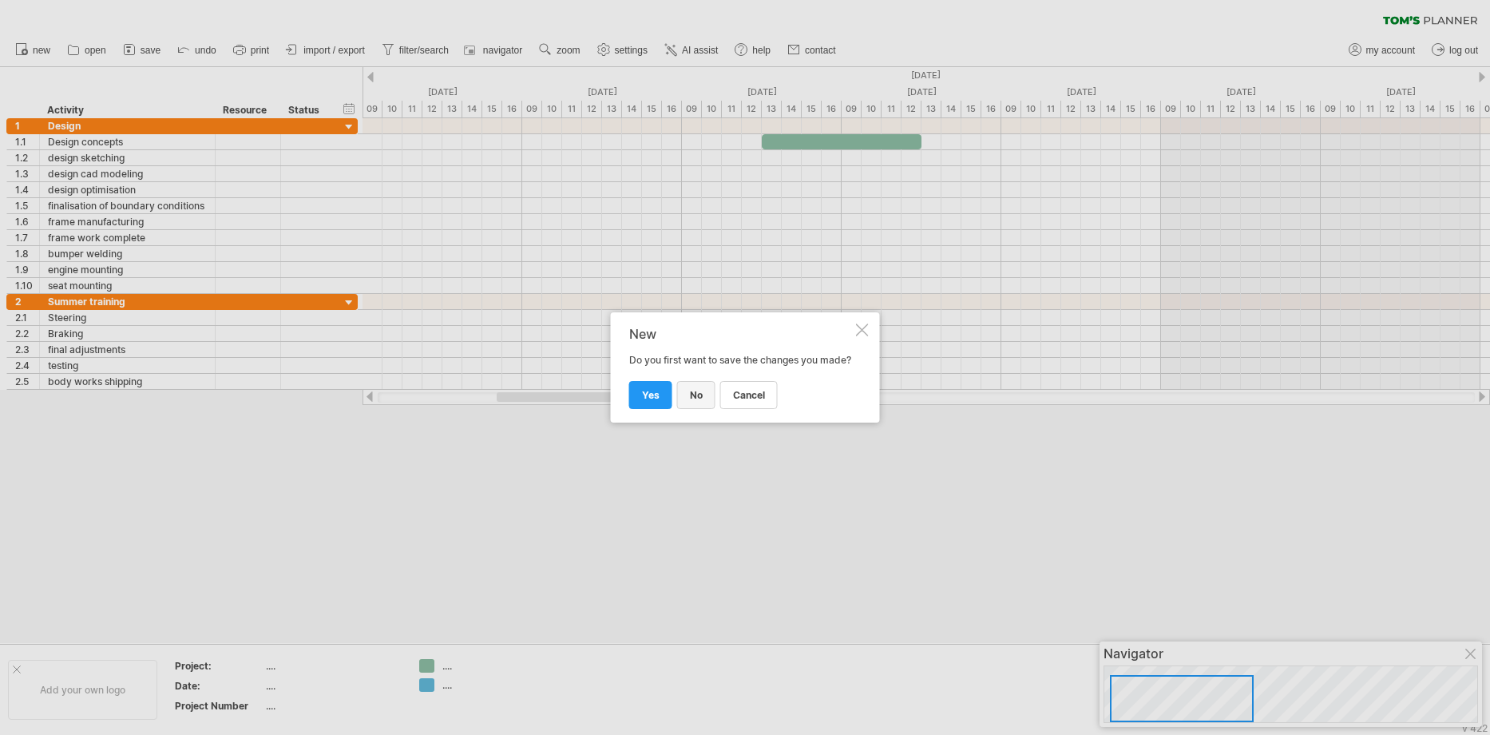
click at [702, 394] on link "no" at bounding box center [696, 395] width 38 height 28
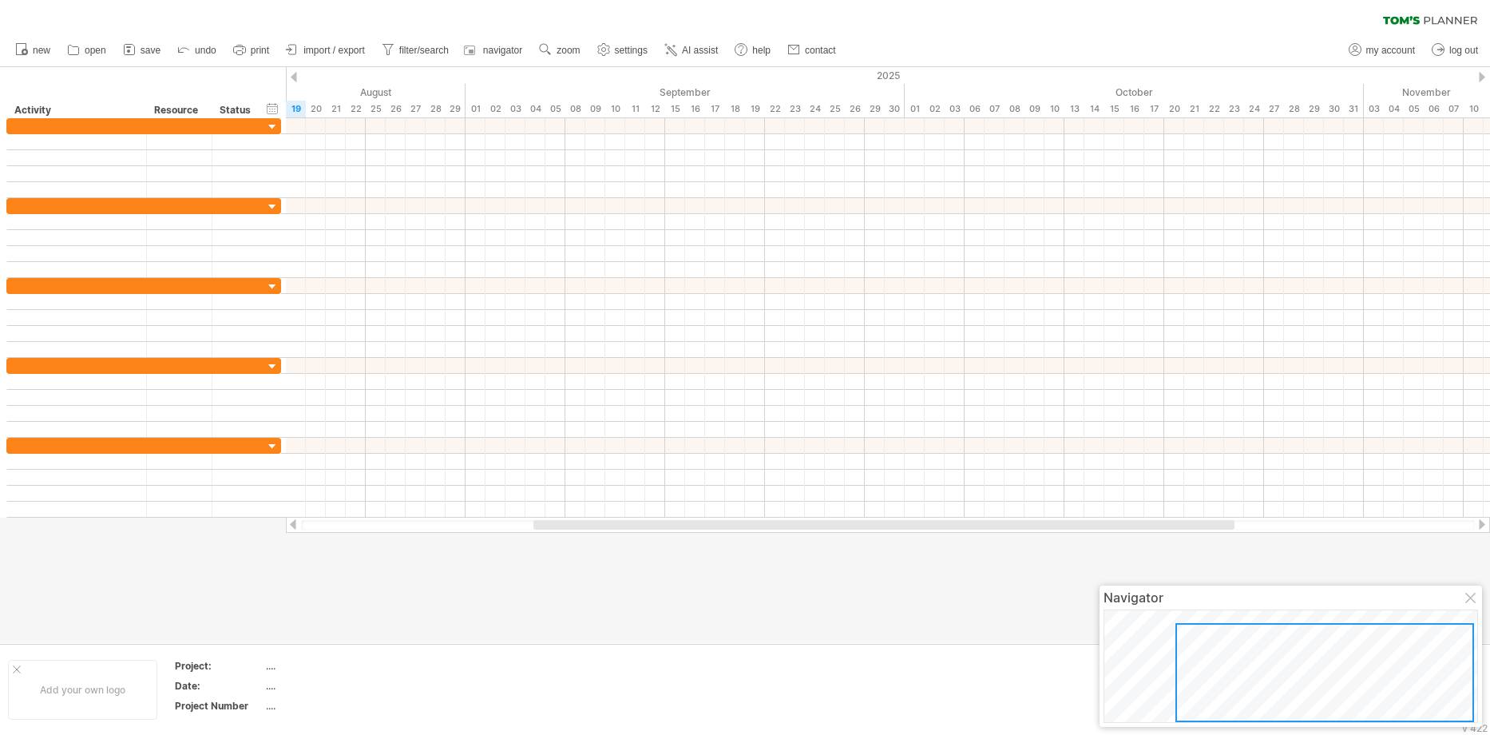
click at [1470, 599] on div at bounding box center [1471, 598] width 13 height 13
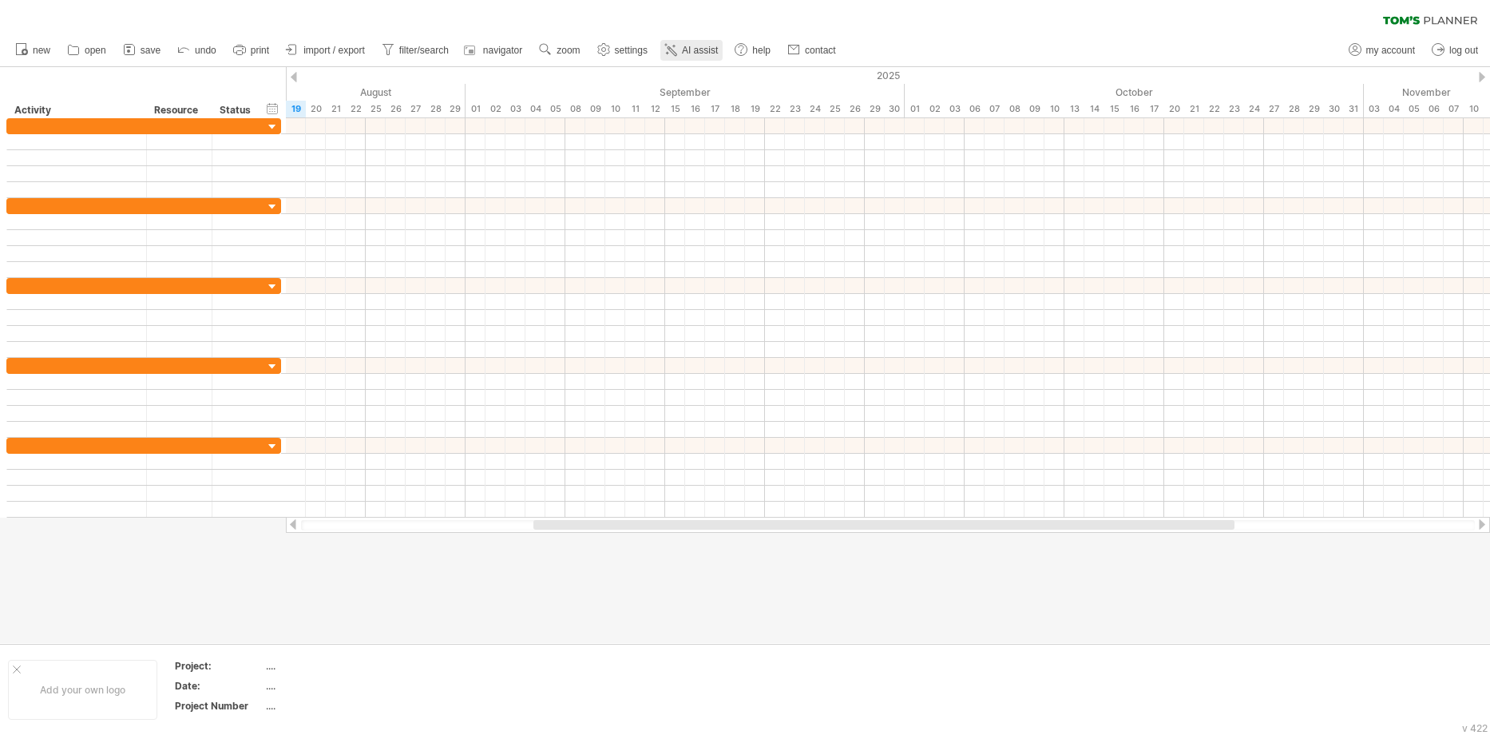
click at [699, 54] on span "AI assist" at bounding box center [700, 50] width 36 height 11
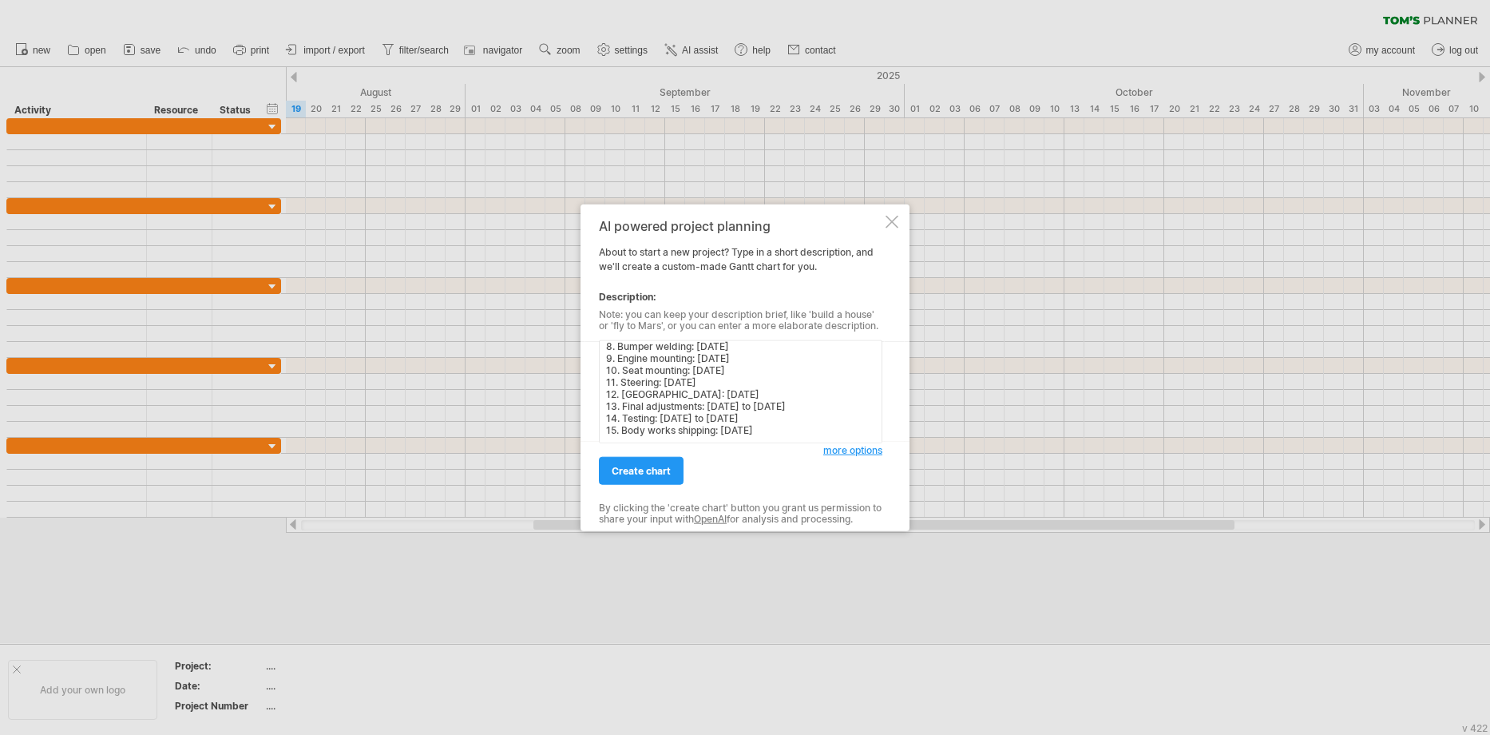
scroll to position [0, 0]
click at [769, 345] on textarea "1. Design concepts: [DATE] 2. Design sketching: [DATE] 3. Design CAD modeling: …" at bounding box center [740, 391] width 283 height 103
click at [802, 402] on textarea "1. Design concepts: [DATE] to [DATE] 2. Design sketching: [DATE] to [DATE] 3. D…" at bounding box center [740, 391] width 283 height 103
click at [848, 411] on textarea "1. Design concepts: [DATE] to [DATE] 2. Design sketching: [DATE] to [DATE] 3. D…" at bounding box center [740, 391] width 283 height 103
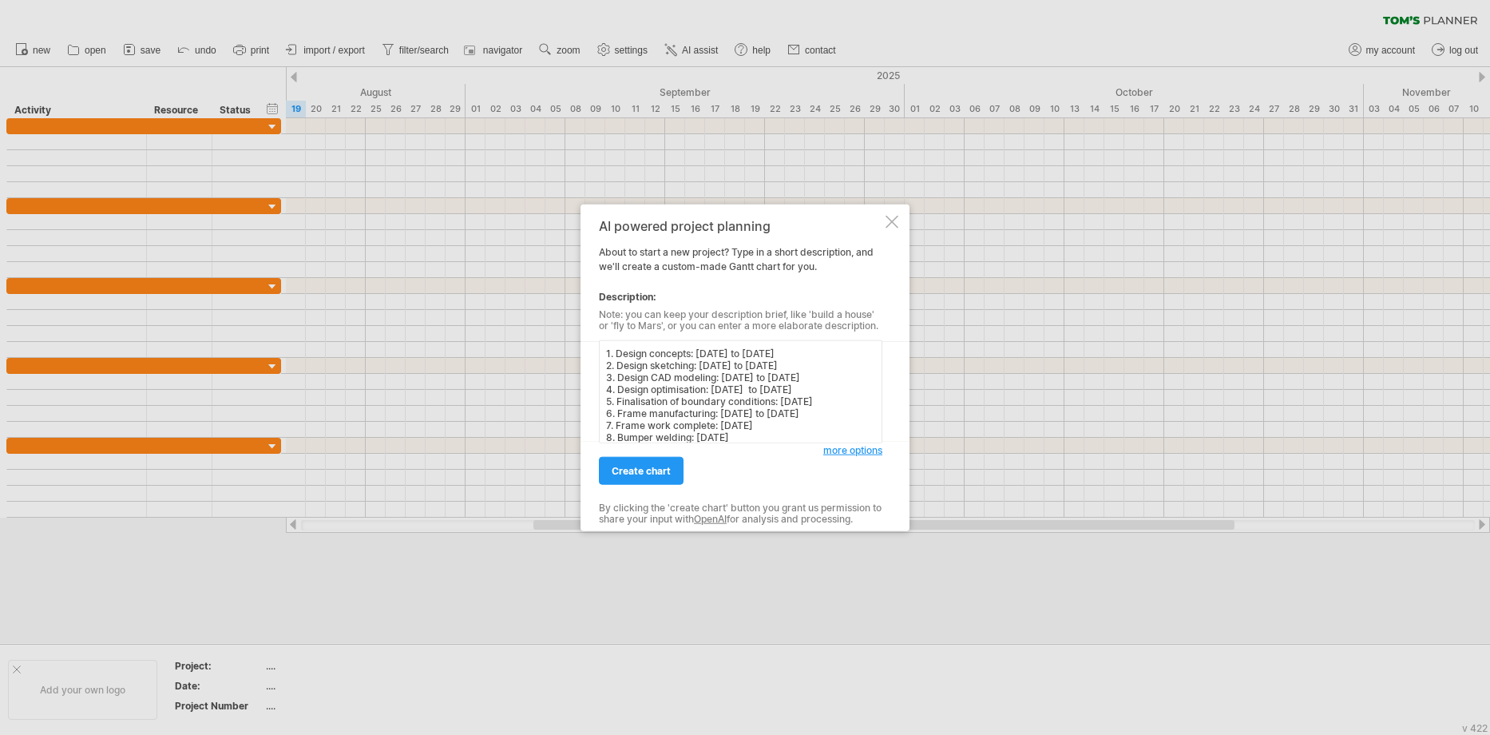
click at [848, 411] on textarea "1. Design concepts: [DATE] to [DATE] 2. Design sketching: [DATE] to [DATE] 3. D…" at bounding box center [740, 391] width 283 height 103
type textarea "1. Design concepts: [DATE] to [DATE] 2. Design sketching: [DATE] to [DATE] 3. D…"
click at [917, 608] on div at bounding box center [745, 367] width 1490 height 735
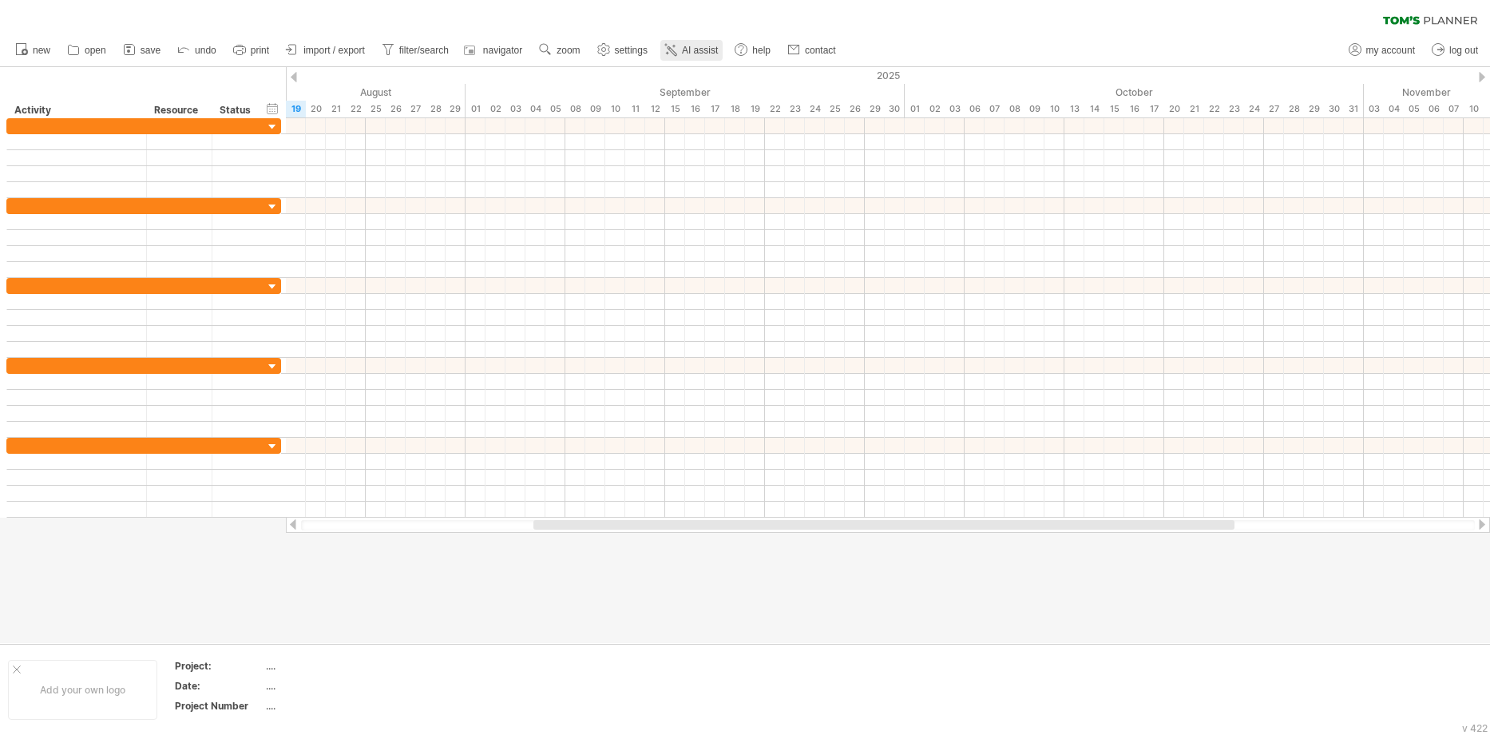
click at [679, 46] on icon at bounding box center [671, 50] width 16 height 16
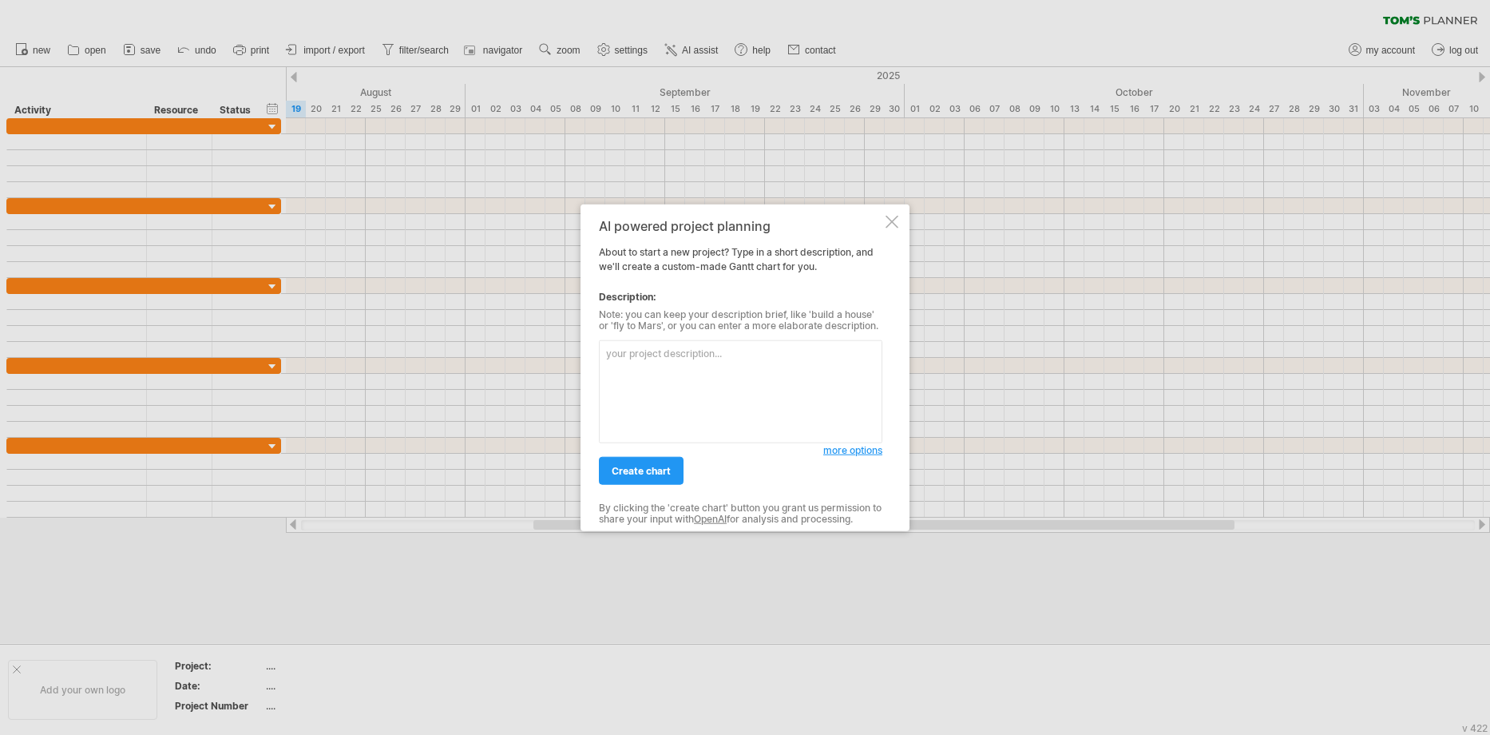
click at [702, 375] on textarea at bounding box center [740, 391] width 283 height 103
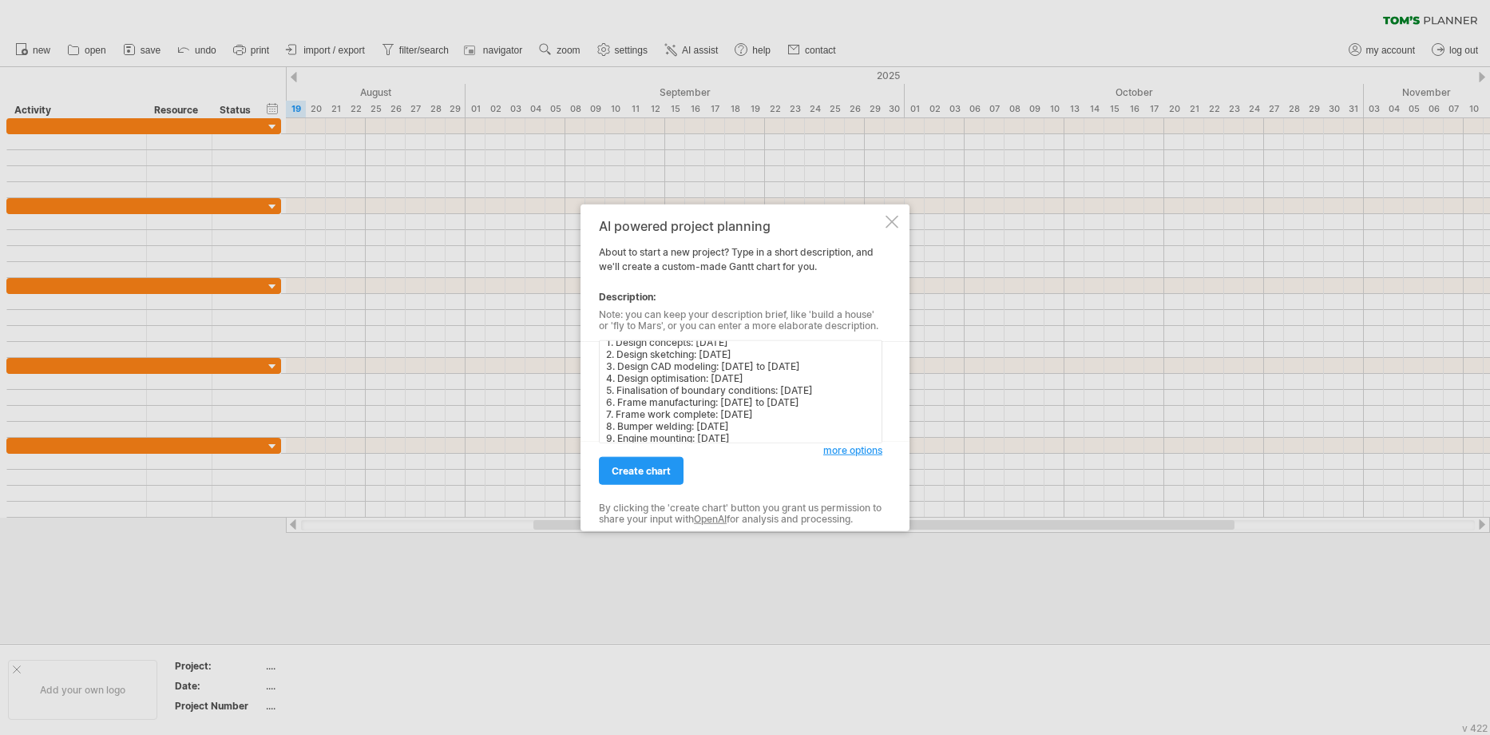
scroll to position [0, 0]
type textarea "1. Design concepts: [DATE] 2. Design sketching: [DATE] 3. Design CAD modeling: …"
click at [889, 225] on div at bounding box center [891, 222] width 13 height 13
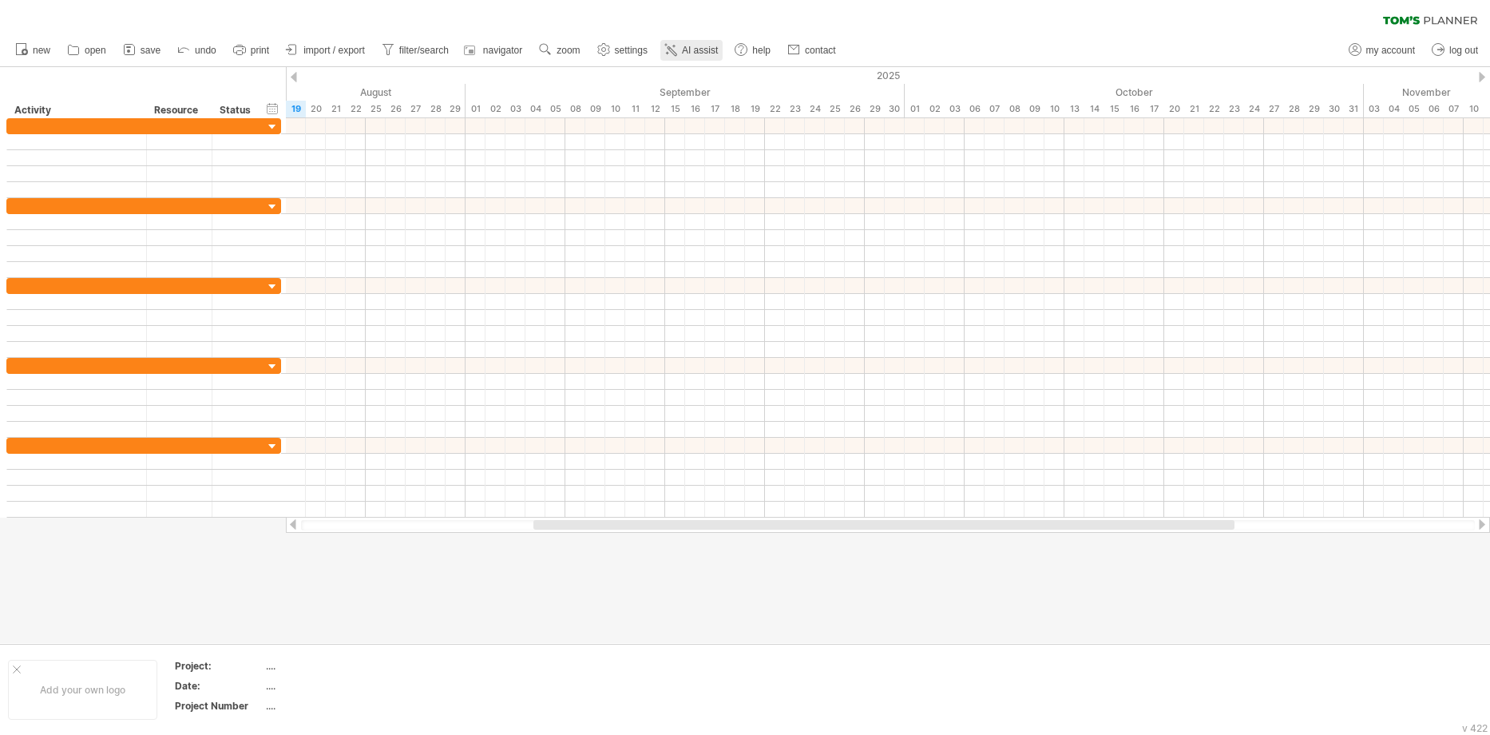
click at [696, 45] on span "AI assist" at bounding box center [700, 50] width 36 height 11
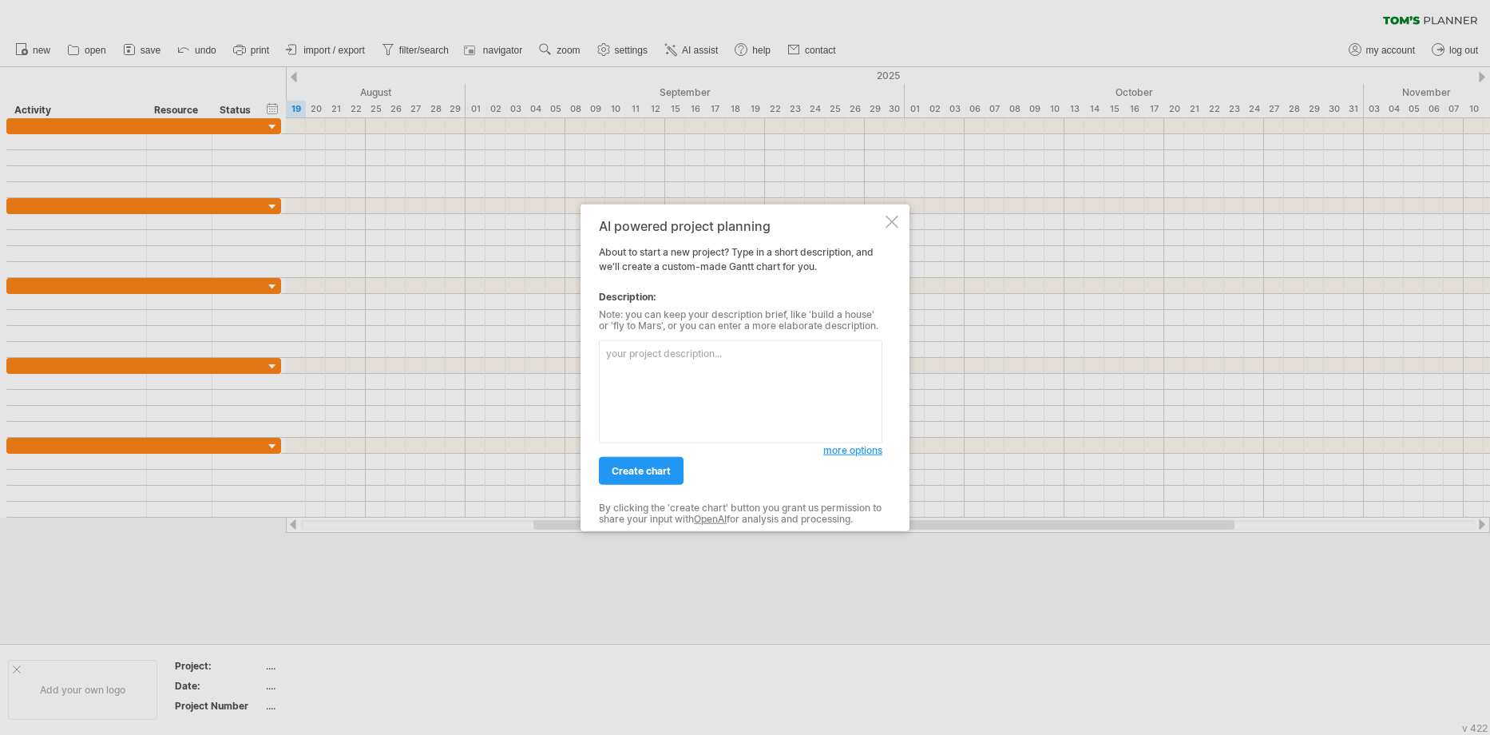
click at [629, 386] on textarea at bounding box center [740, 391] width 283 height 103
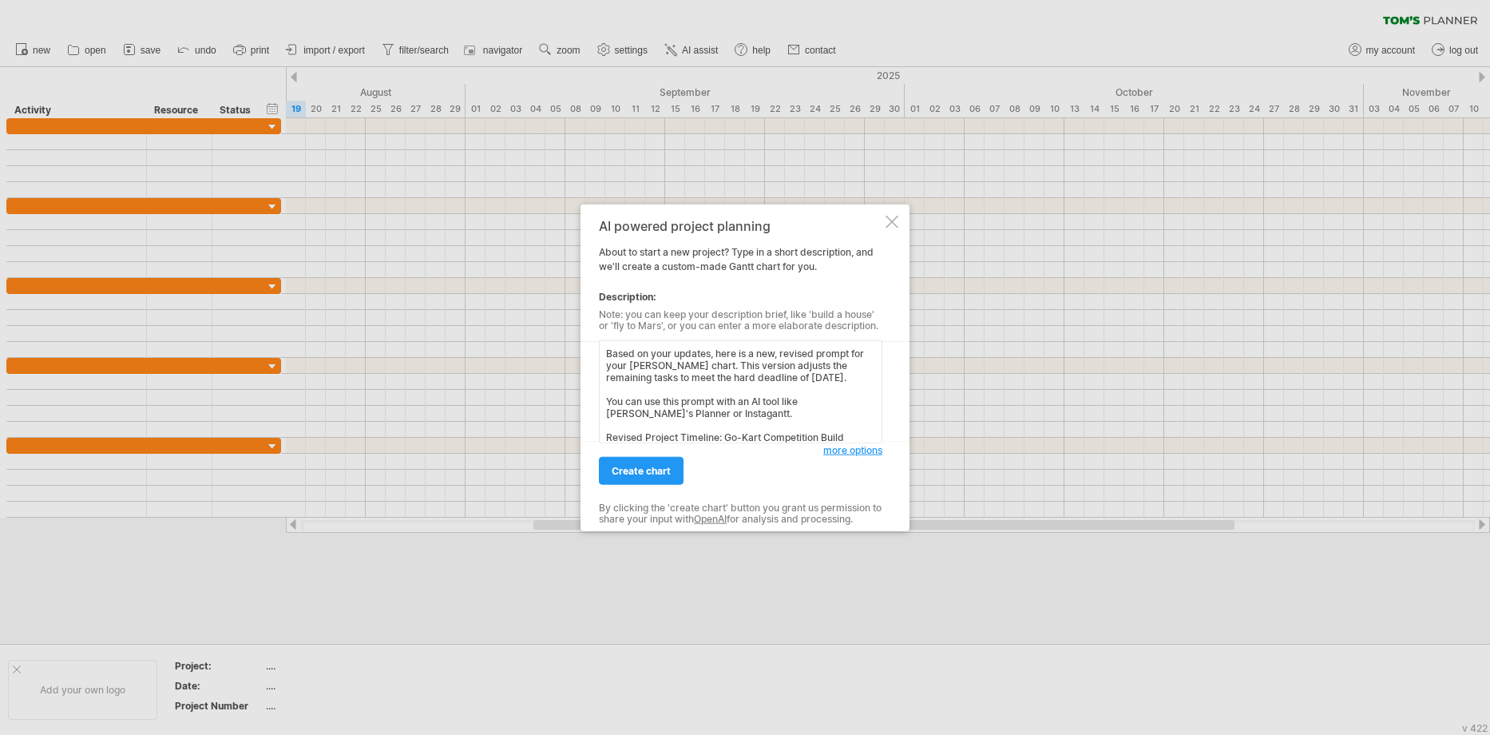
drag, startPoint x: 769, startPoint y: 417, endPoint x: 590, endPoint y: 355, distance: 189.1
click at [590, 355] on div "AI powered project planning About to start a new project? Type in a short descr…" at bounding box center [744, 367] width 329 height 327
click at [640, 374] on textarea "Revised Project Timeline: Go-Kart Competition Build Design concepts: [DATE] to …" at bounding box center [740, 391] width 283 height 103
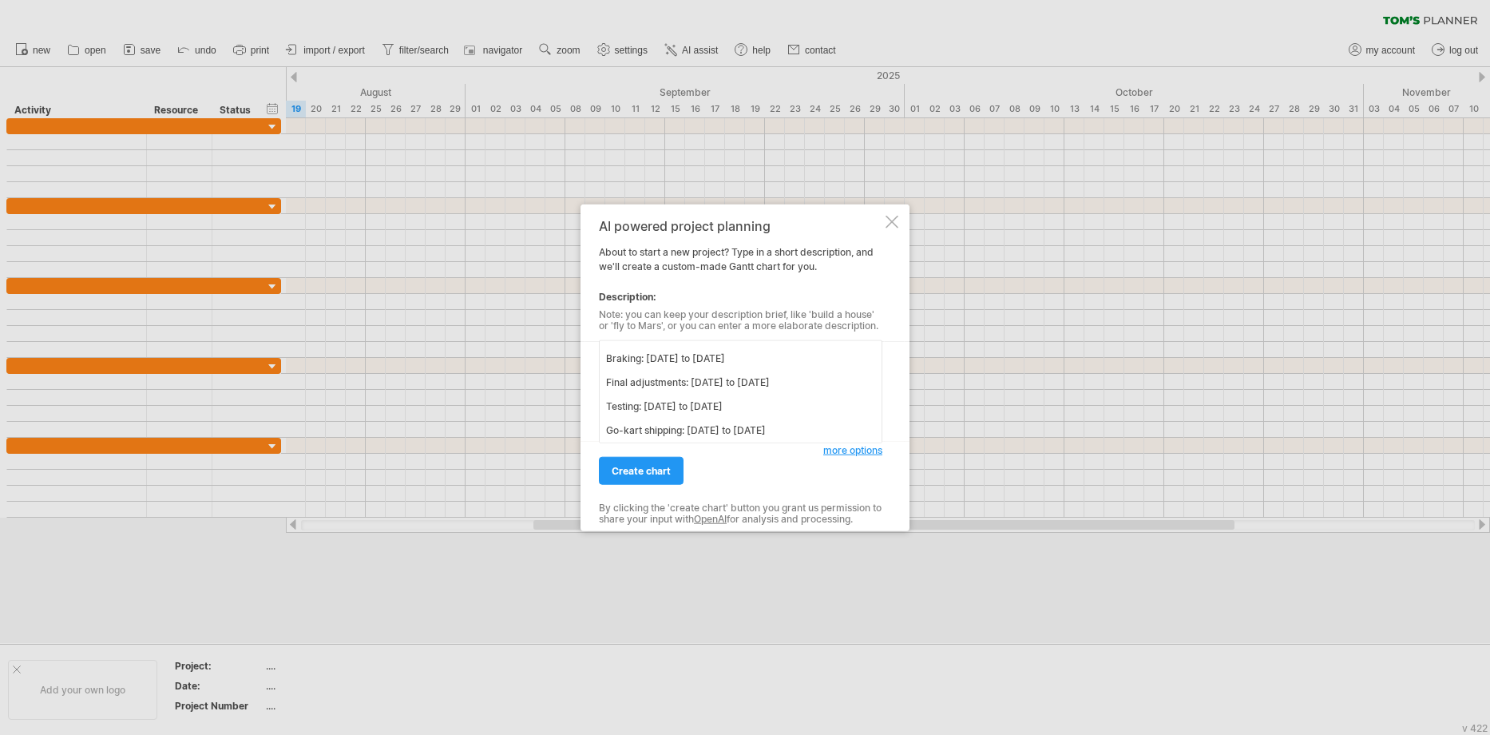
type textarea "Project Timeline: Go-Kart Competition Build Design concepts: [DATE] to [DATE] D…"
click at [838, 455] on span "more options" at bounding box center [852, 450] width 59 height 12
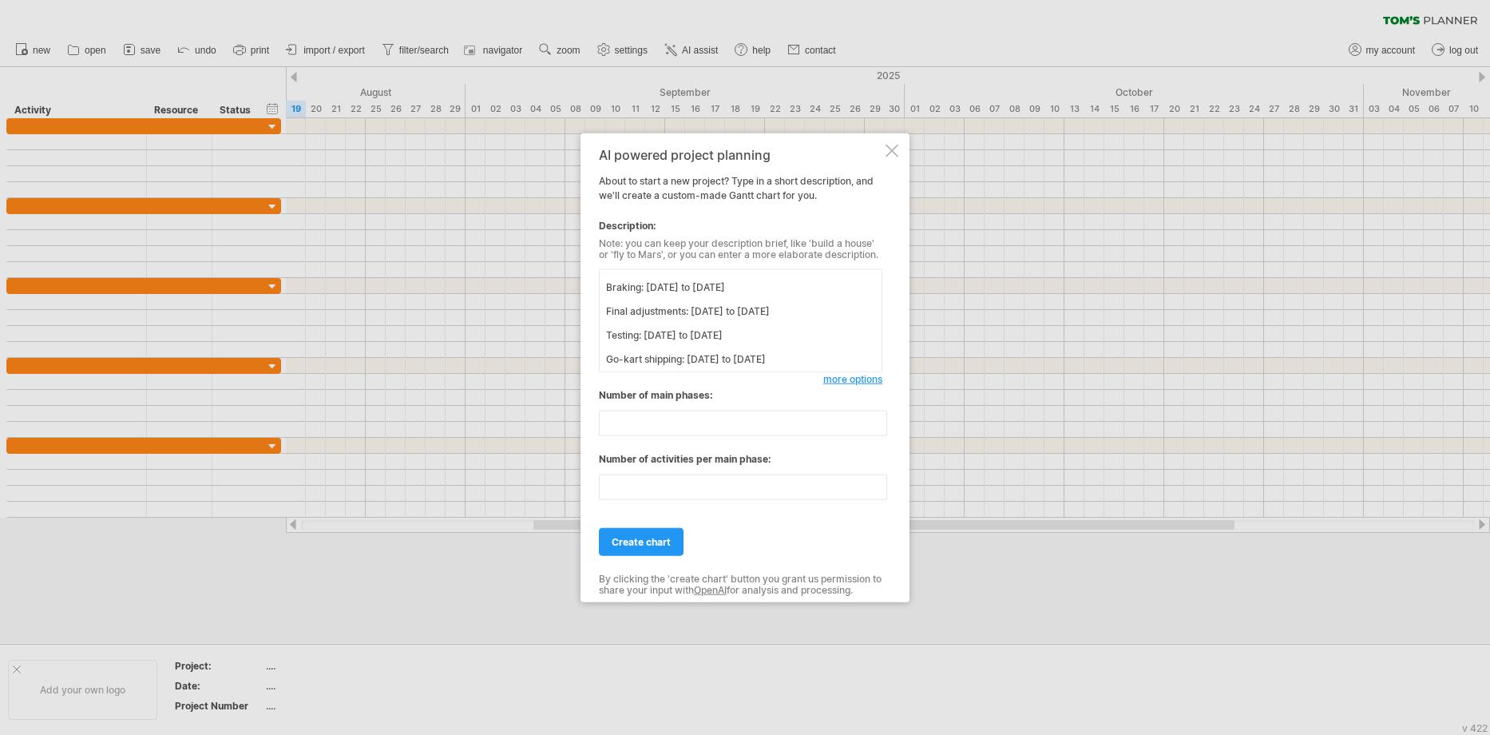
drag, startPoint x: 632, startPoint y: 394, endPoint x: 704, endPoint y: 399, distance: 72.9
click at [704, 399] on div "Number of main phases:" at bounding box center [740, 395] width 283 height 14
click at [648, 551] on link "create chart" at bounding box center [641, 542] width 85 height 28
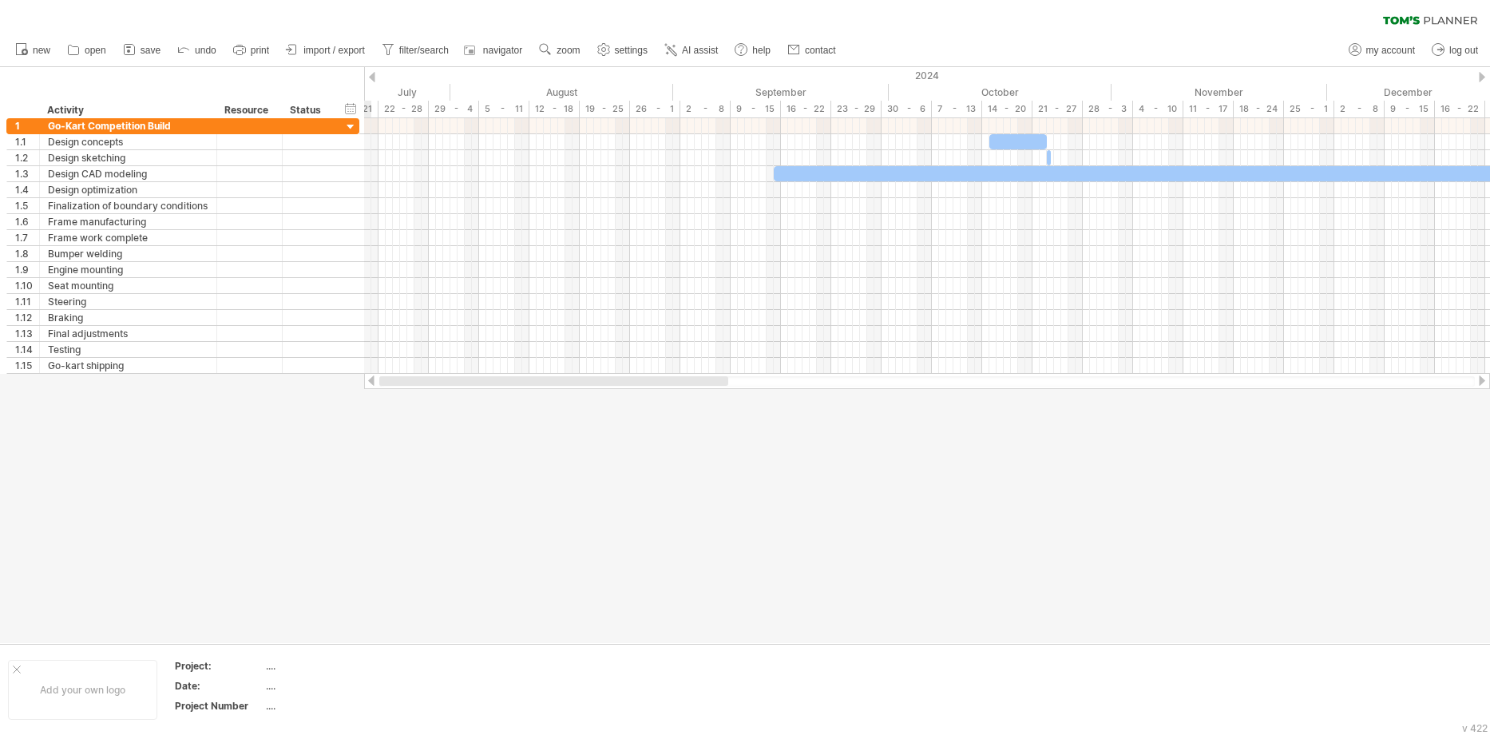
drag, startPoint x: 665, startPoint y: 380, endPoint x: 420, endPoint y: 542, distance: 293.8
click at [420, 542] on div "Trying to reach [DOMAIN_NAME] Connected again... 0% clear filter new 1" at bounding box center [745, 367] width 1490 height 735
click at [149, 56] on link "save" at bounding box center [142, 50] width 46 height 21
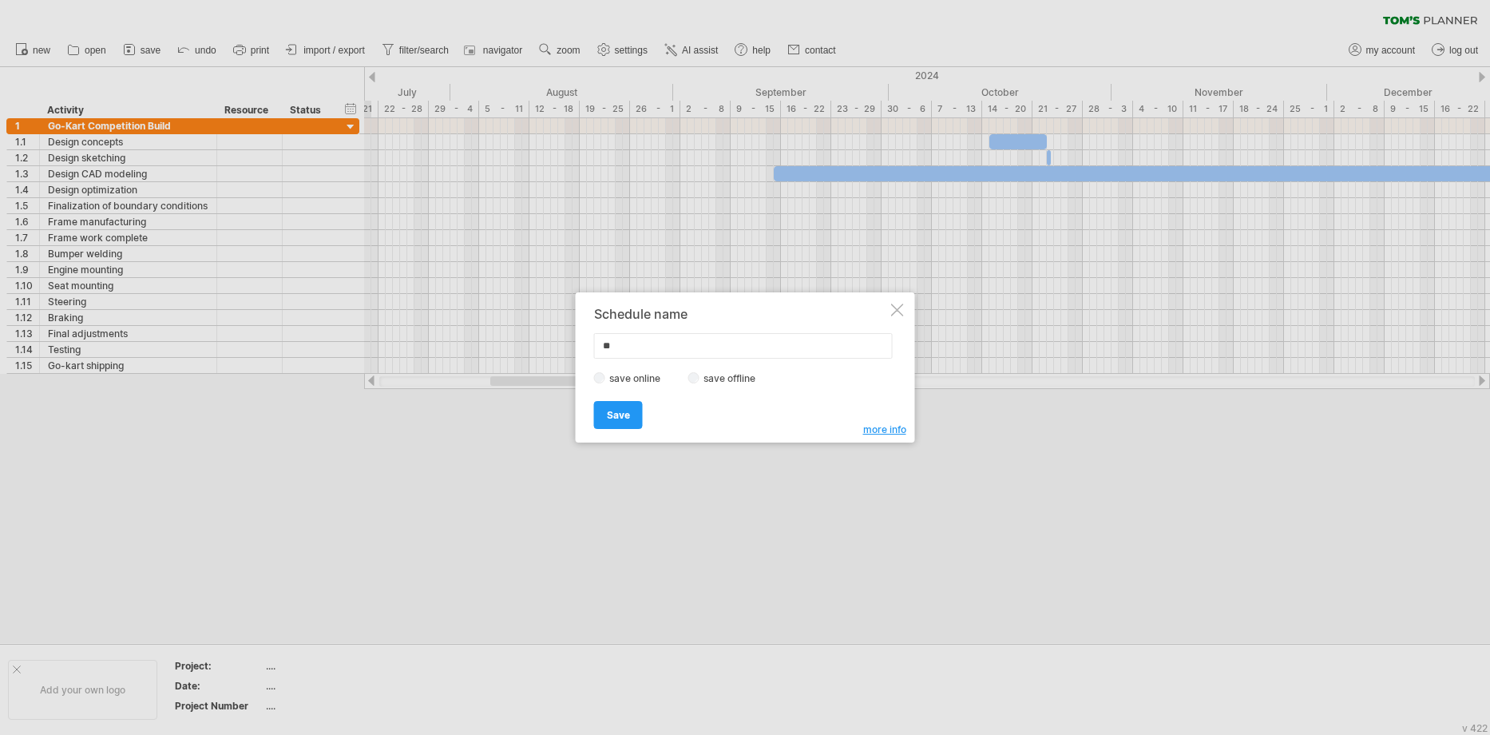
type input "*"
click at [679, 351] on input "text" at bounding box center [743, 346] width 299 height 26
type input "**********"
click at [612, 427] on link "Save" at bounding box center [618, 415] width 49 height 28
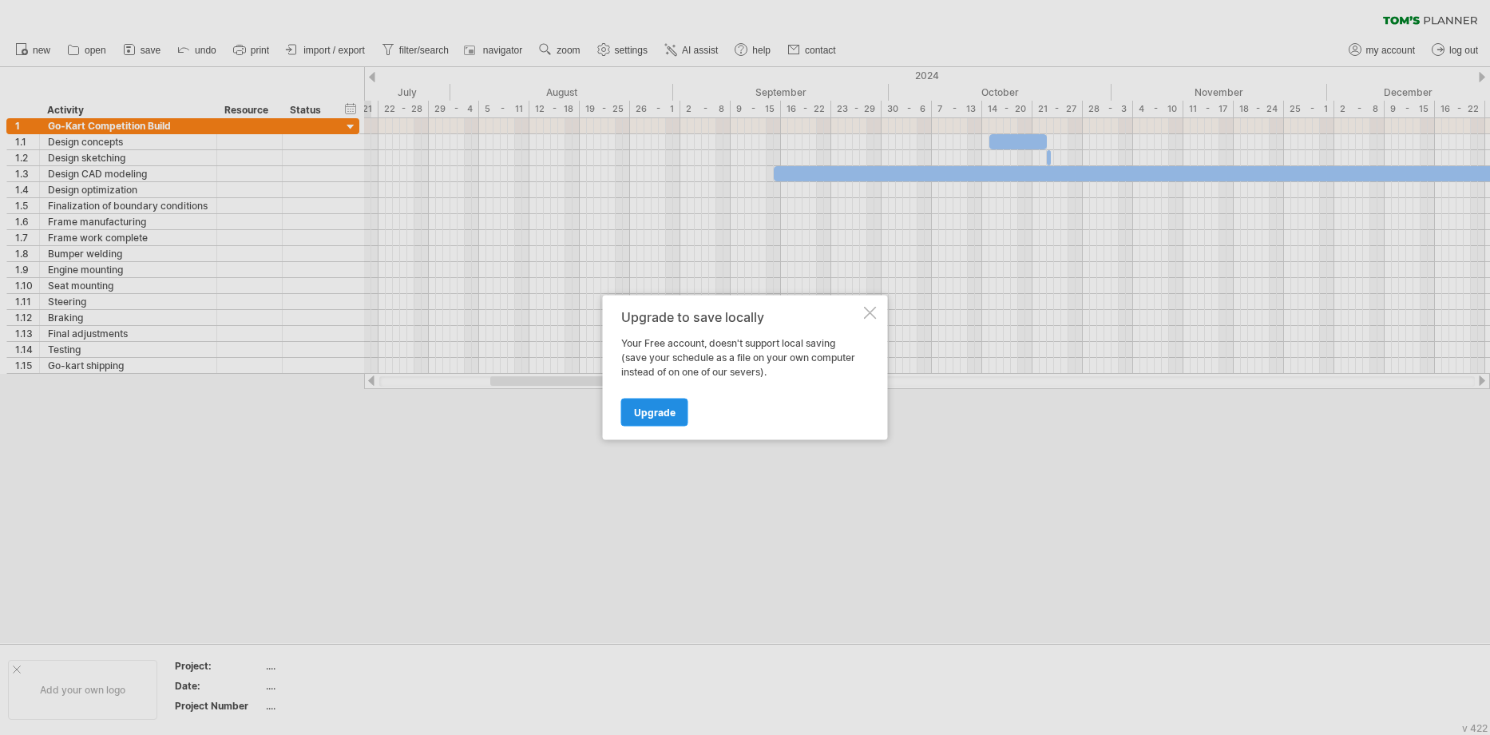
click at [659, 418] on link "Upgrade" at bounding box center [654, 412] width 67 height 28
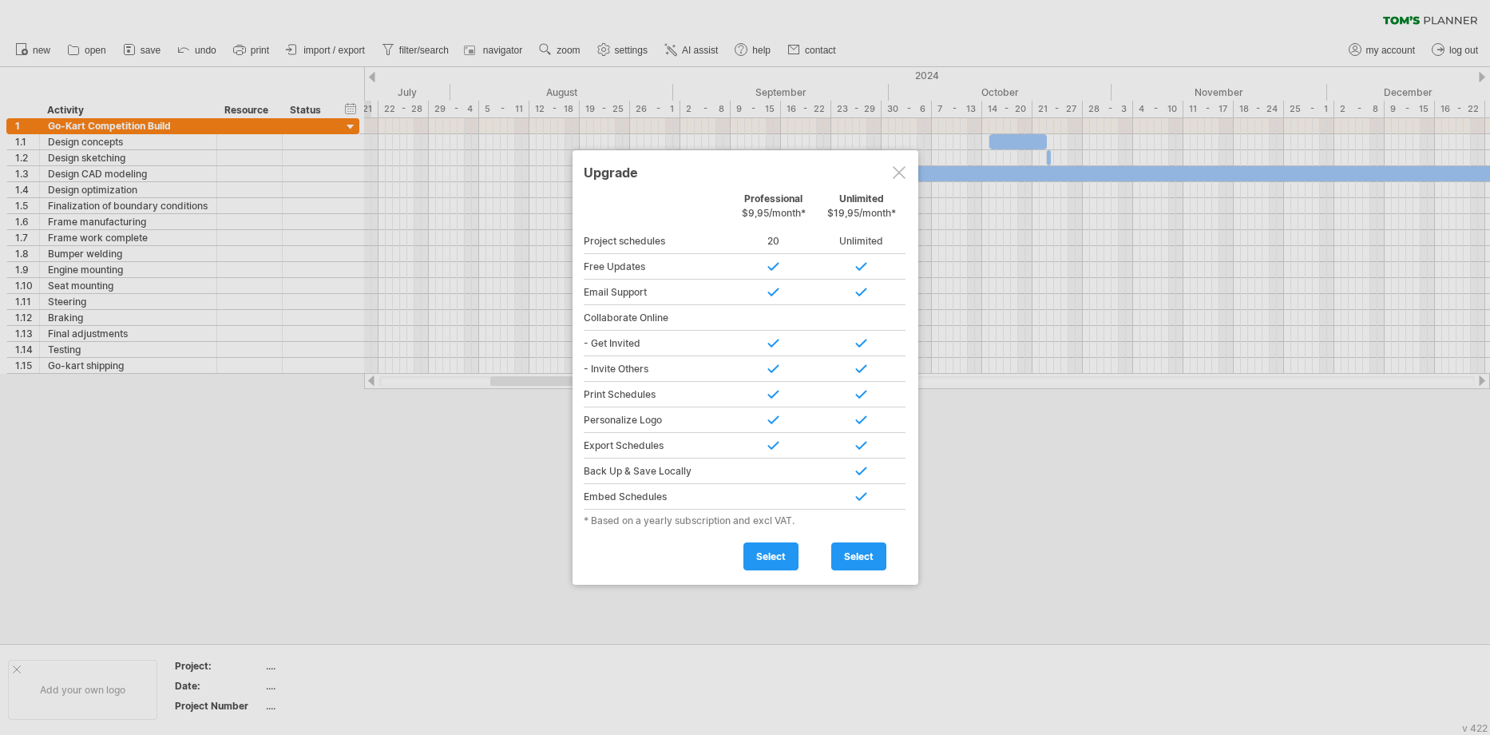
click at [895, 178] on div at bounding box center [899, 172] width 13 height 13
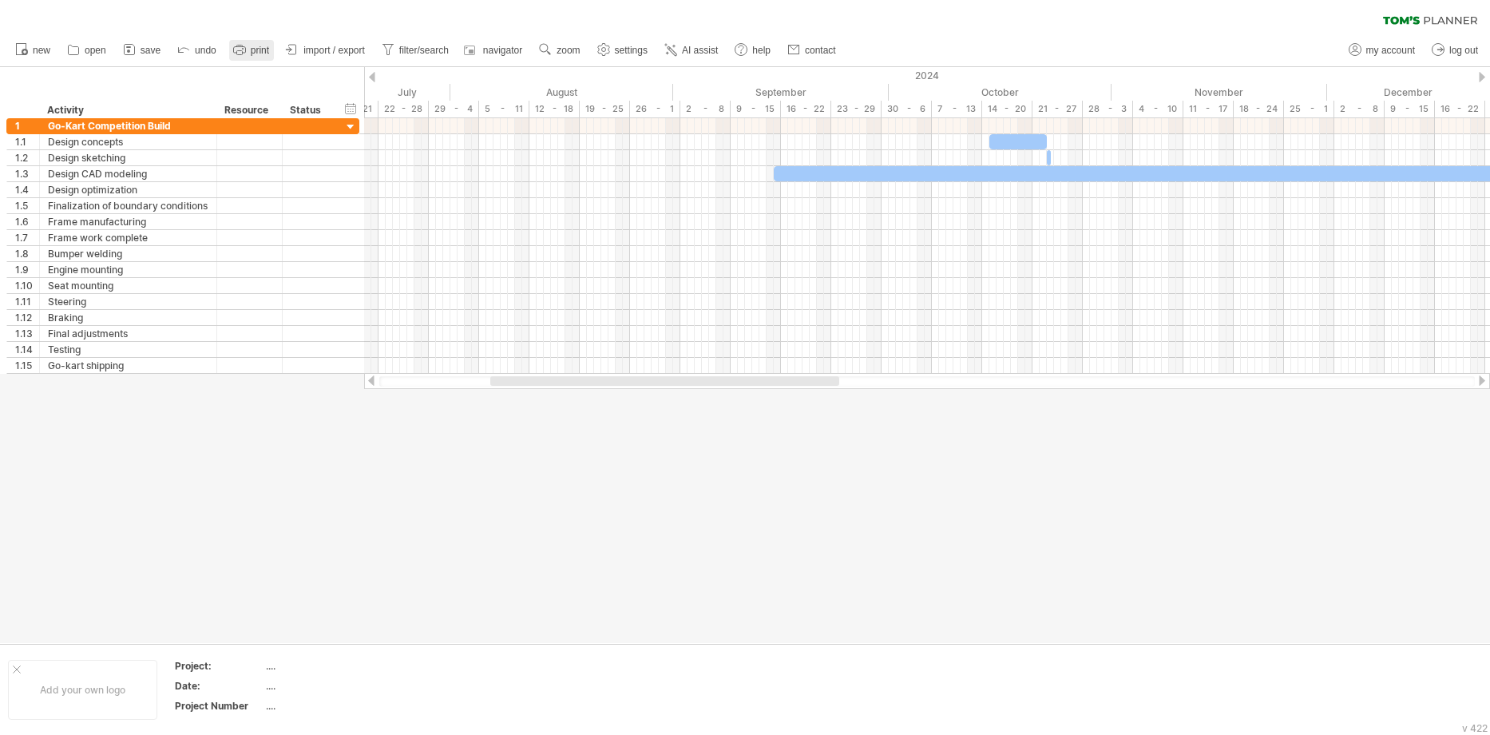
click at [251, 46] on span "print" at bounding box center [260, 50] width 18 height 11
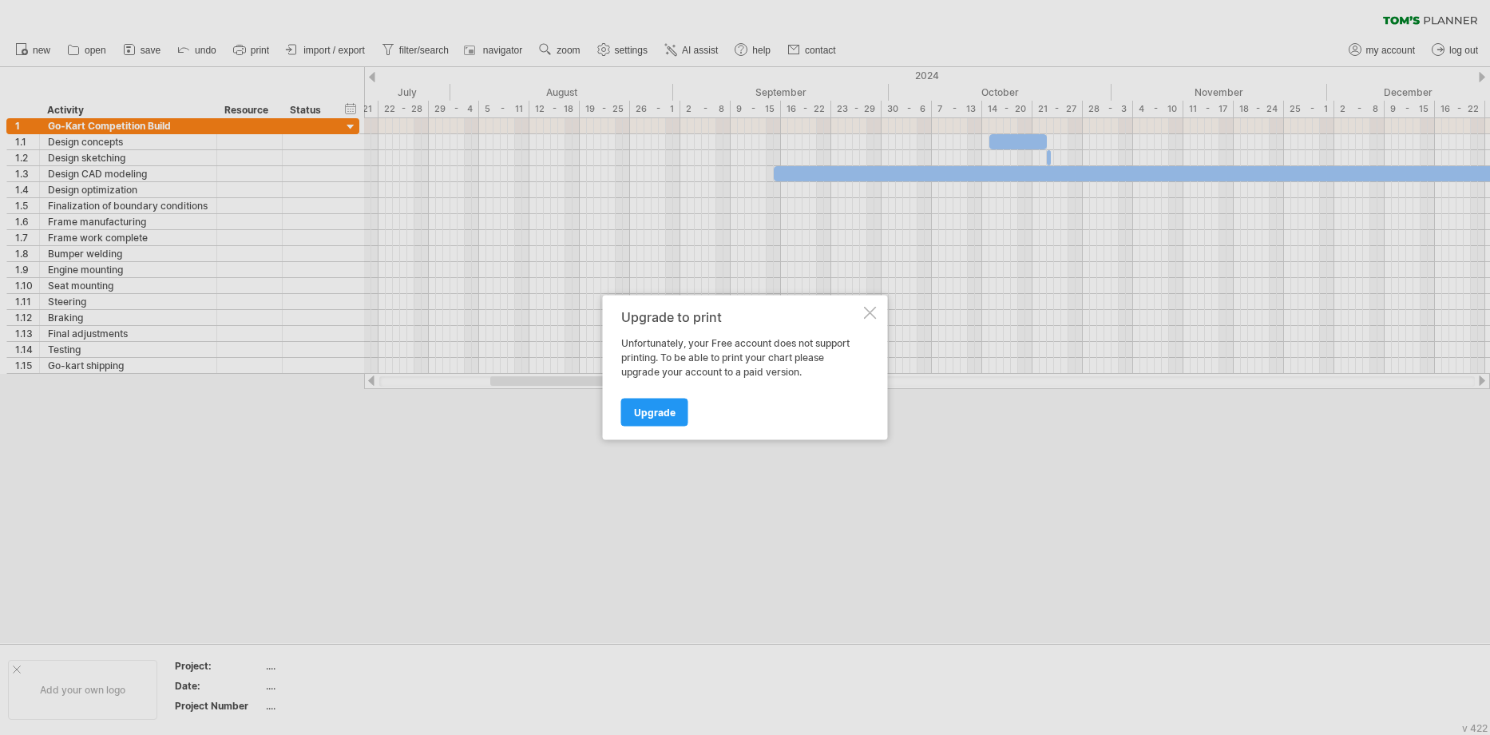
click at [869, 312] on div at bounding box center [870, 313] width 13 height 13
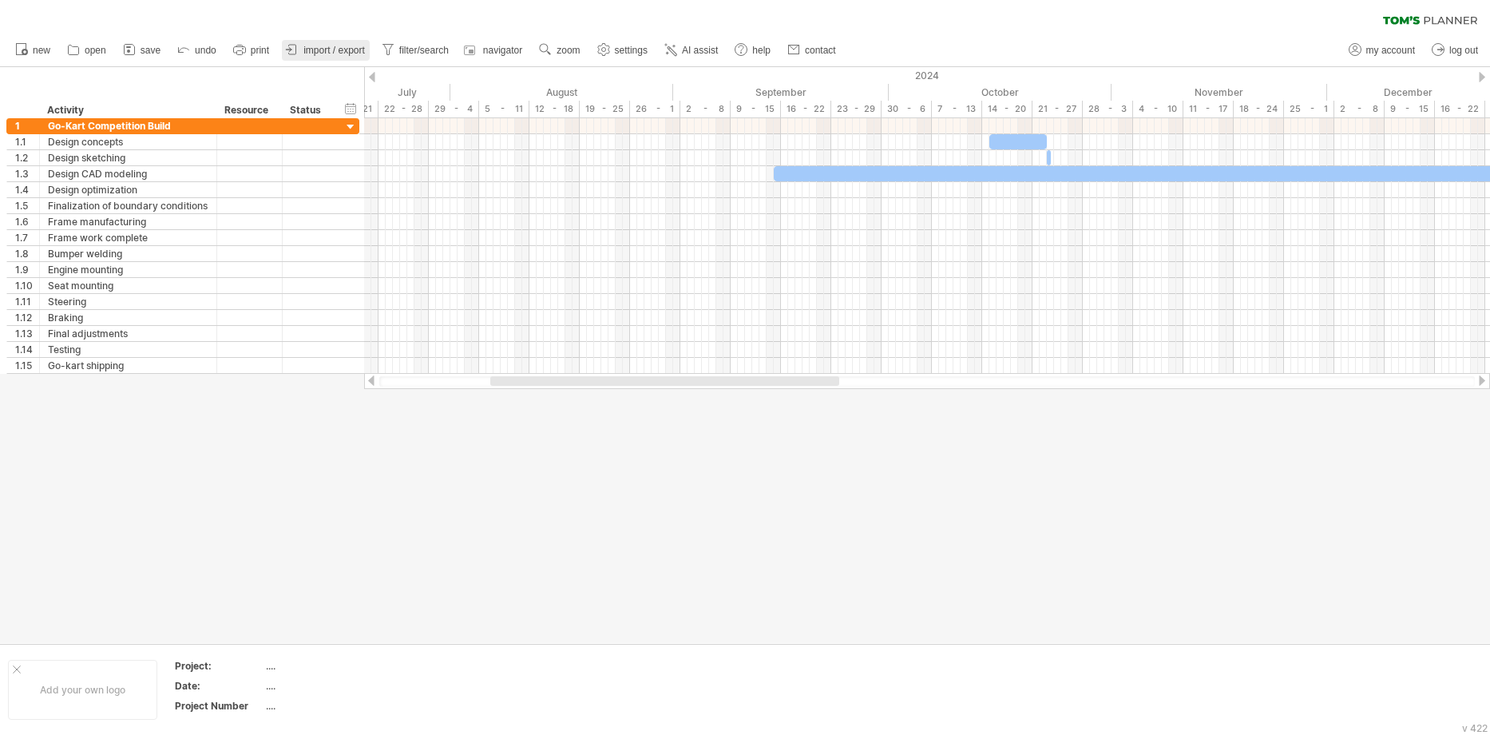
click at [342, 44] on link "import / export" at bounding box center [326, 50] width 88 height 21
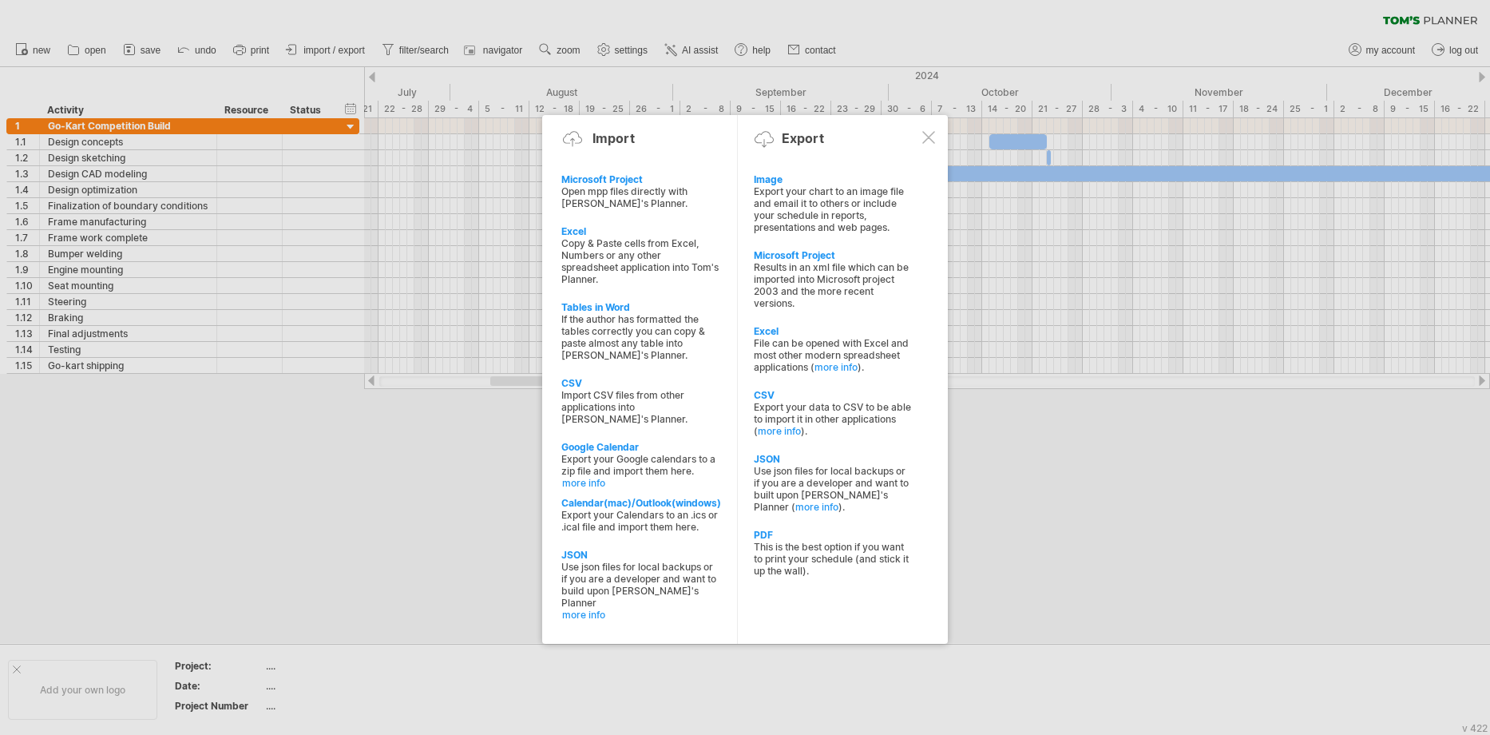
click at [1082, 586] on div at bounding box center [745, 367] width 1490 height 735
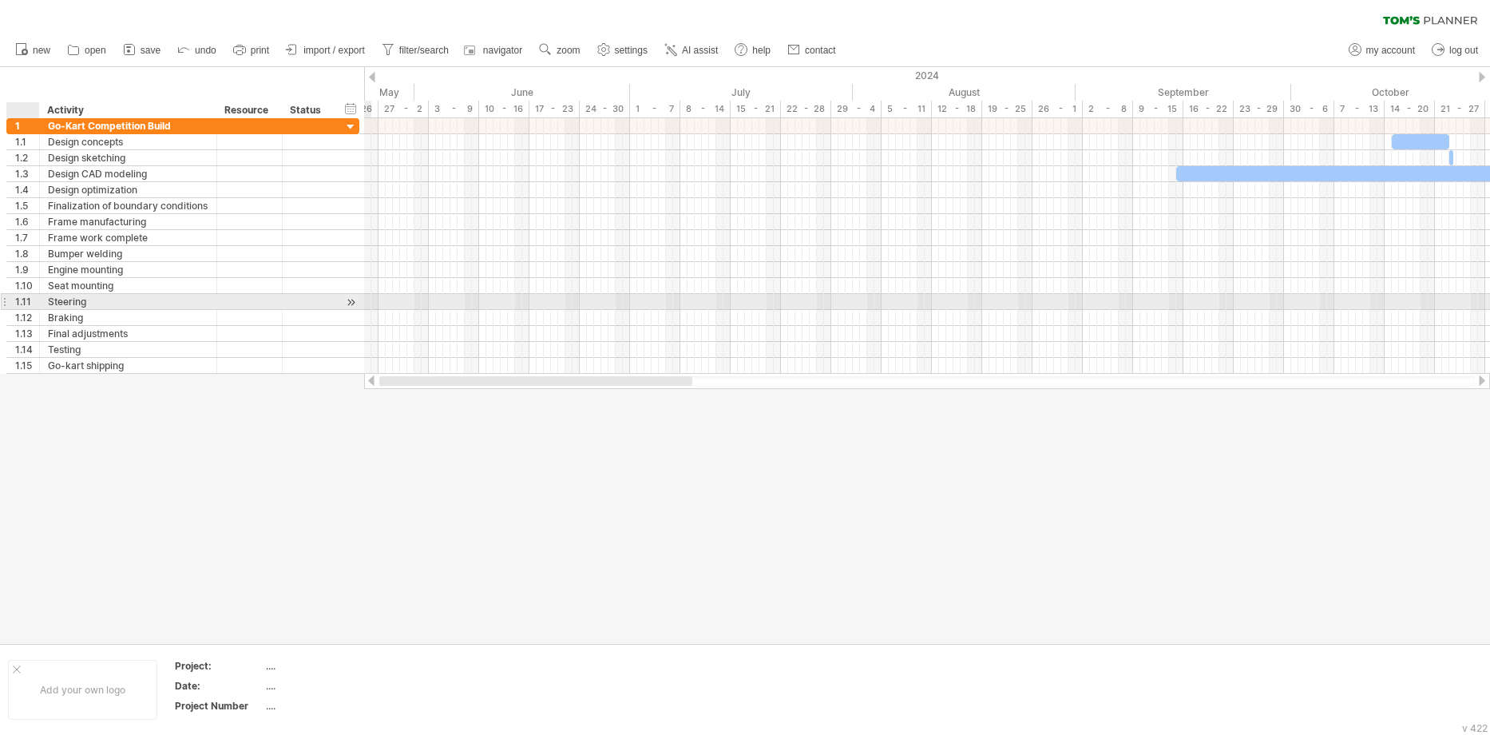
drag, startPoint x: 657, startPoint y: 377, endPoint x: 26, endPoint y: 296, distance: 635.9
click at [26, 296] on div "Trying to reach [DOMAIN_NAME] Connected again... 0% clear filter new 1" at bounding box center [745, 367] width 1490 height 735
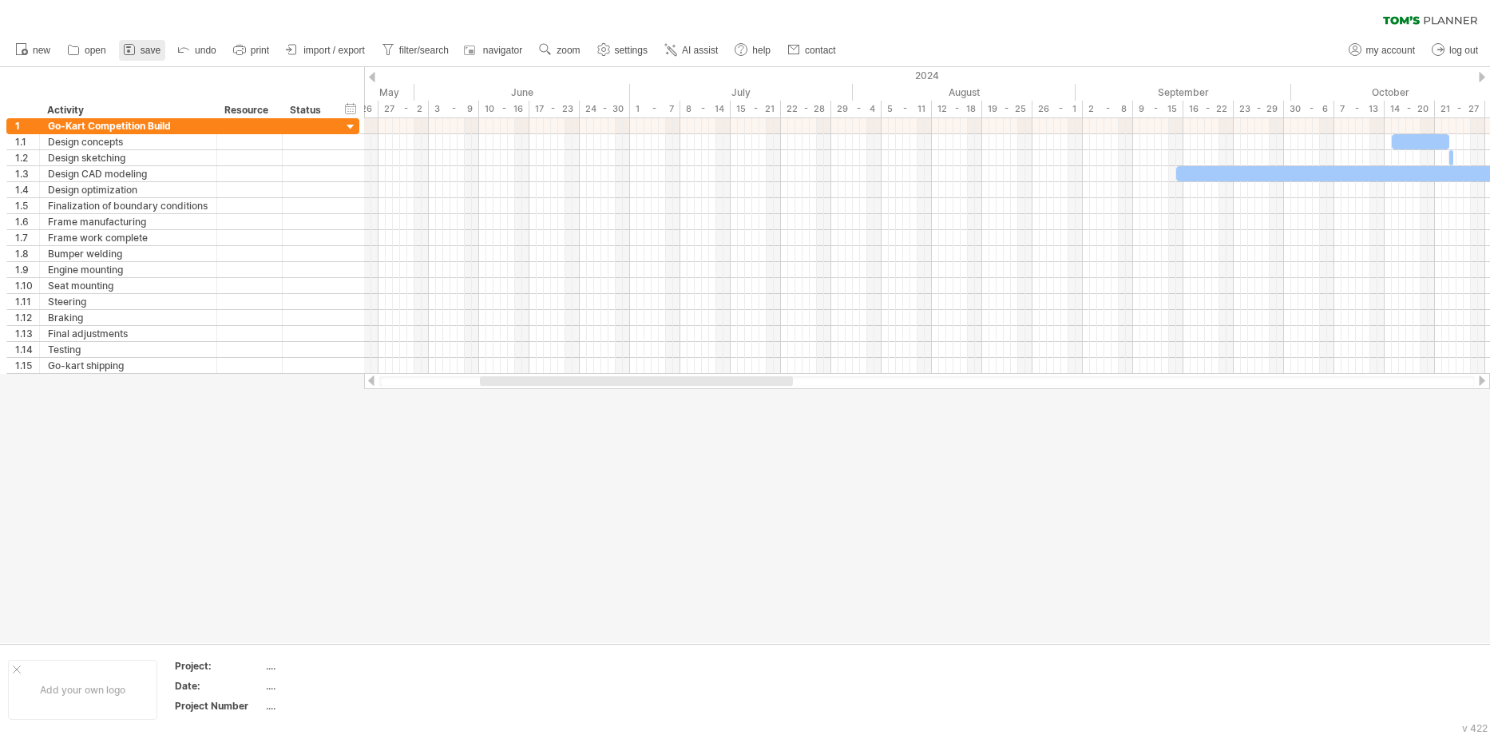
click at [152, 56] on link "save" at bounding box center [142, 50] width 46 height 21
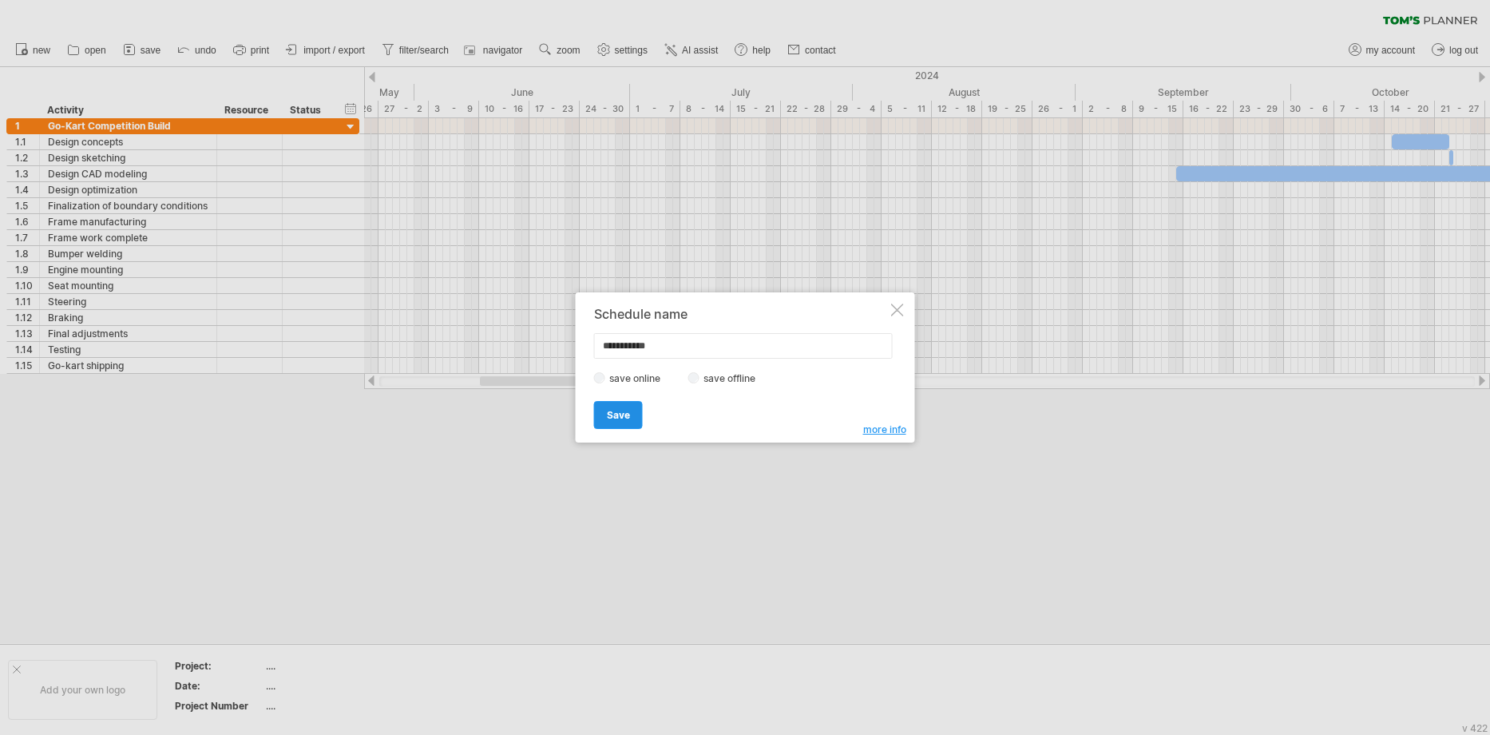
click at [601, 413] on link "Save" at bounding box center [618, 415] width 49 height 28
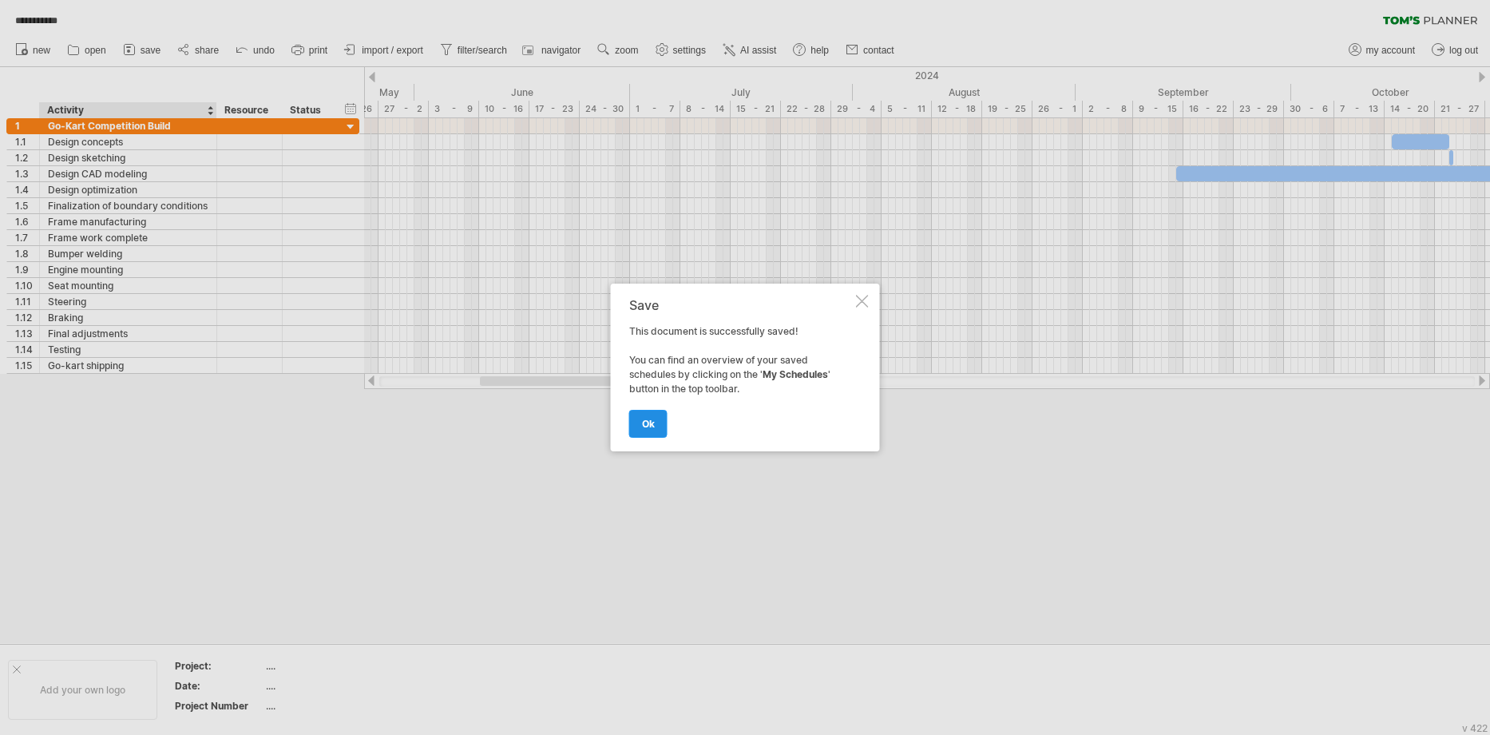
click at [644, 422] on span "ok" at bounding box center [648, 424] width 13 height 12
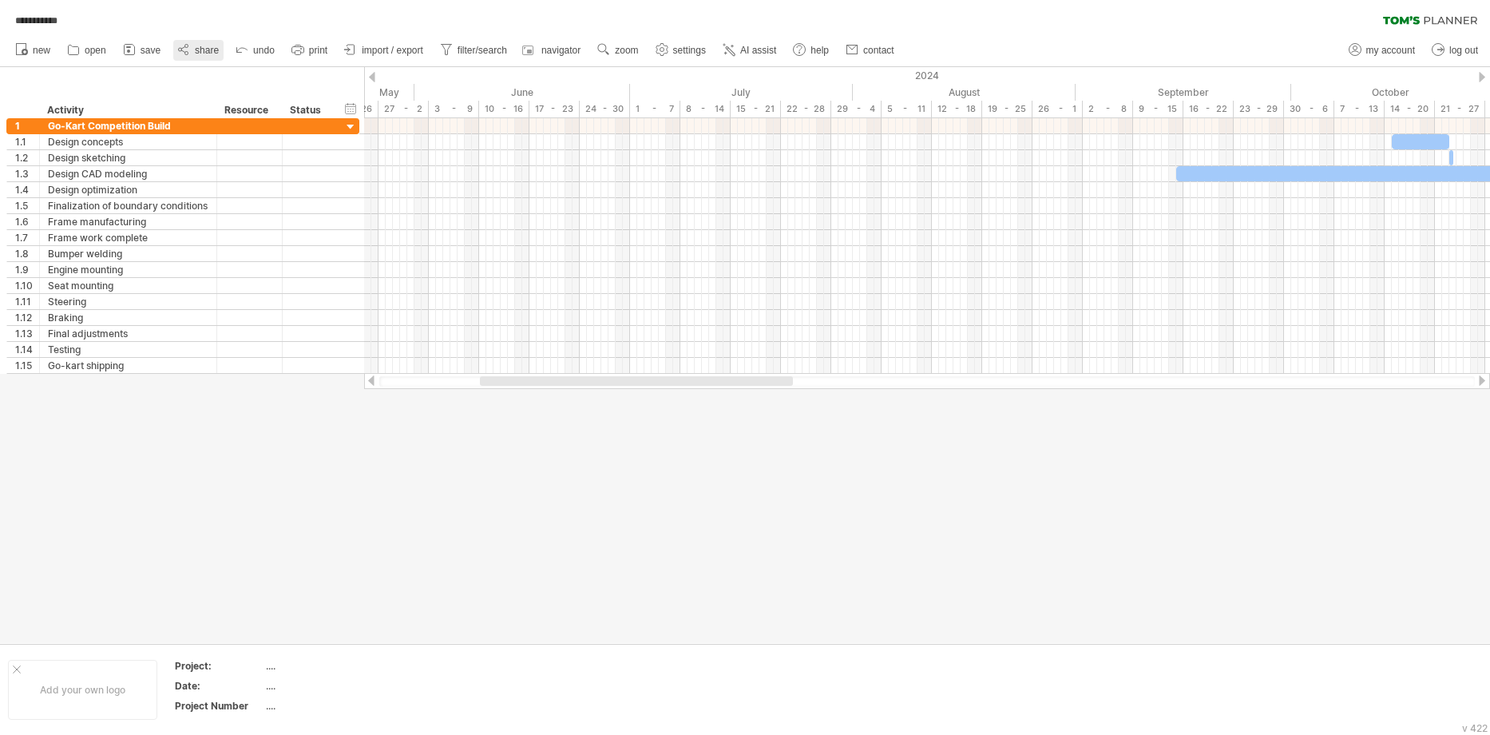
click at [194, 50] on link "share" at bounding box center [198, 50] width 50 height 21
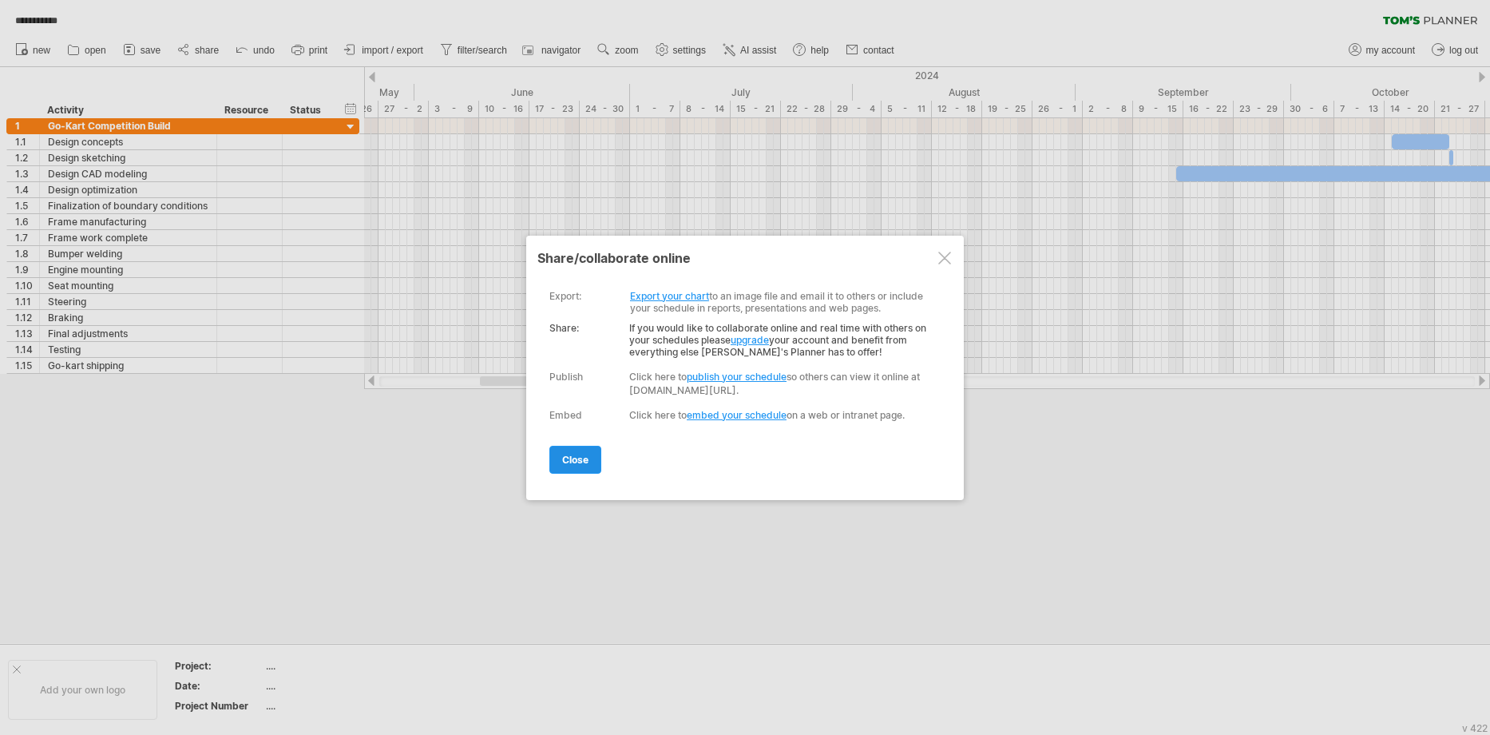
click at [588, 457] on span "close" at bounding box center [575, 459] width 26 height 12
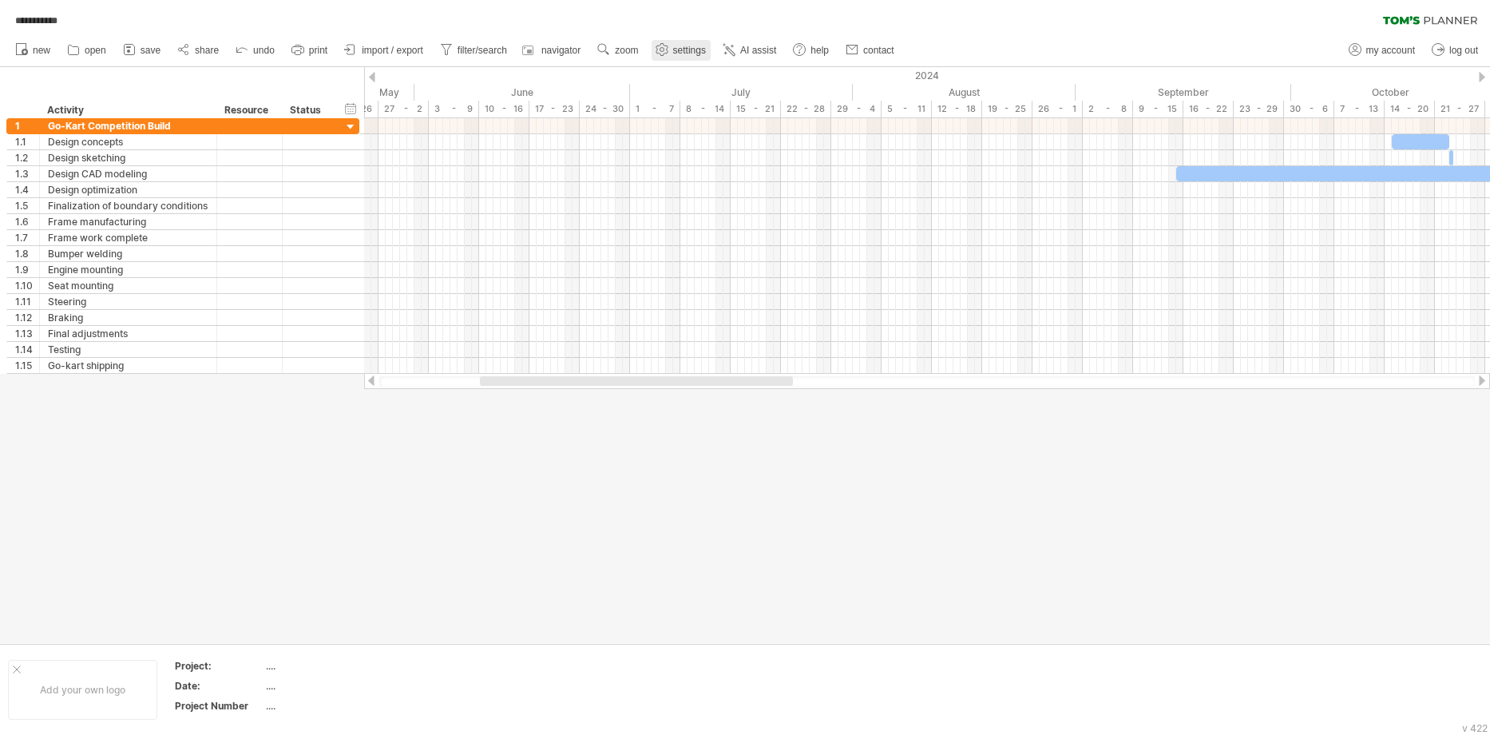
click at [658, 47] on icon at bounding box center [661, 50] width 12 height 12
select select "*"
select select "**"
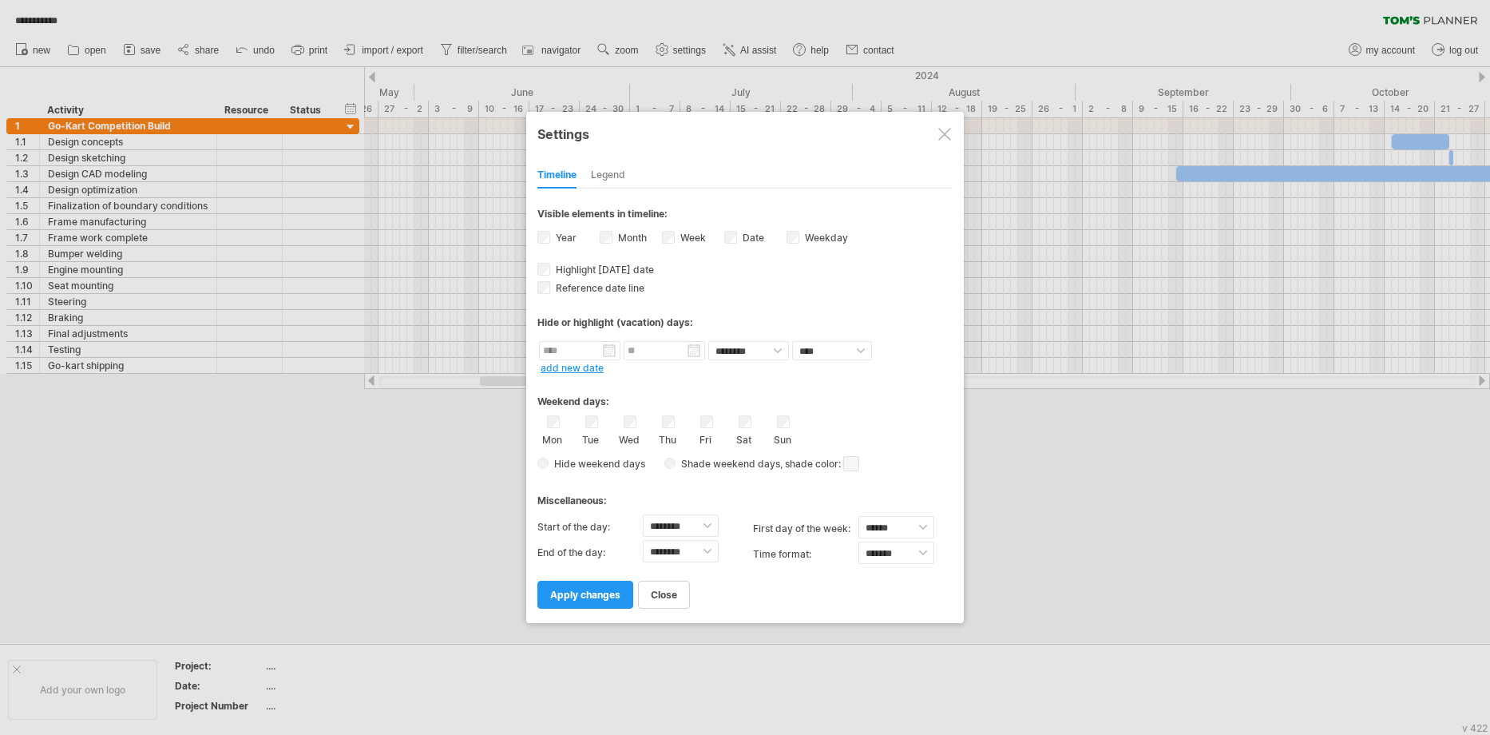
click at [945, 131] on div at bounding box center [944, 134] width 13 height 13
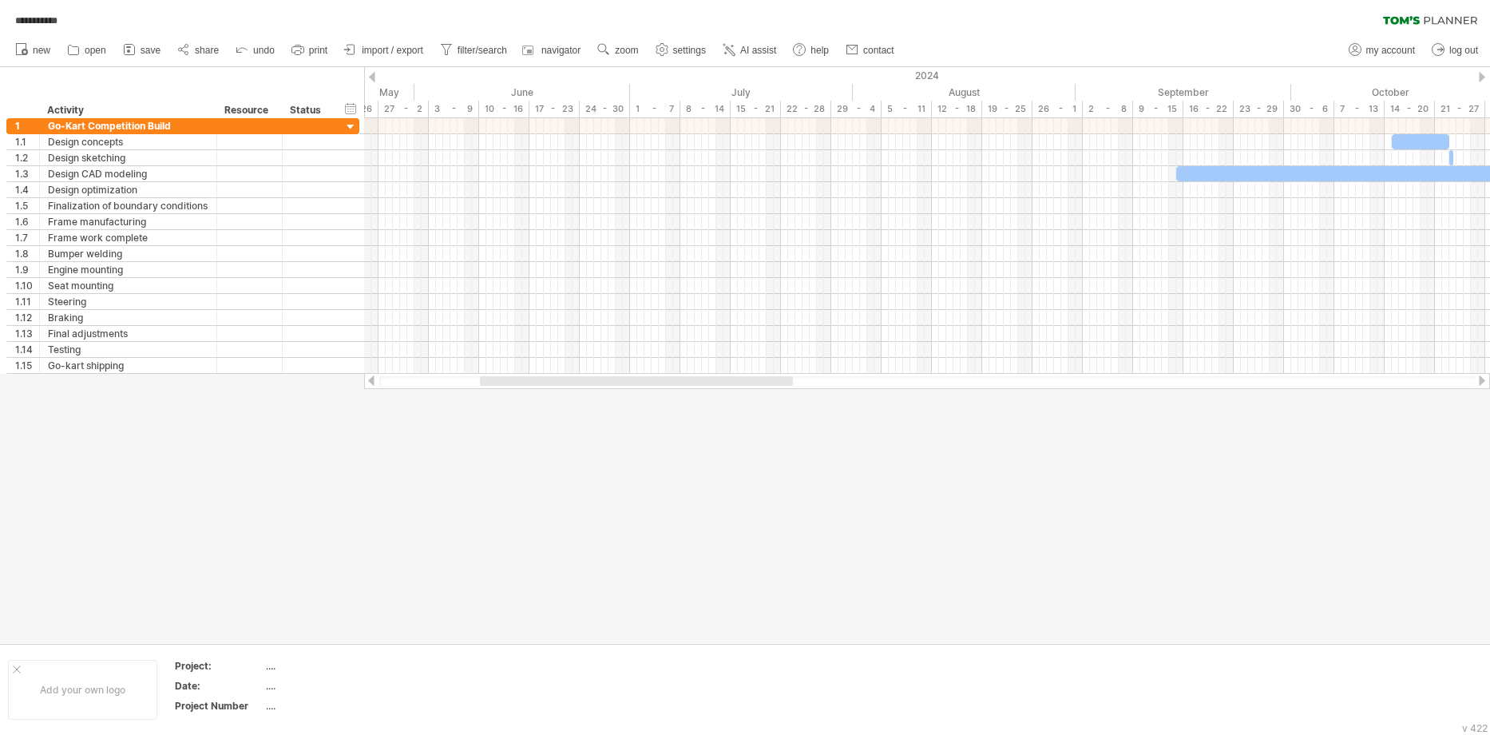
click at [1116, 502] on div at bounding box center [745, 355] width 1490 height 576
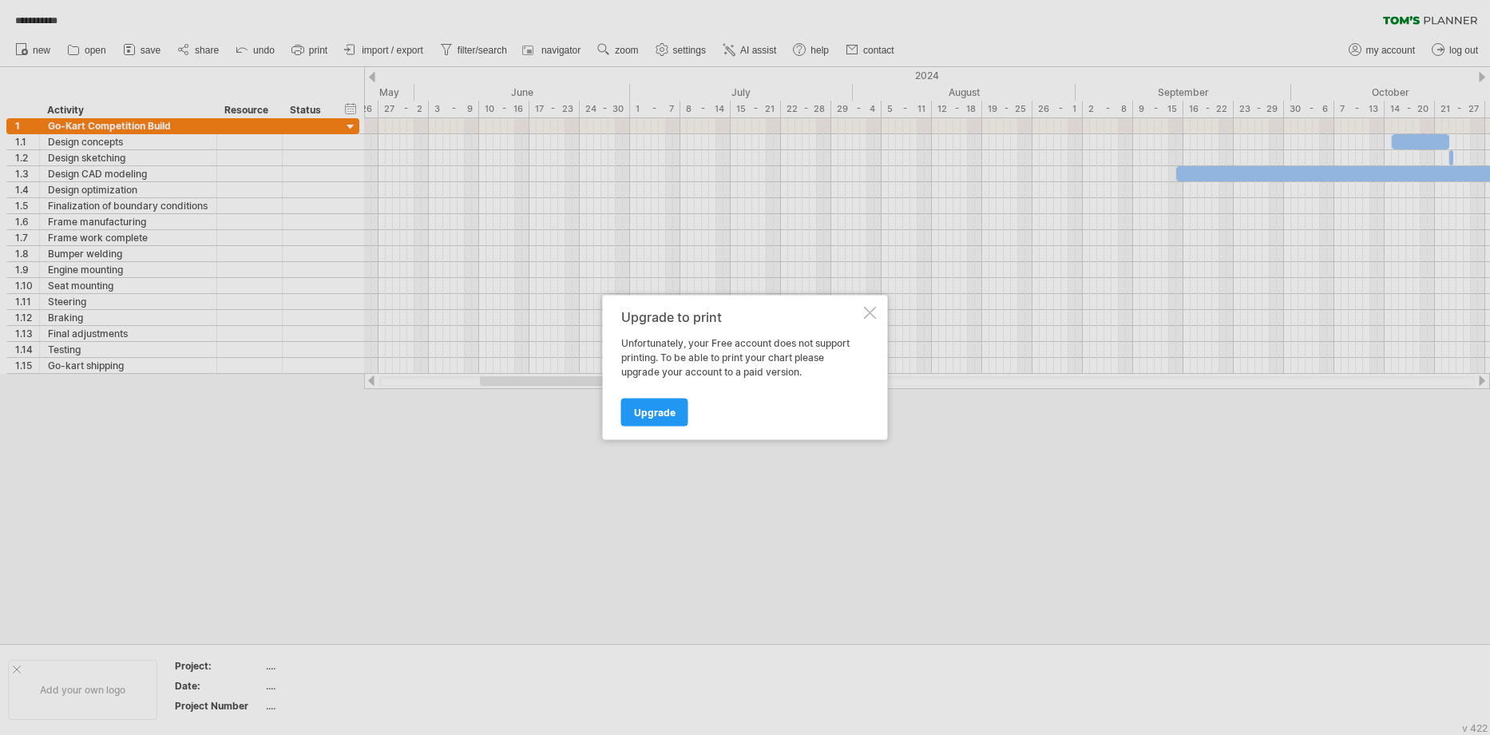
click at [873, 310] on div at bounding box center [870, 313] width 13 height 13
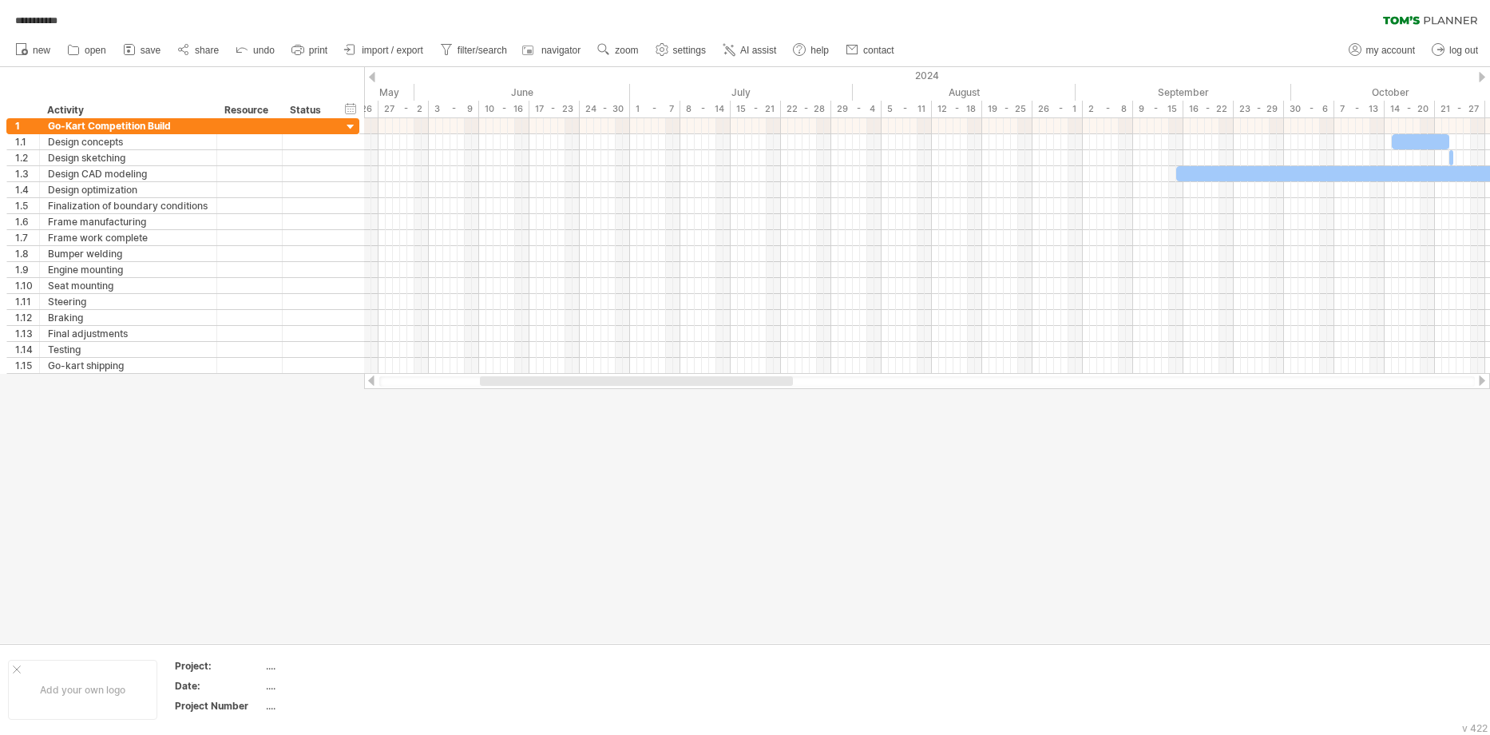
drag, startPoint x: 711, startPoint y: 505, endPoint x: 703, endPoint y: 500, distance: 9.7
drag, startPoint x: 697, startPoint y: 500, endPoint x: 694, endPoint y: 469, distance: 30.5
click at [694, 486] on div at bounding box center [745, 355] width 1490 height 576
click at [694, 469] on div at bounding box center [745, 355] width 1490 height 576
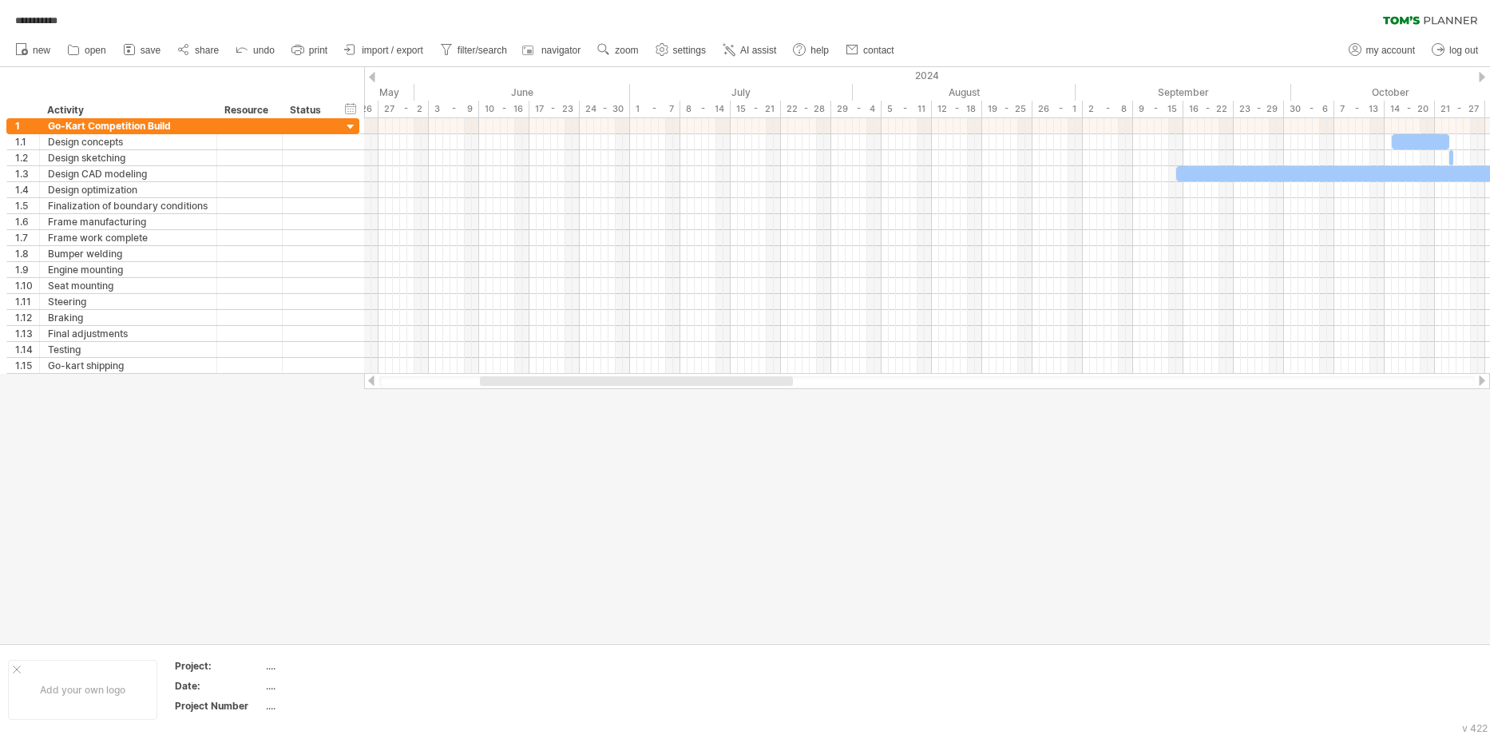
drag, startPoint x: 1085, startPoint y: 14, endPoint x: 739, endPoint y: 25, distance: 346.7
click at [410, 53] on span "import / export" at bounding box center [392, 50] width 61 height 11
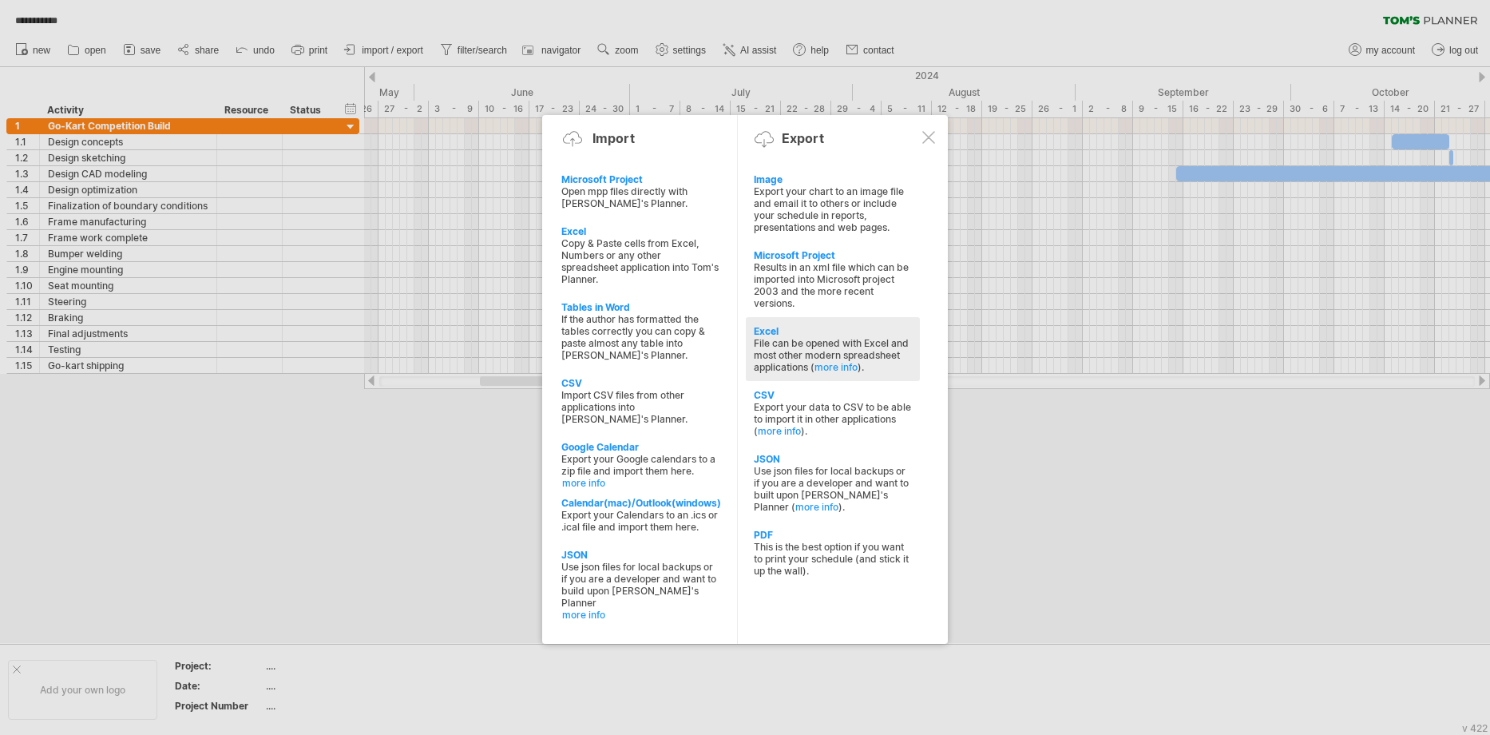
click at [877, 343] on div "File can be opened with Excel and most other modern spreadsheet applications ( …" at bounding box center [833, 355] width 158 height 36
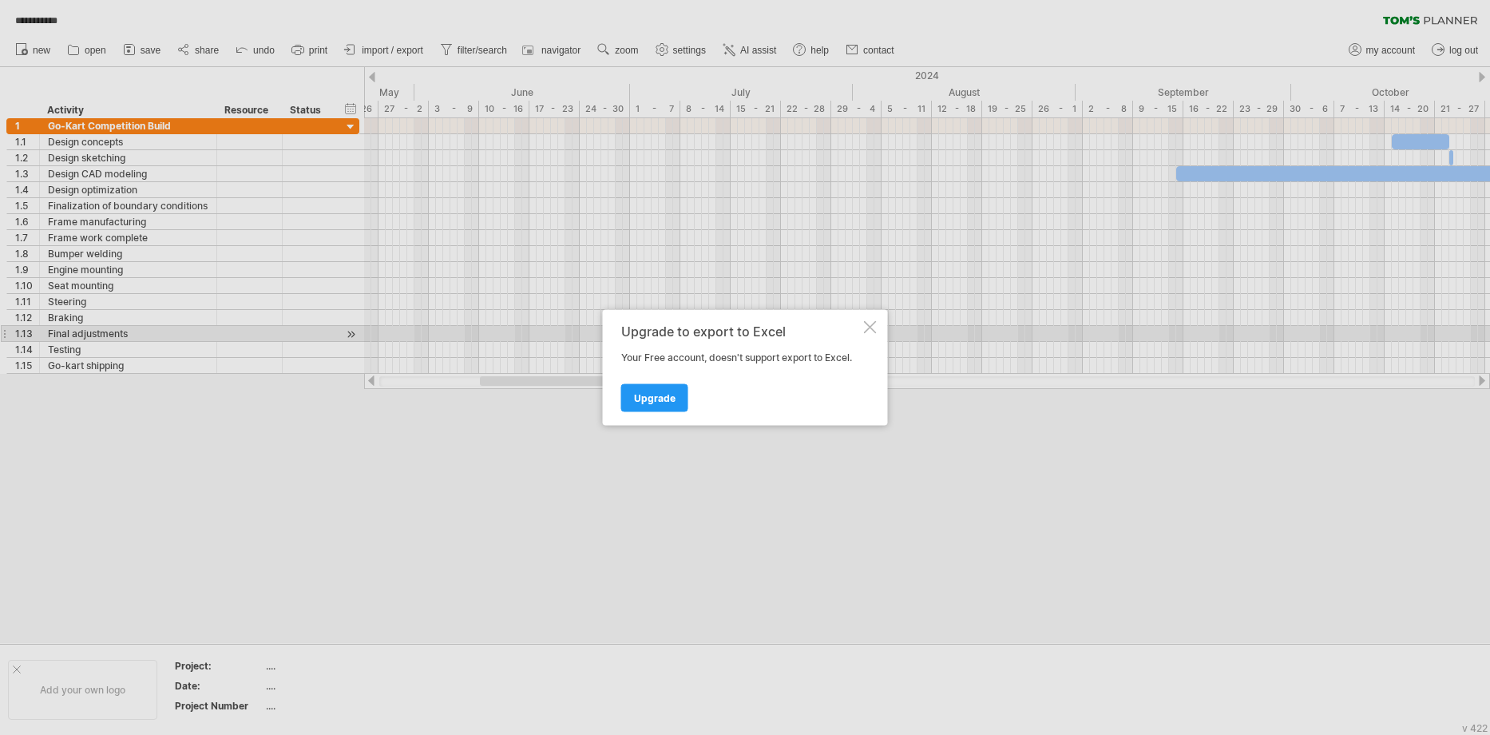
click at [871, 332] on div at bounding box center [870, 327] width 13 height 13
